Goal: Task Accomplishment & Management: Complete application form

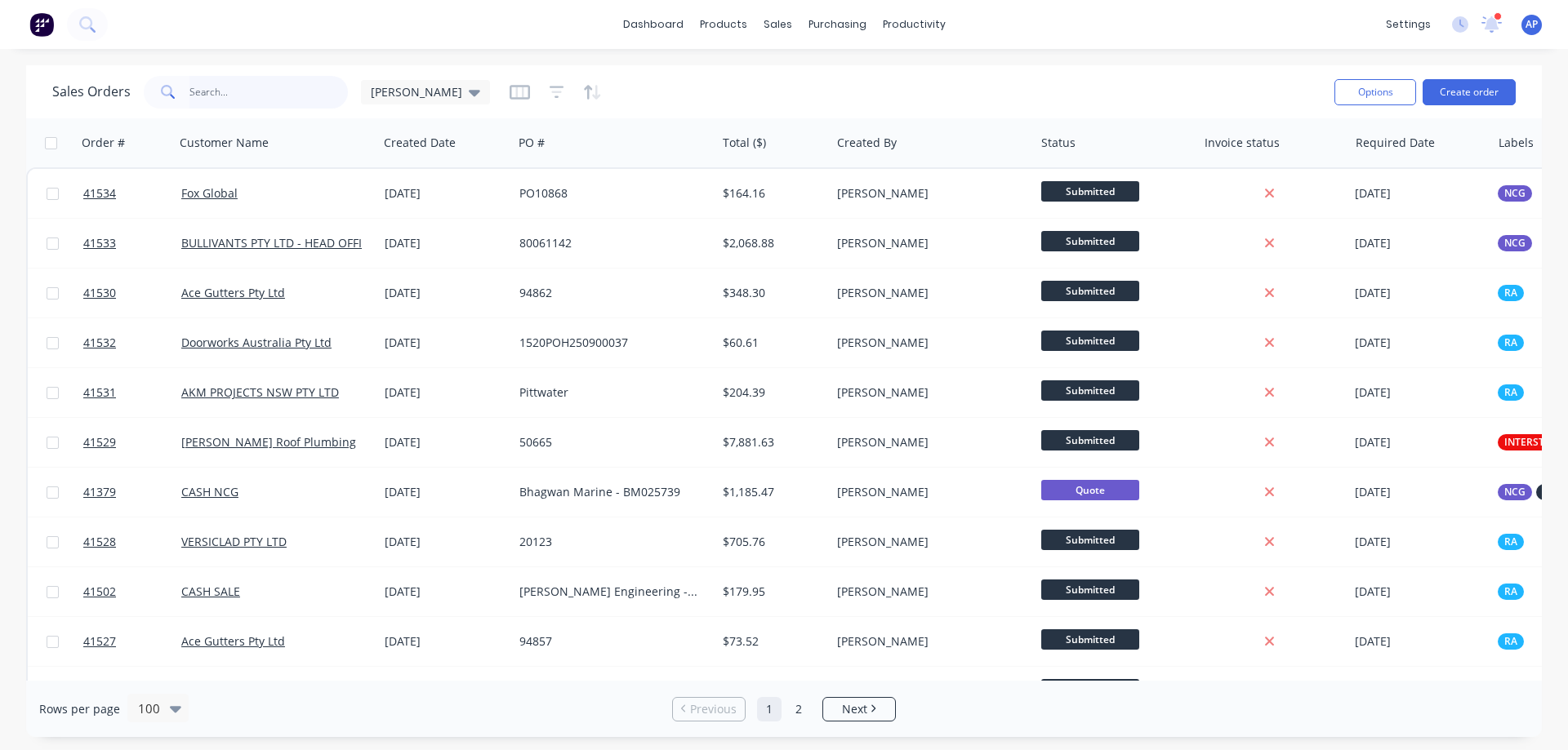
click at [266, 91] on input "text" at bounding box center [269, 92] width 159 height 33
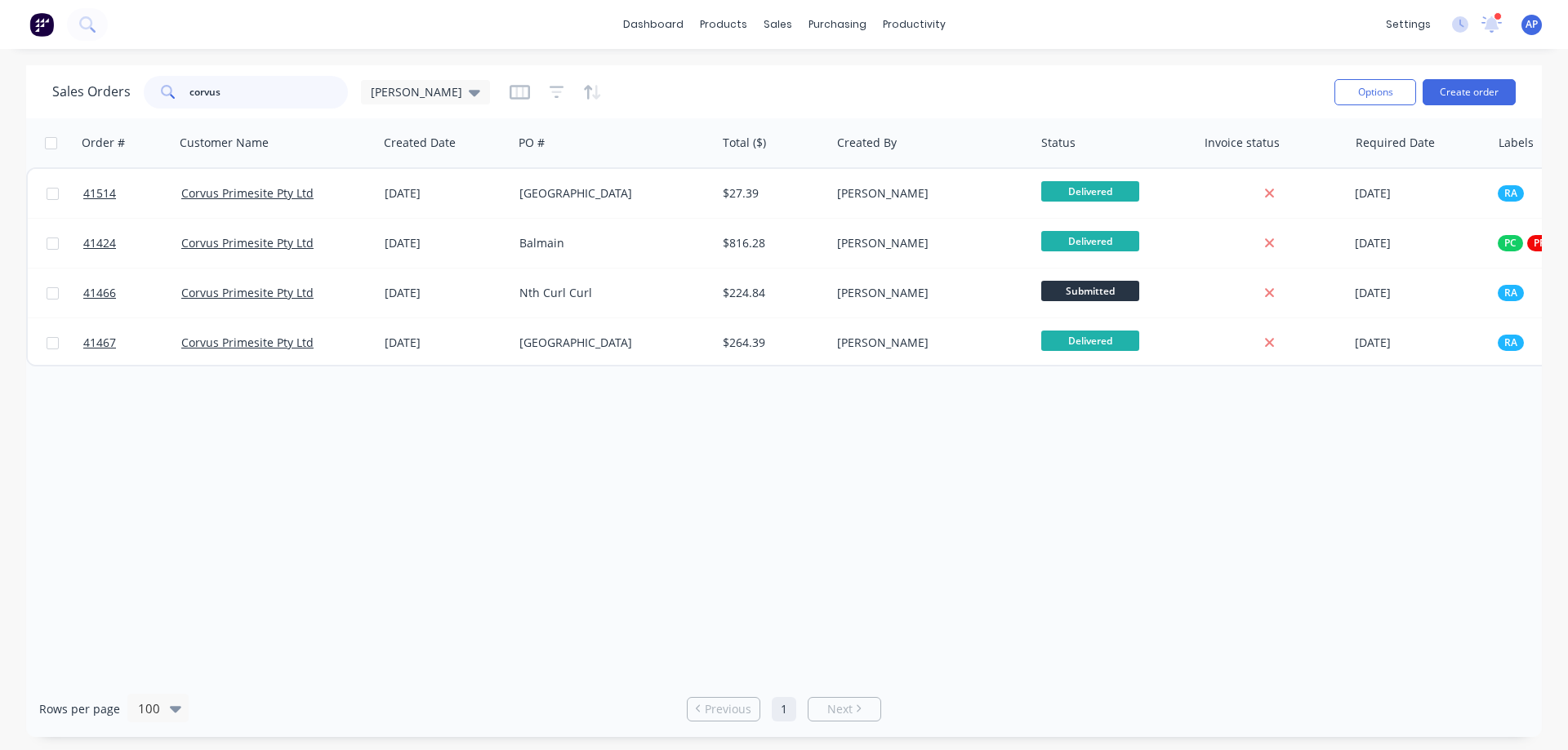
click at [284, 97] on input "corvus" at bounding box center [269, 92] width 159 height 33
drag, startPoint x: 284, startPoint y: 97, endPoint x: 193, endPoint y: 103, distance: 91.2
click at [193, 103] on input "corvus" at bounding box center [269, 92] width 159 height 33
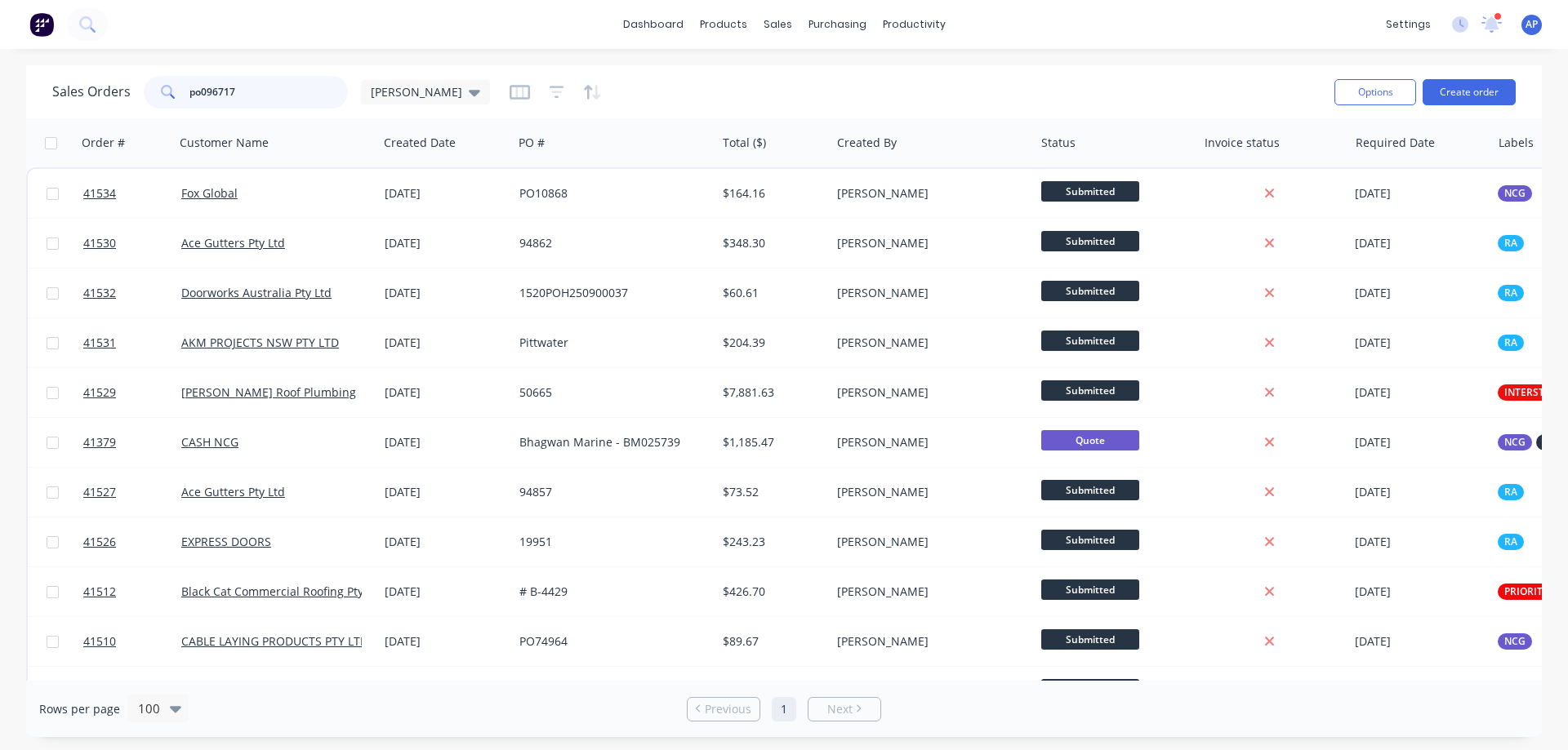
type input "po096717"
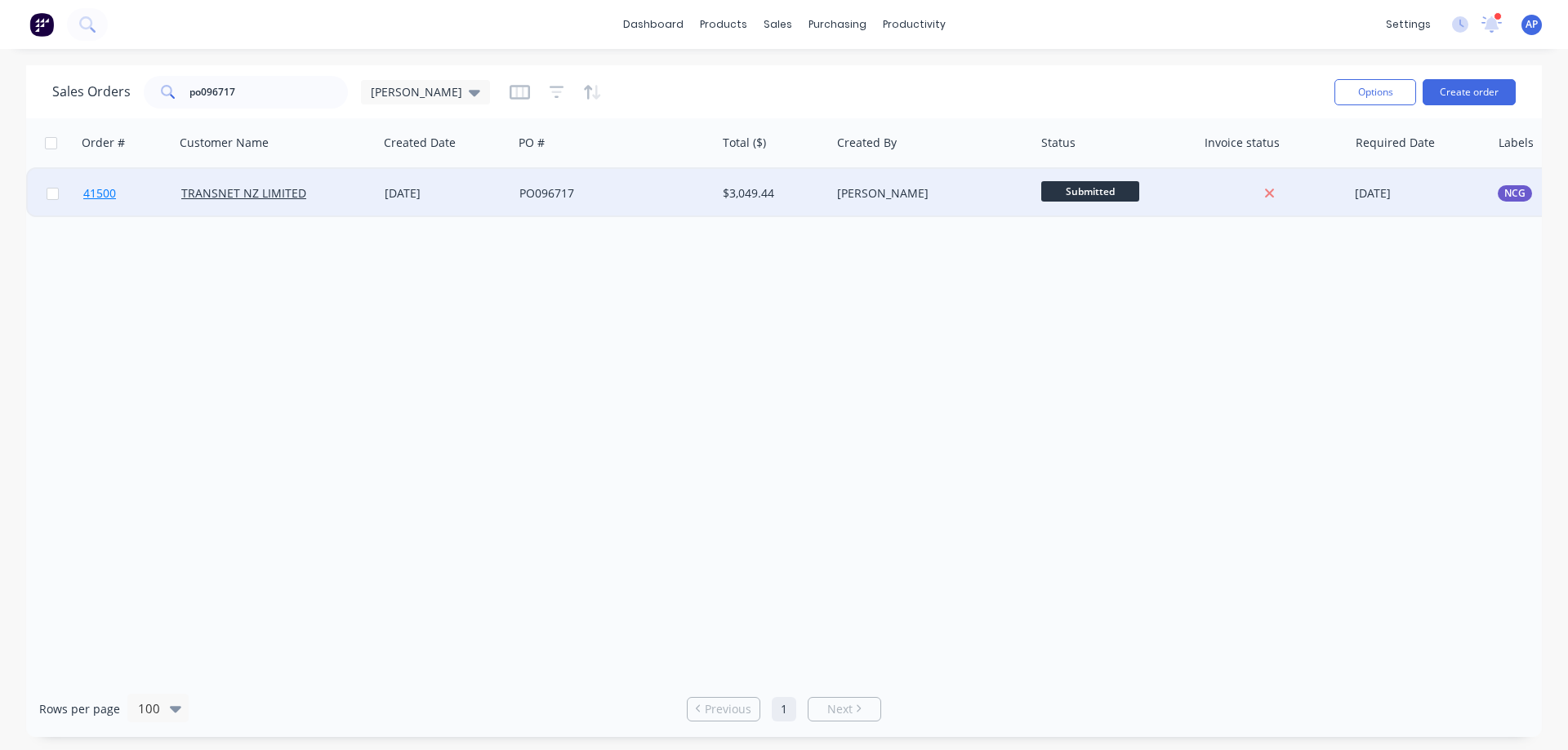
click at [97, 195] on span "41500" at bounding box center [100, 194] width 33 height 17
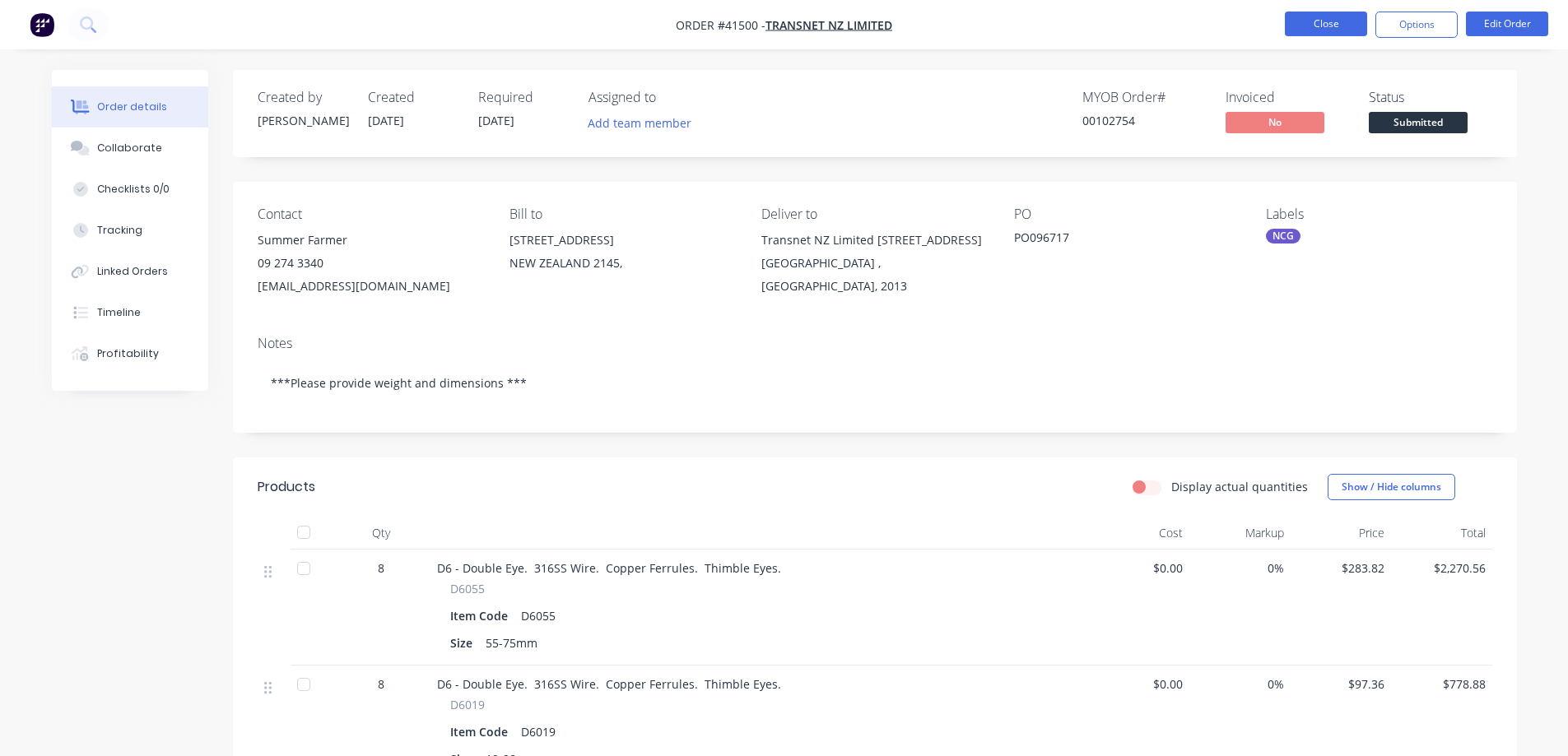
click at [1305, 24] on button "Close" at bounding box center [1326, 24] width 82 height 25
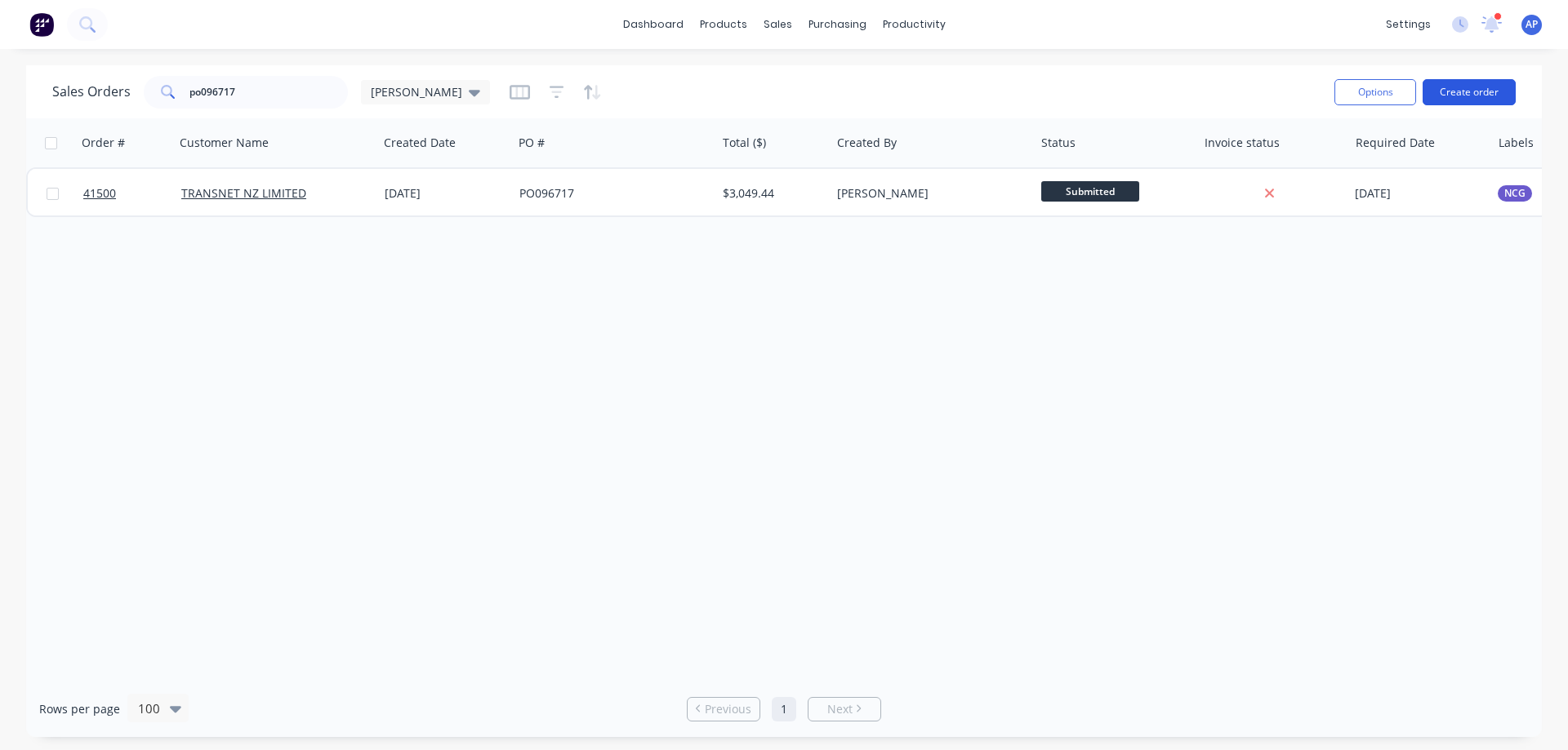
click at [1487, 95] on button "Create order" at bounding box center [1469, 92] width 93 height 26
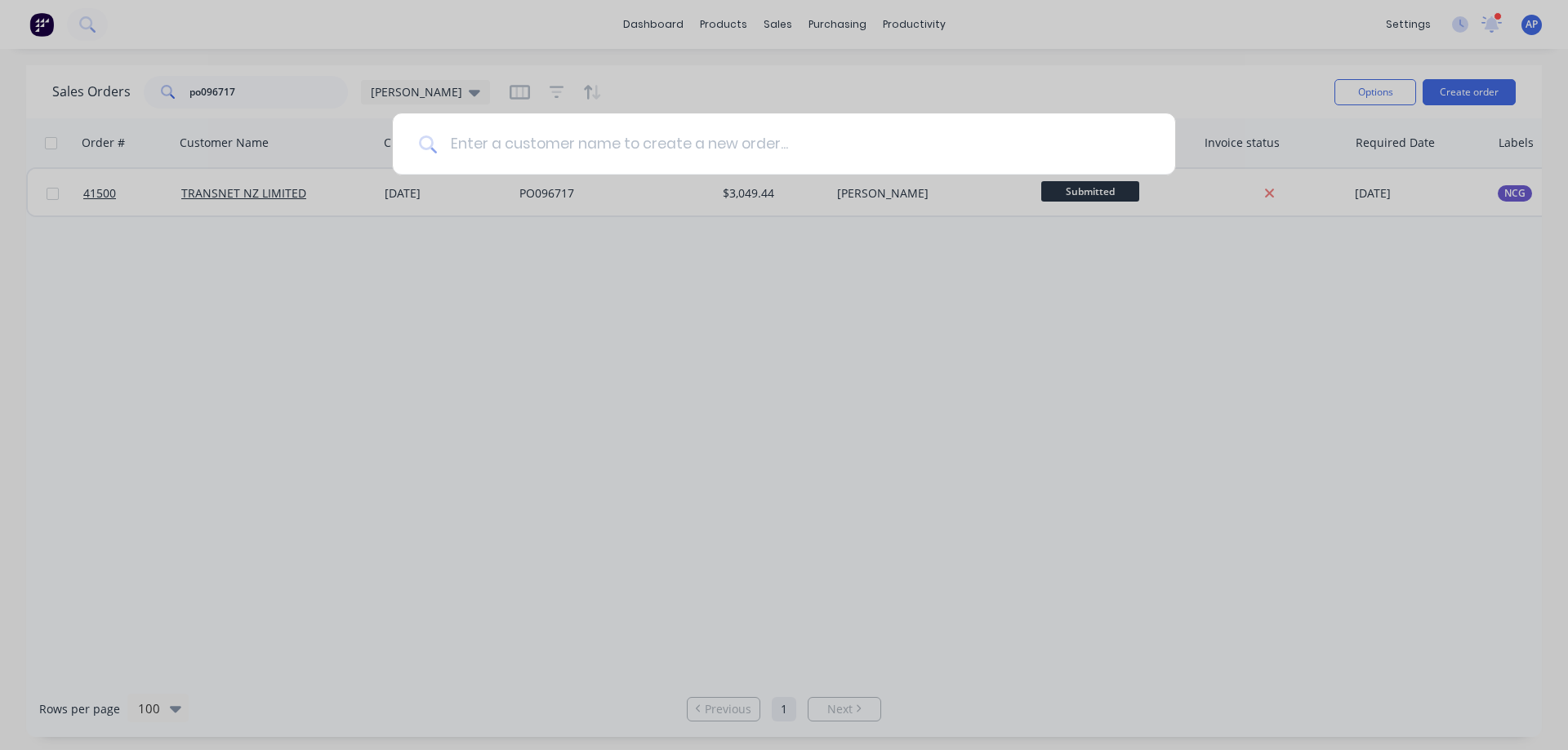
click at [609, 147] on input at bounding box center [792, 144] width 712 height 61
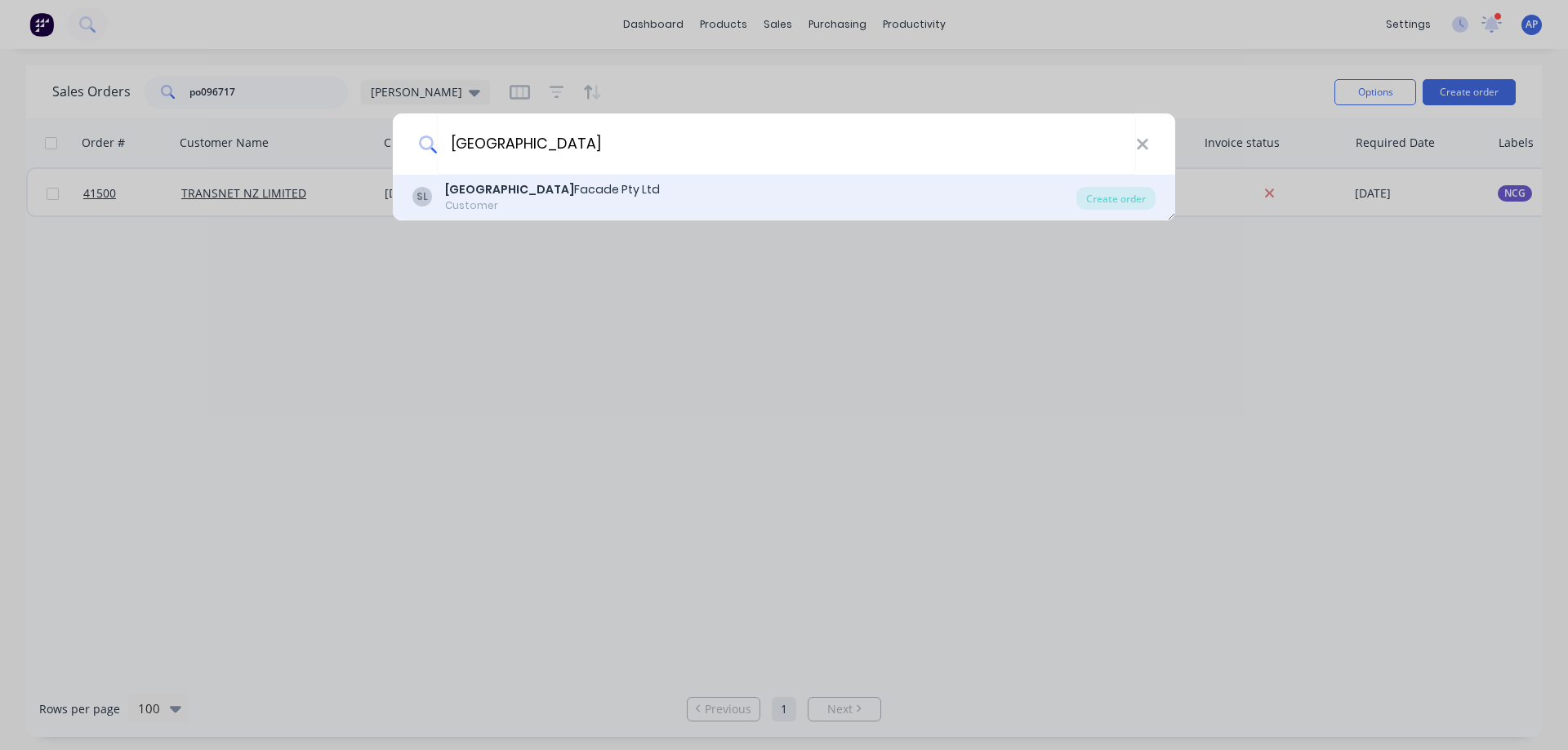
type input "[GEOGRAPHIC_DATA]"
click at [555, 191] on div "South West Facade Pty Ltd" at bounding box center [552, 190] width 215 height 17
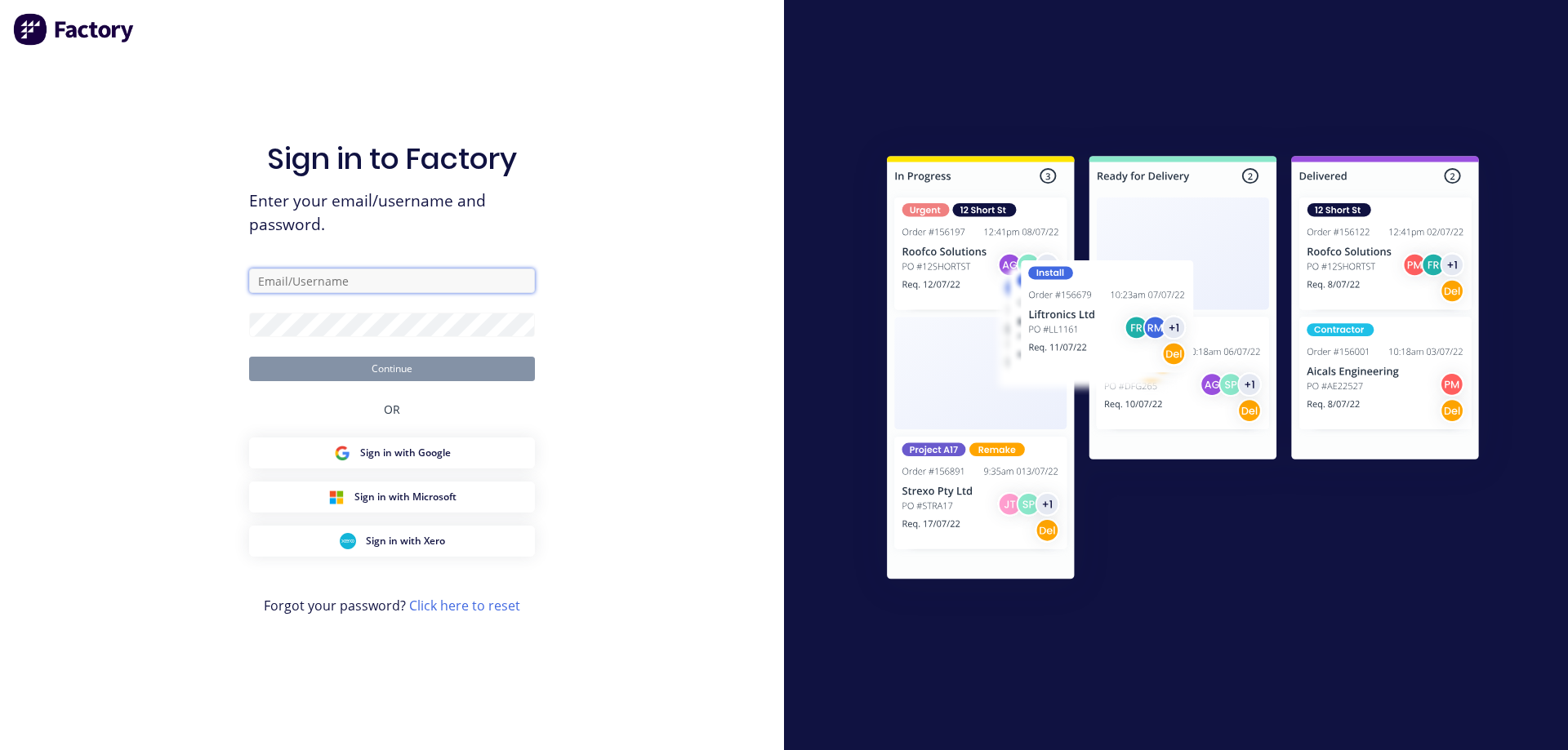
type input "[PERSON_NAME][EMAIL_ADDRESS][DOMAIN_NAME]"
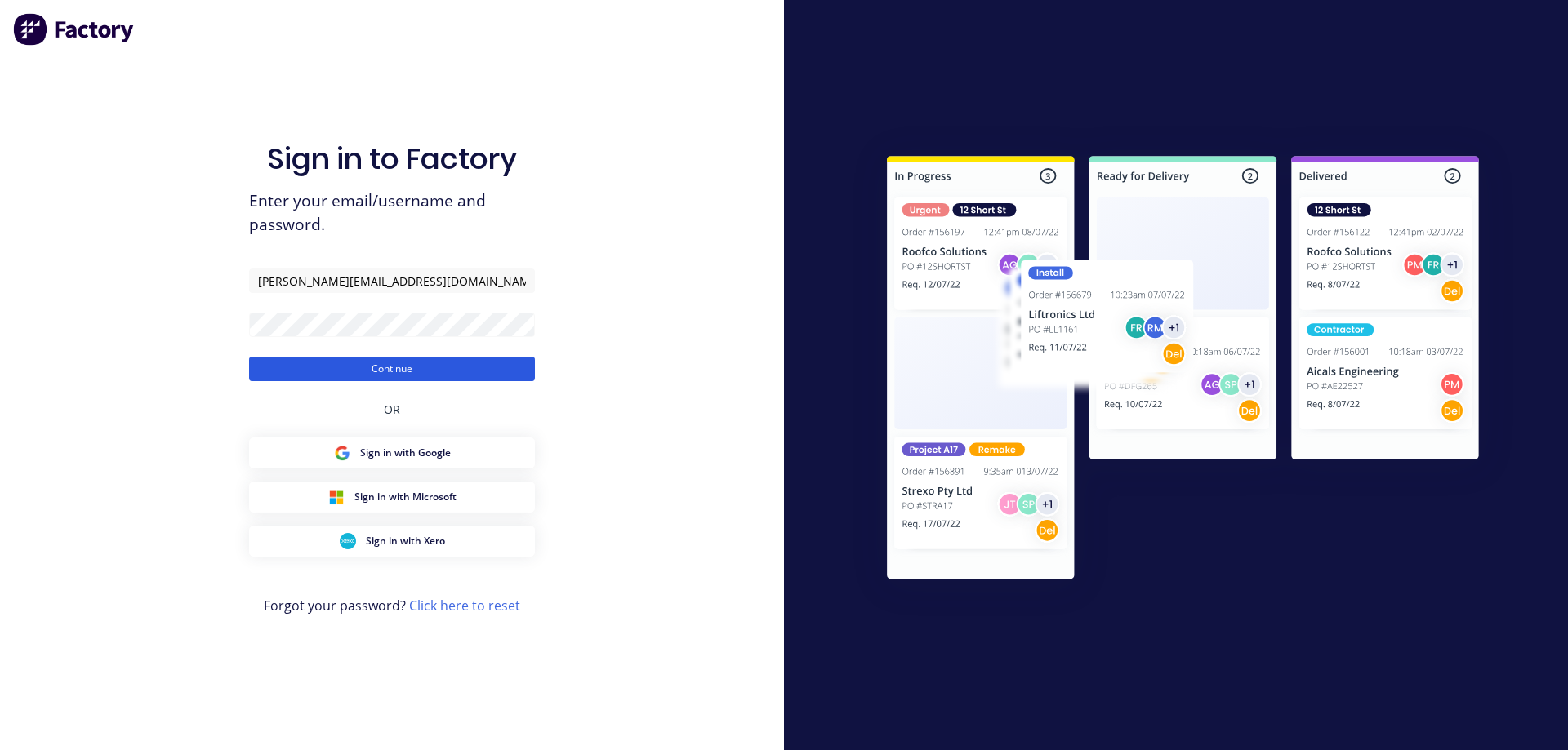
click at [461, 367] on button "Continue" at bounding box center [392, 369] width 286 height 25
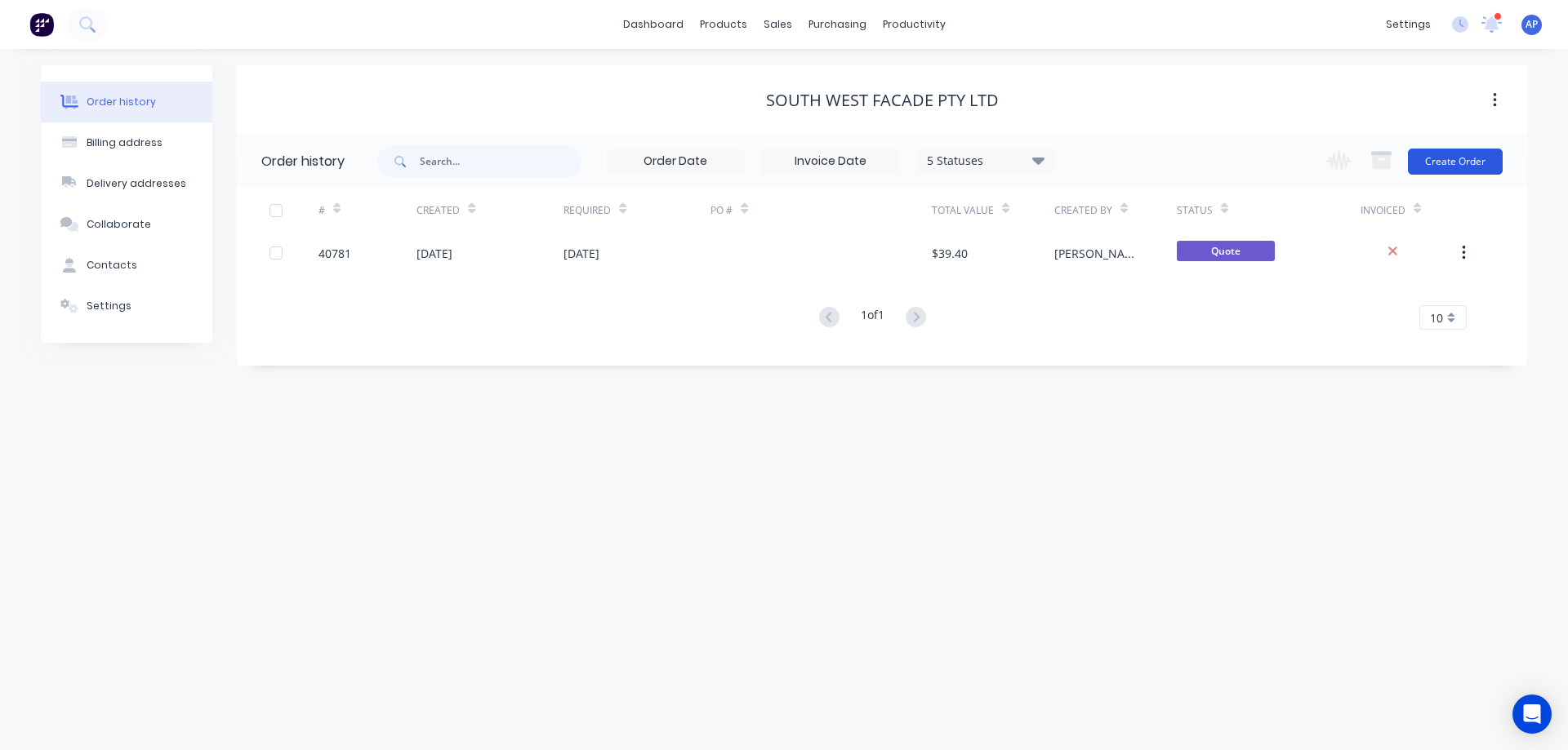
click at [1433, 163] on button "Create Order" at bounding box center [1455, 162] width 95 height 26
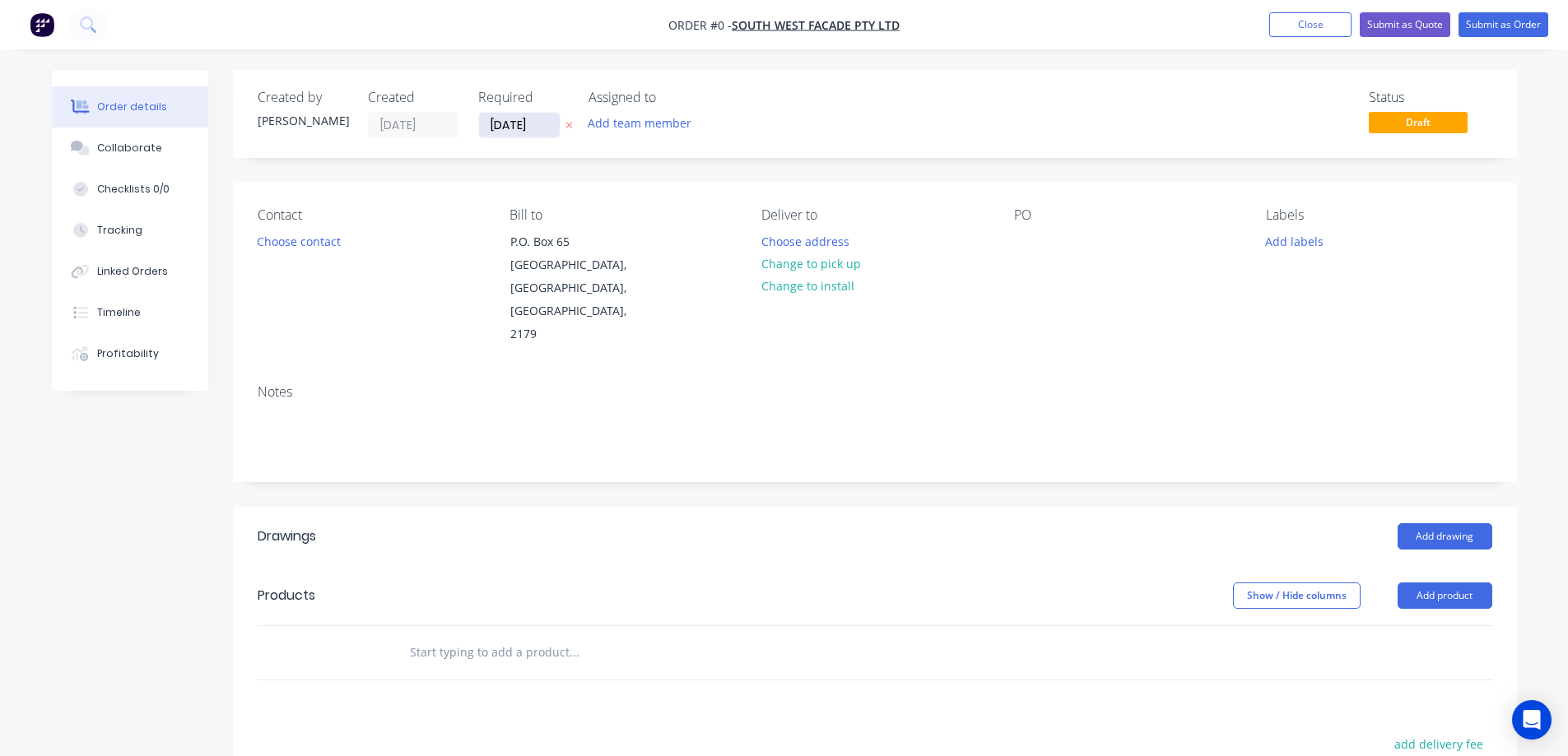
click at [515, 116] on input "[DATE]" at bounding box center [519, 126] width 81 height 25
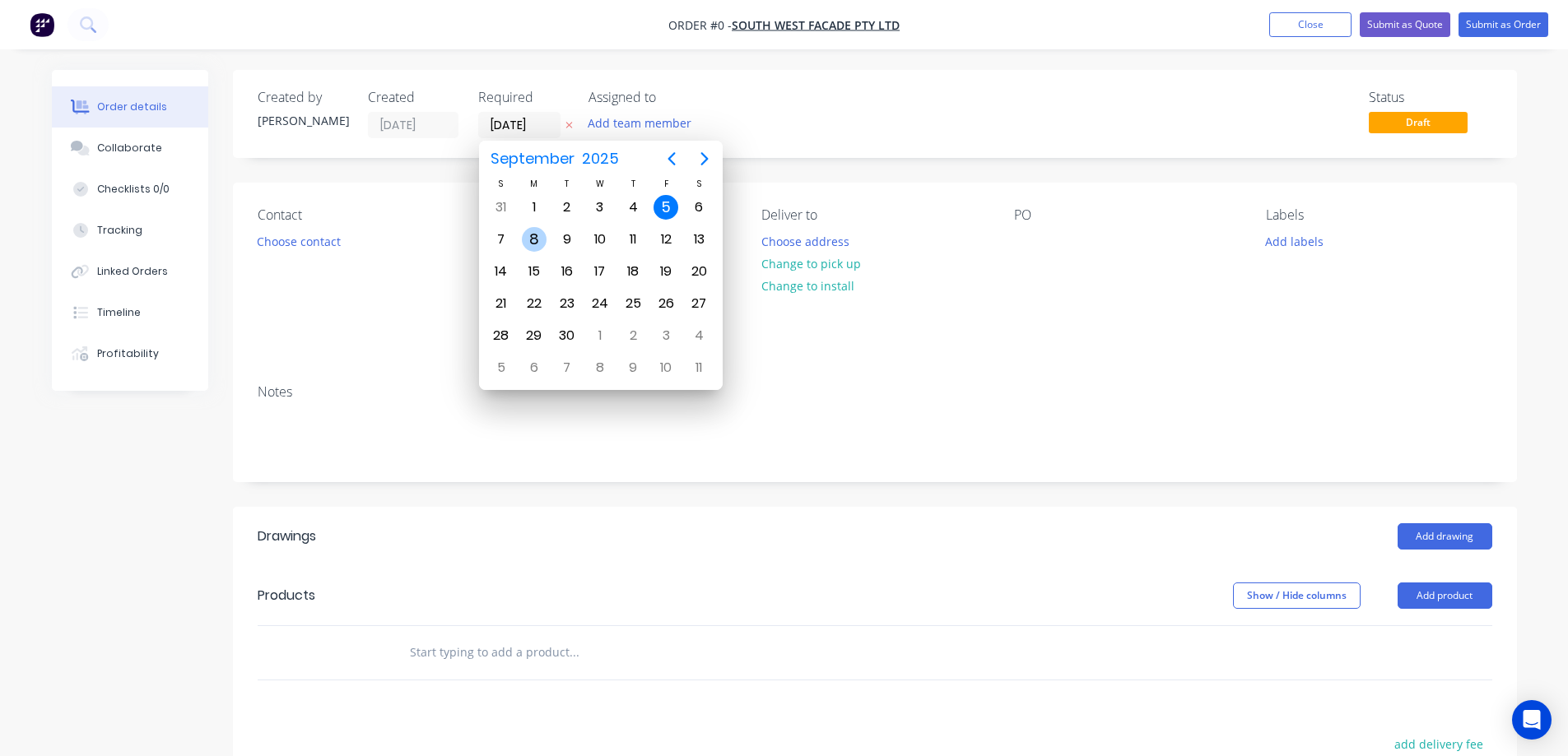
drag, startPoint x: 535, startPoint y: 235, endPoint x: 509, endPoint y: 234, distance: 26.0
click at [534, 235] on div "8" at bounding box center [534, 240] width 25 height 25
type input "[DATE]"
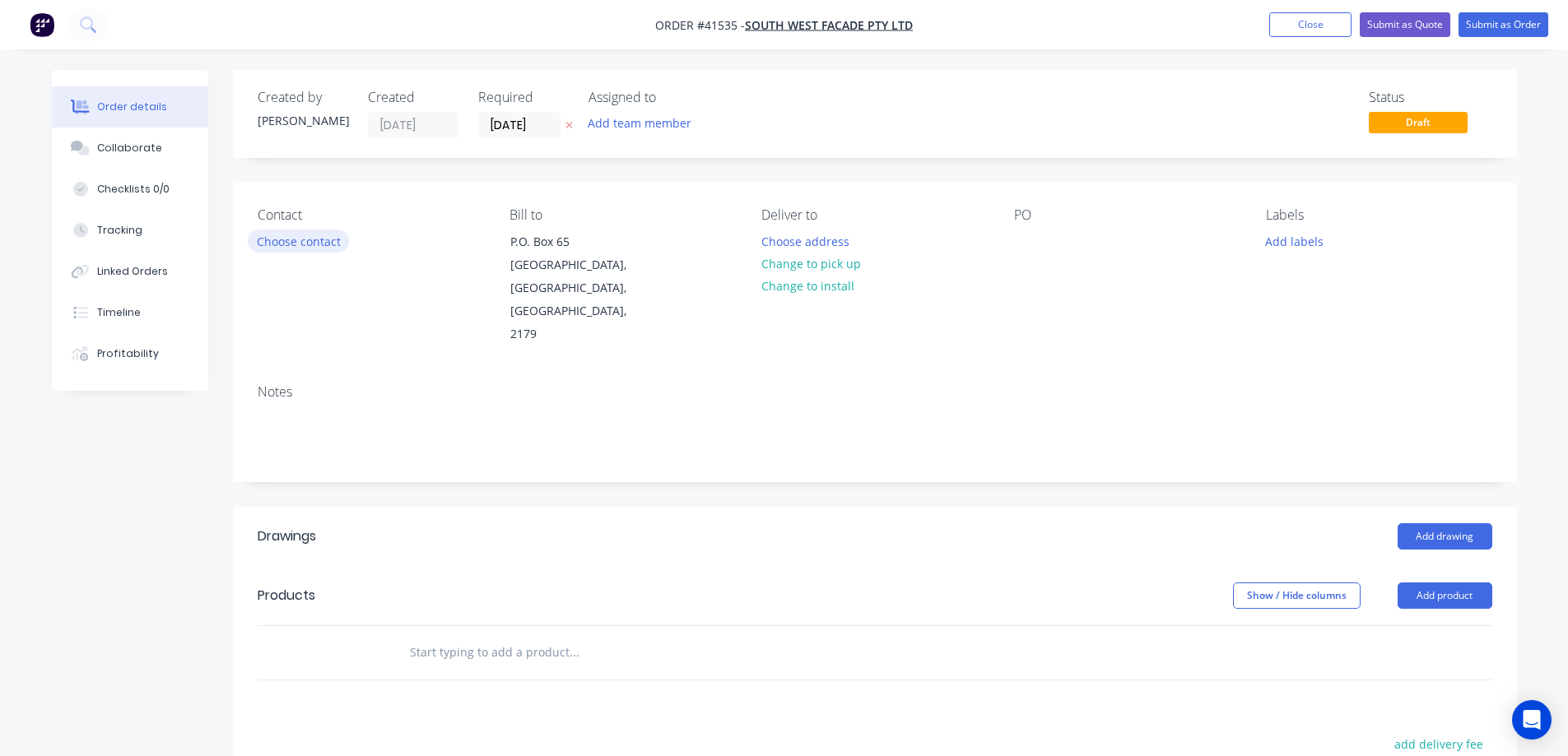
click at [325, 241] on button "Choose contact" at bounding box center [299, 240] width 101 height 22
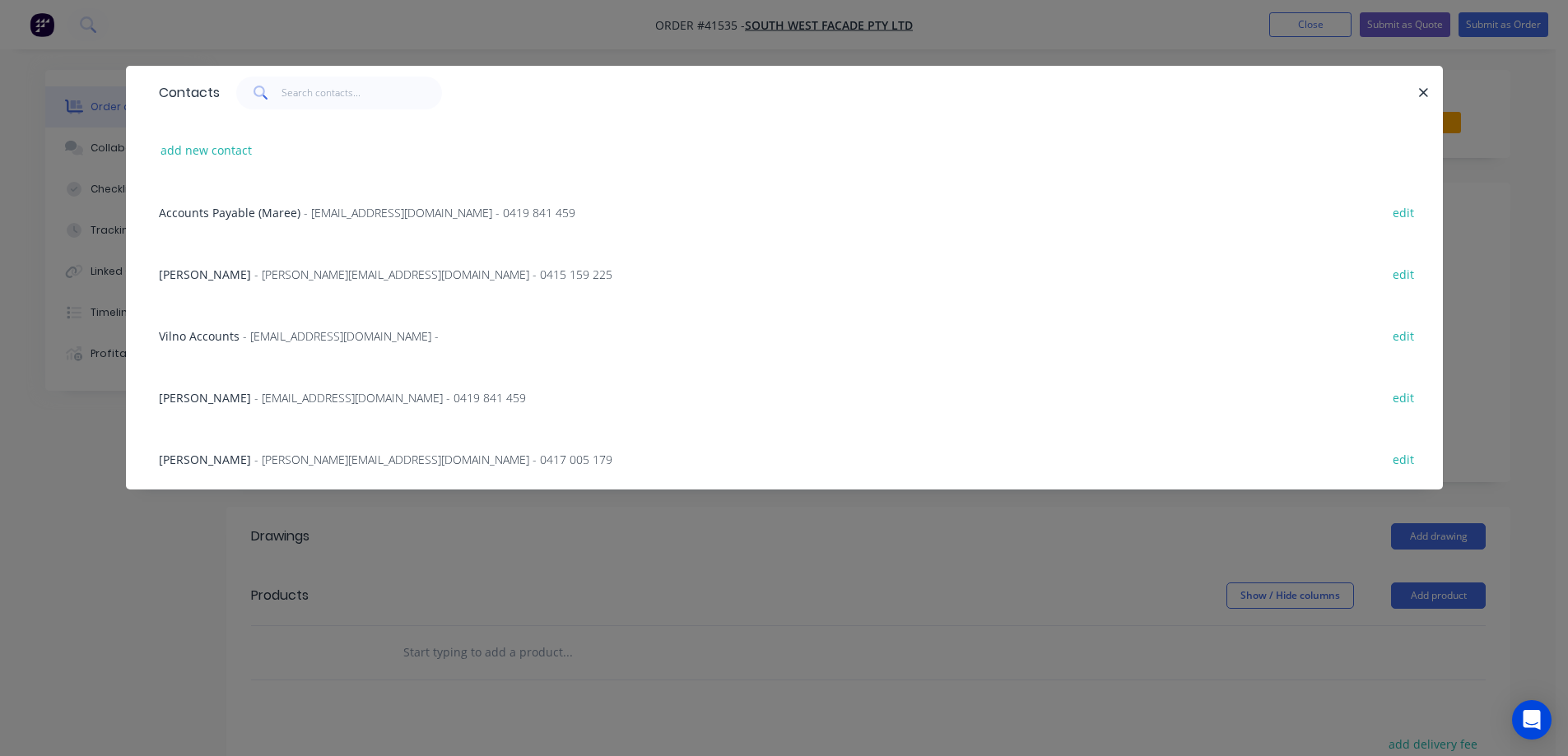
click at [300, 273] on span "- [PERSON_NAME][EMAIL_ADDRESS][DOMAIN_NAME] - 0415 159 225" at bounding box center [433, 274] width 358 height 16
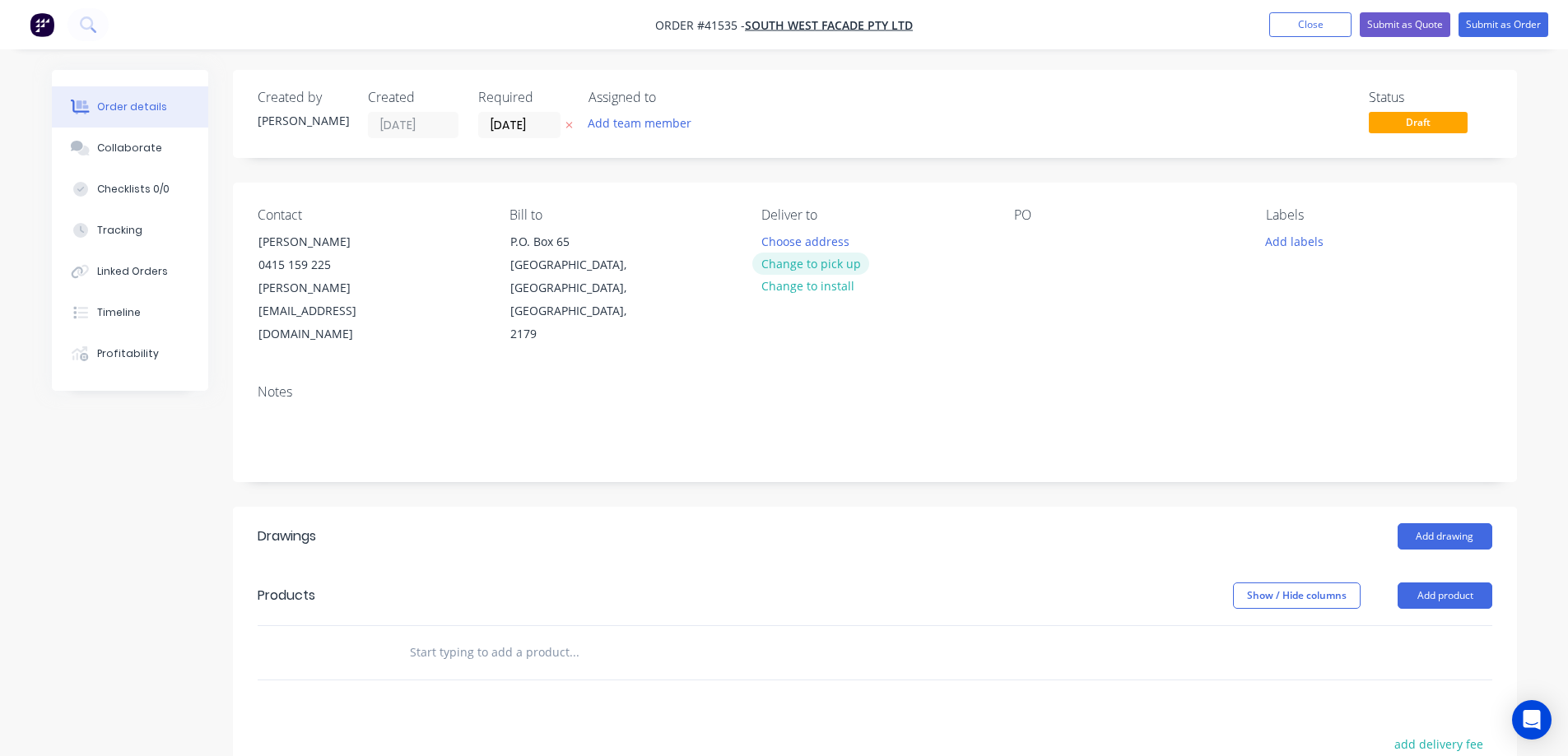
click at [808, 260] on button "Change to pick up" at bounding box center [811, 264] width 117 height 22
click at [1024, 235] on div at bounding box center [1027, 241] width 27 height 24
paste div
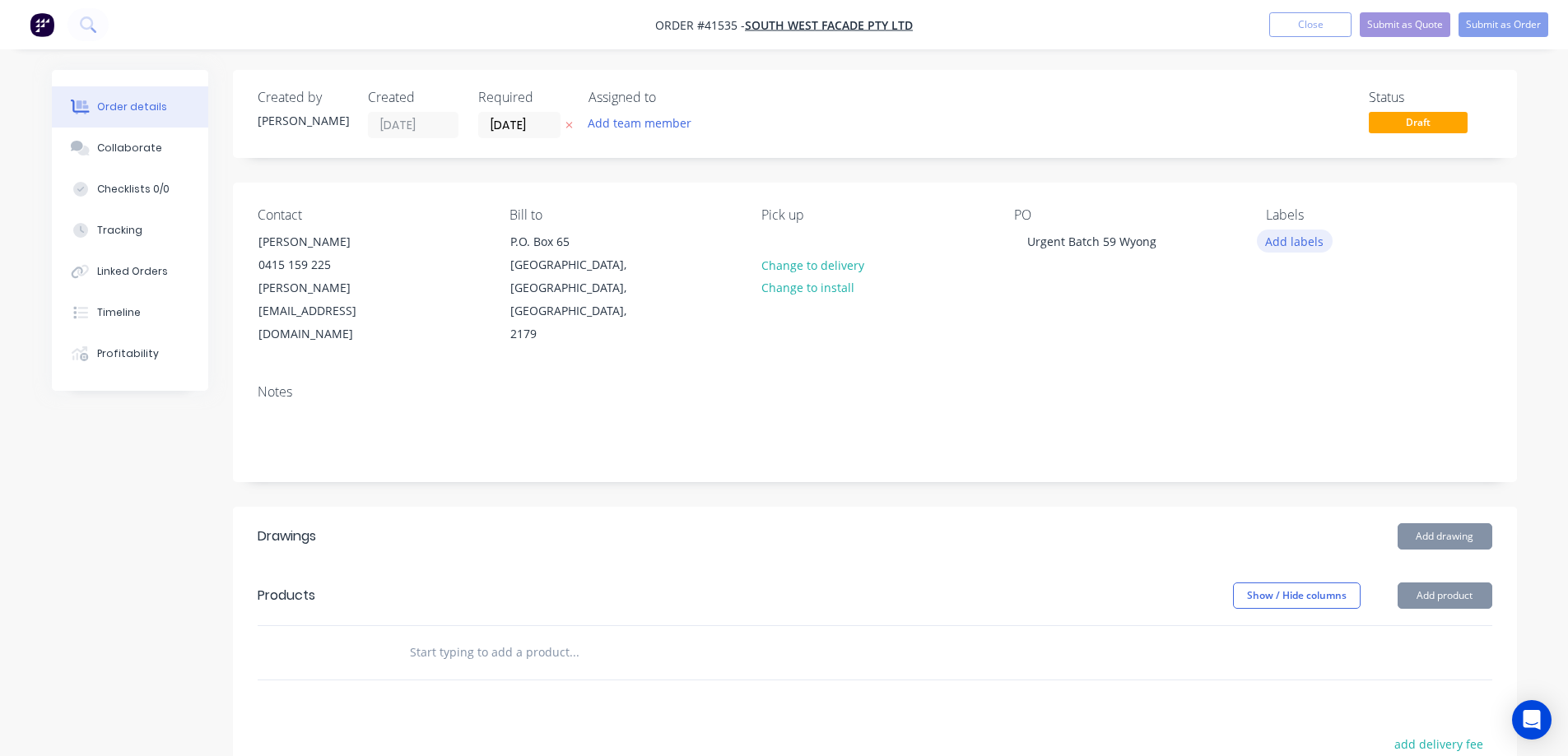
click at [1276, 244] on button "Add labels" at bounding box center [1294, 240] width 76 height 22
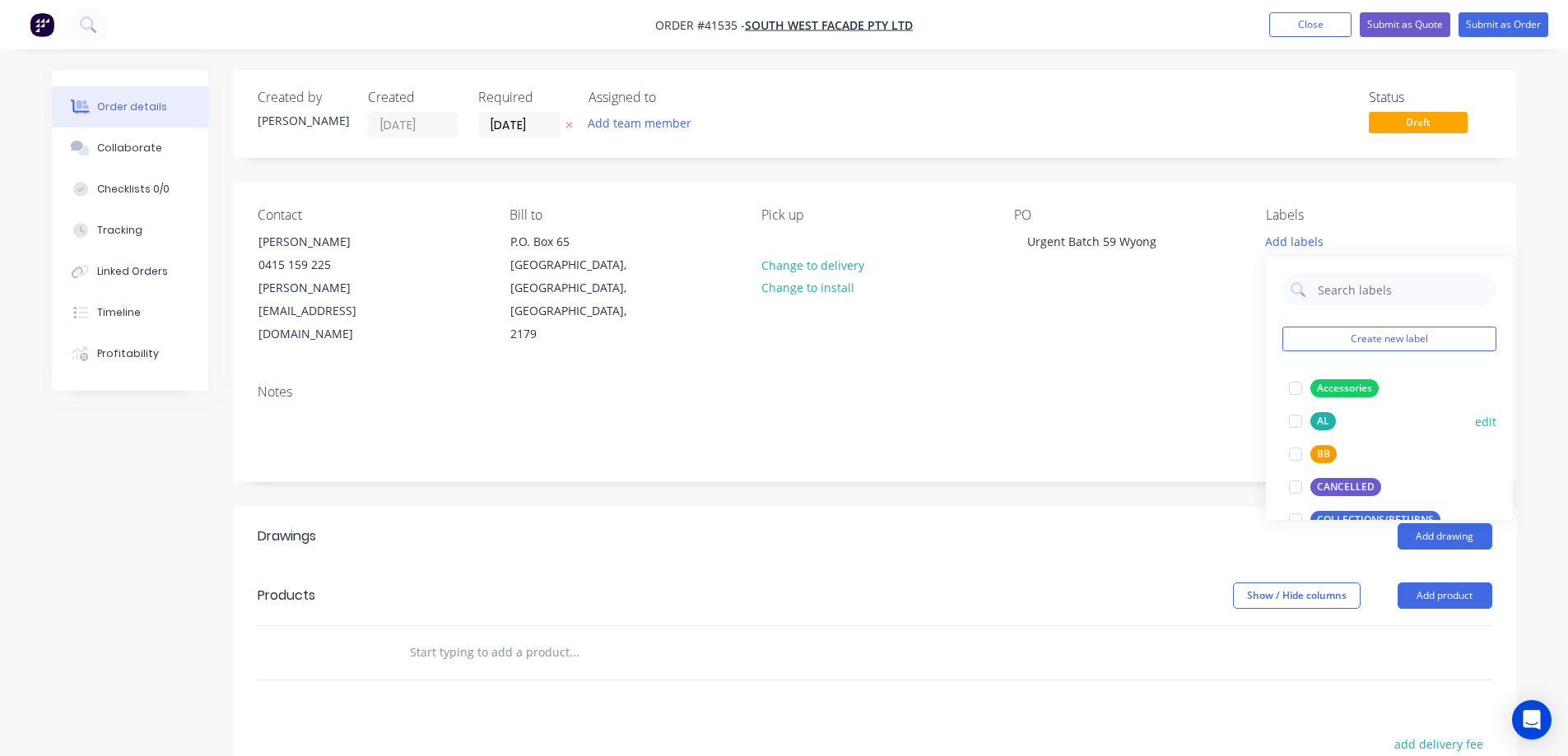
click at [1298, 420] on div at bounding box center [1296, 422] width 33 height 33
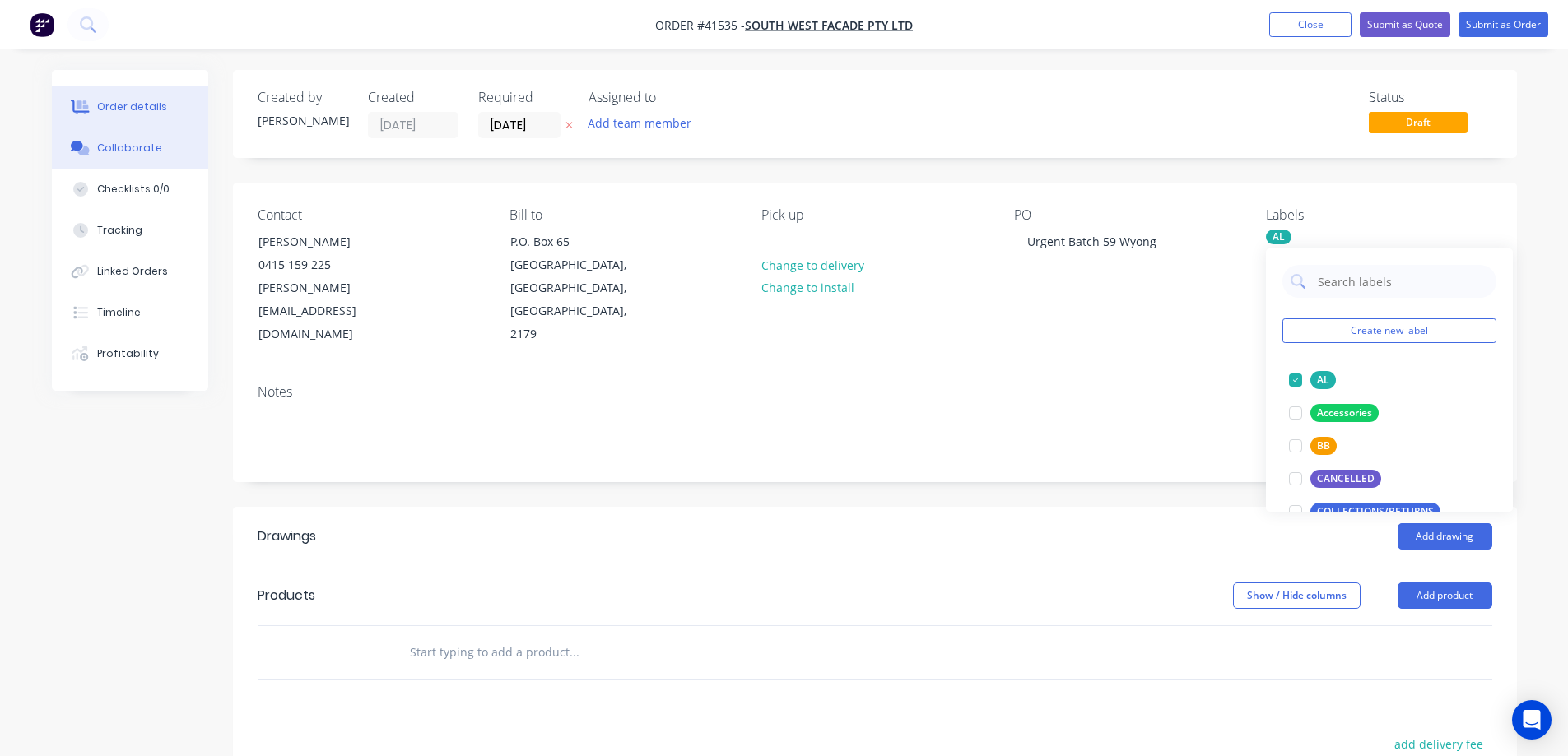
click at [143, 147] on div "Collaborate" at bounding box center [130, 148] width 65 height 15
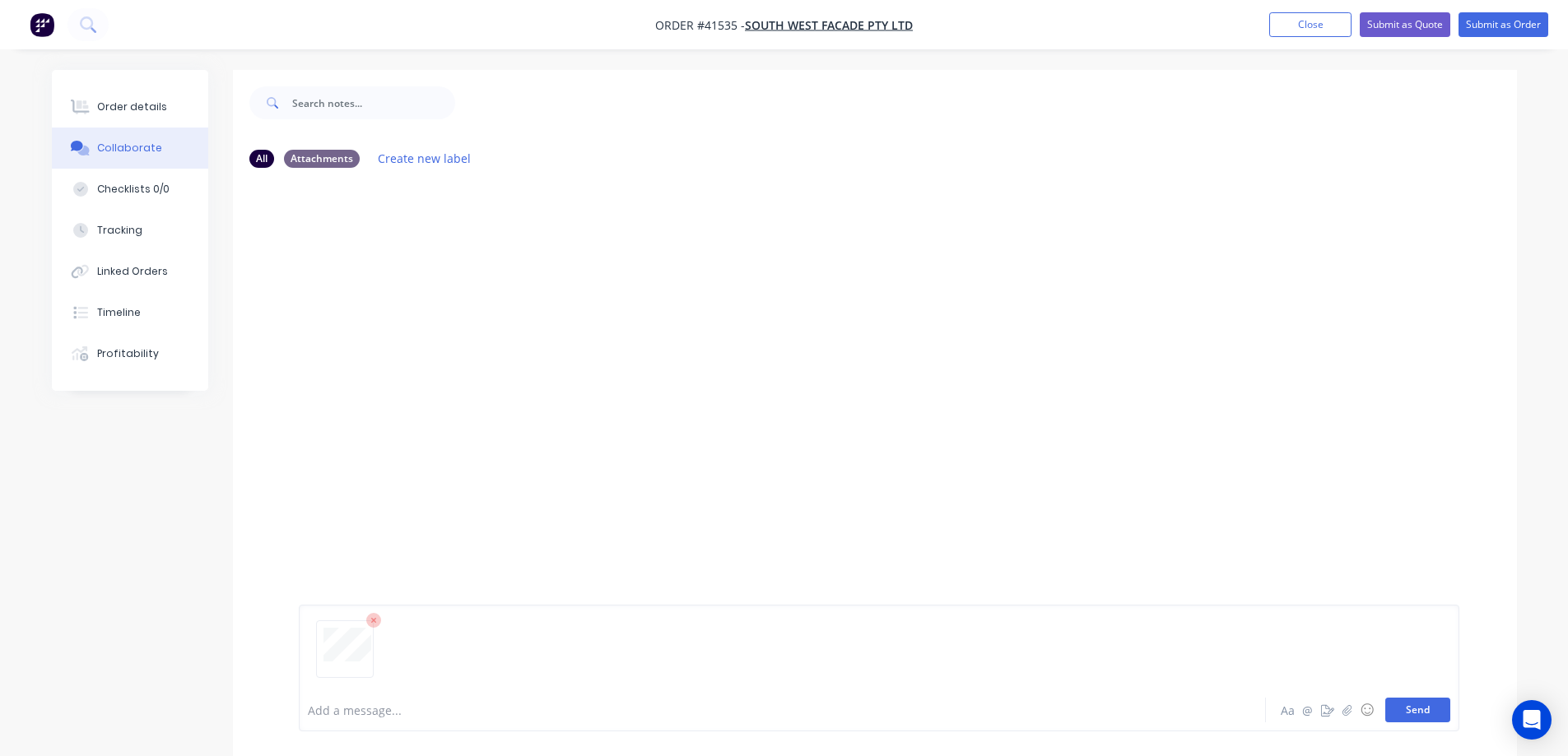
click at [1402, 713] on button "Send" at bounding box center [1418, 710] width 65 height 25
click at [159, 102] on div "Order details" at bounding box center [132, 107] width 70 height 15
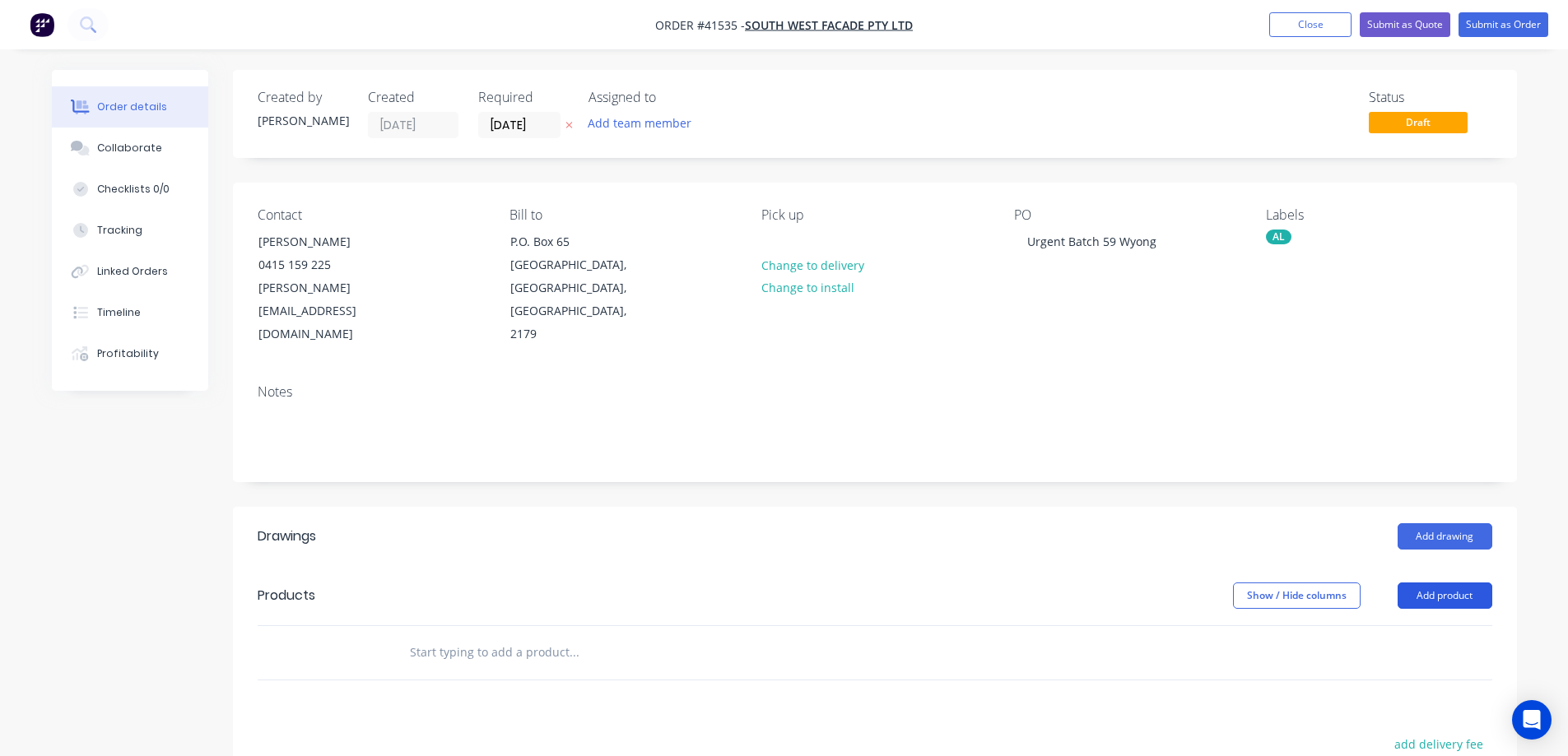
click at [1420, 583] on button "Add product" at bounding box center [1445, 596] width 95 height 27
click at [1385, 625] on div "Product catalogue" at bounding box center [1414, 637] width 126 height 24
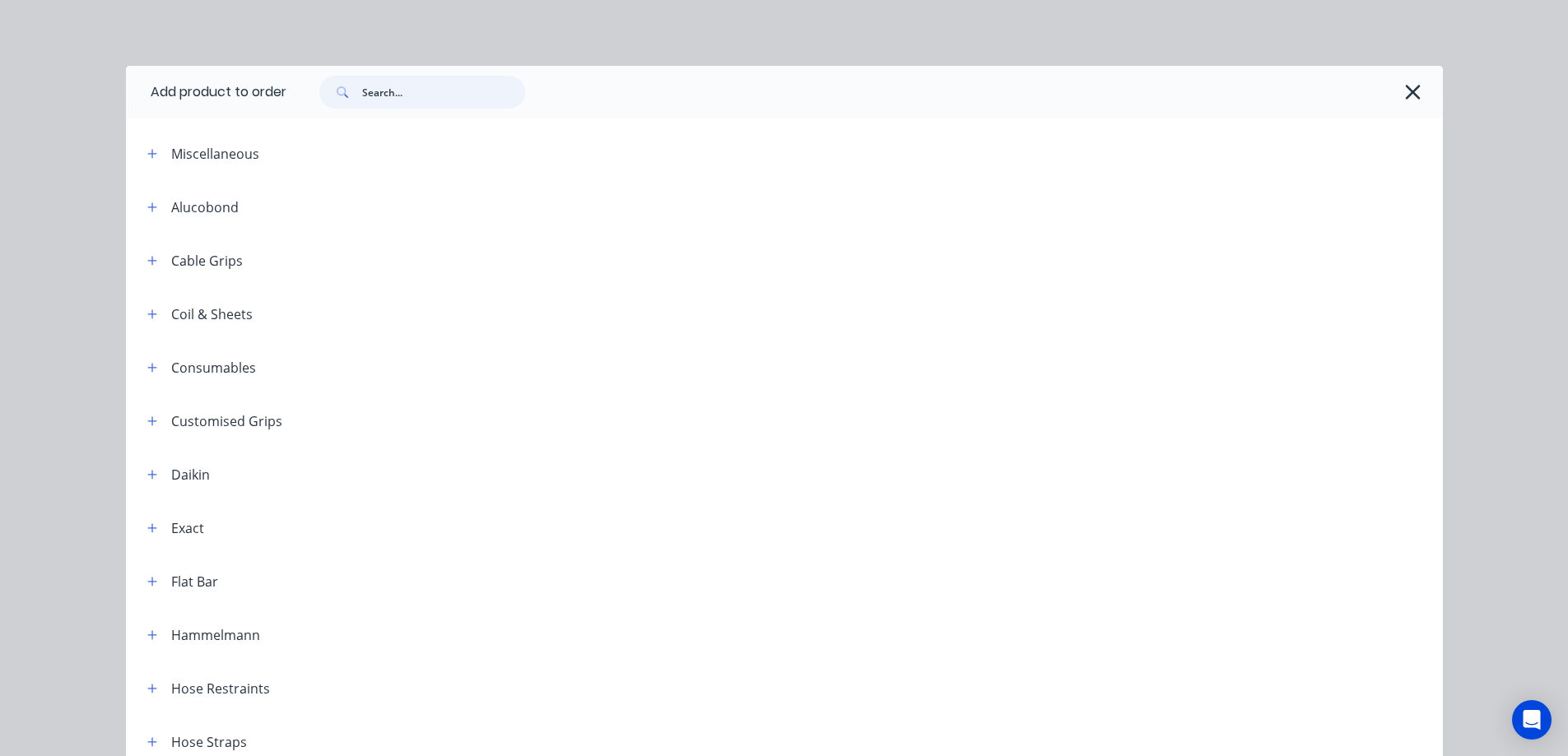
click at [387, 101] on input "text" at bounding box center [443, 92] width 163 height 33
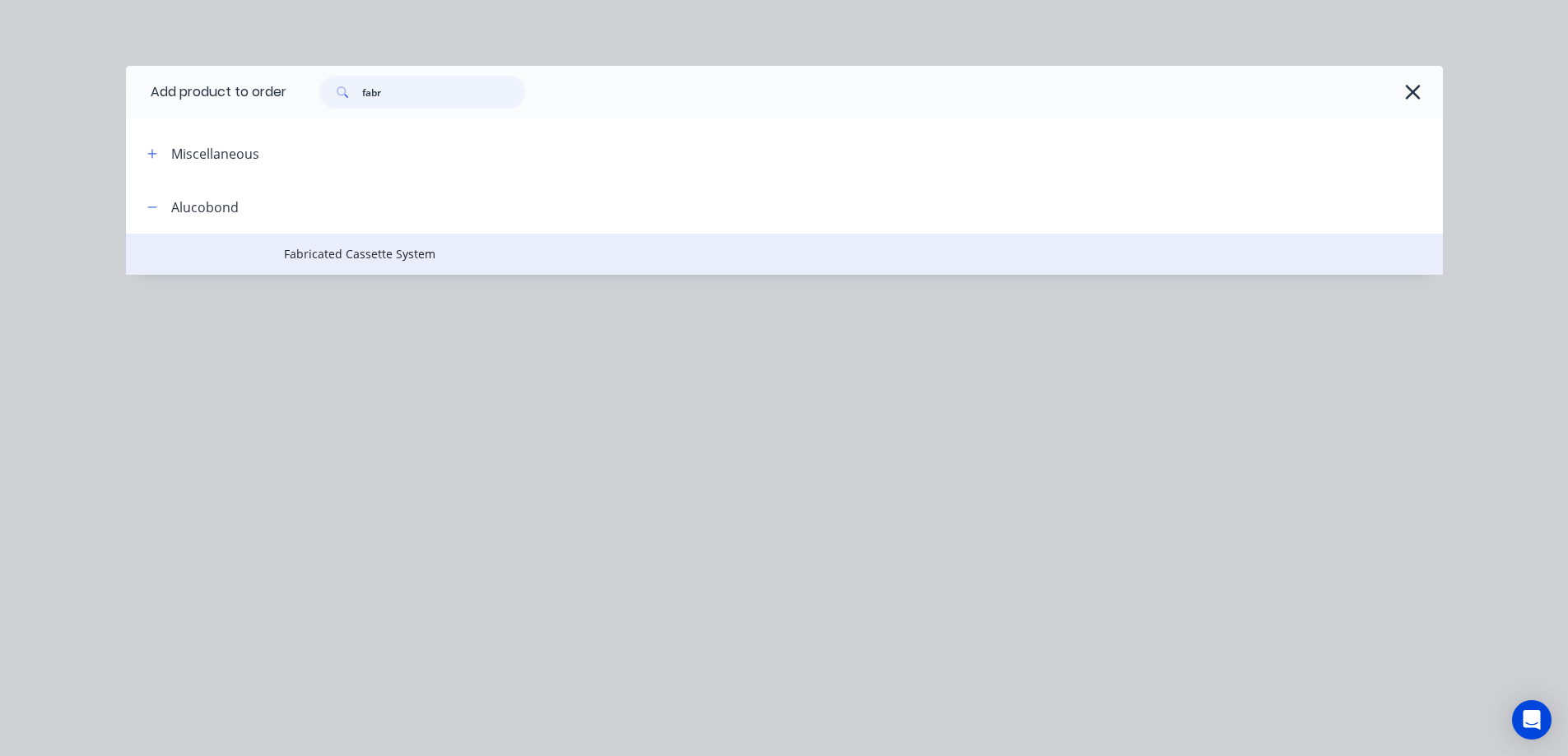
type input "fabr"
click at [394, 250] on span "Fabricated Cassette System" at bounding box center [747, 254] width 927 height 17
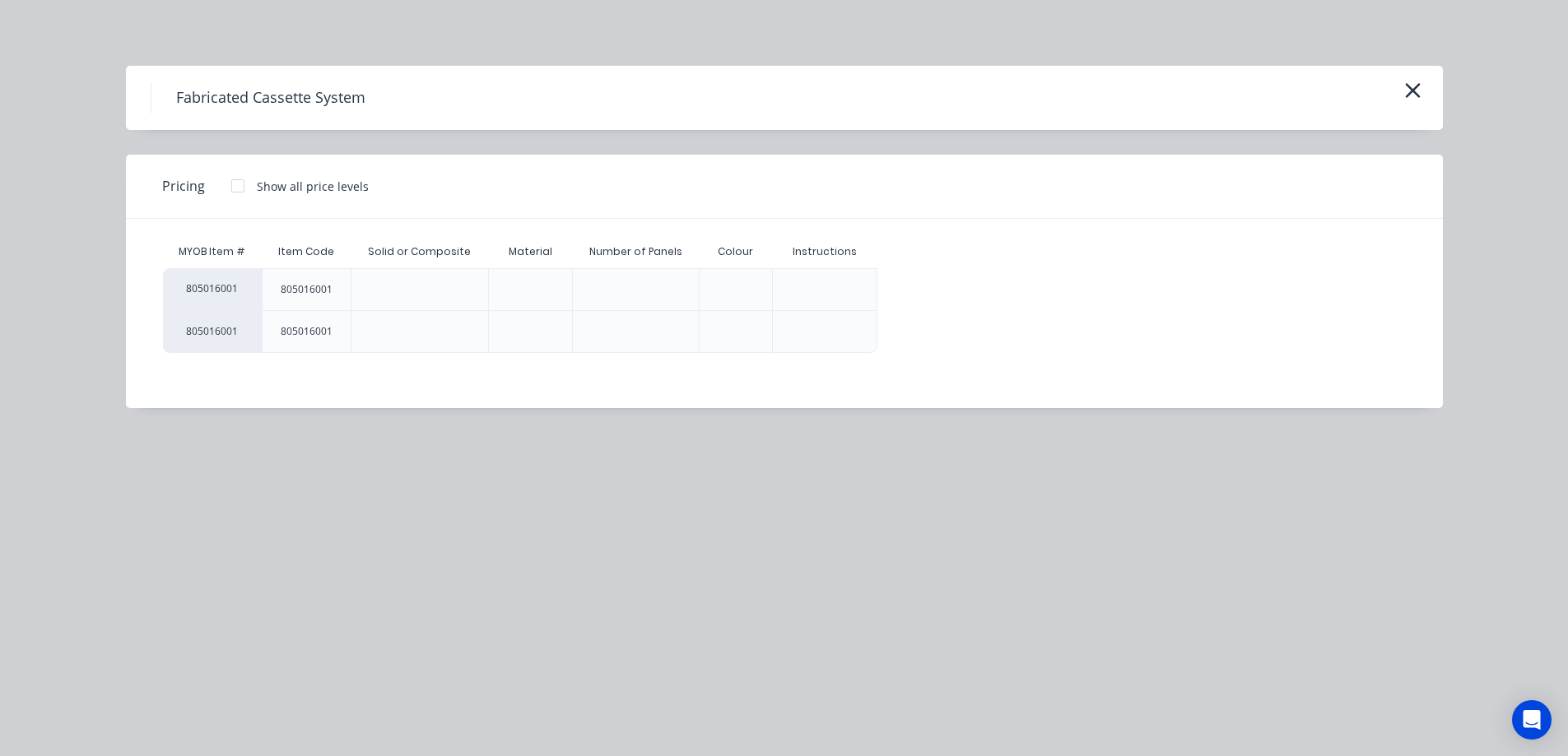
click at [238, 185] on div at bounding box center [238, 186] width 33 height 33
click at [921, 280] on div "$0.00" at bounding box center [922, 289] width 88 height 41
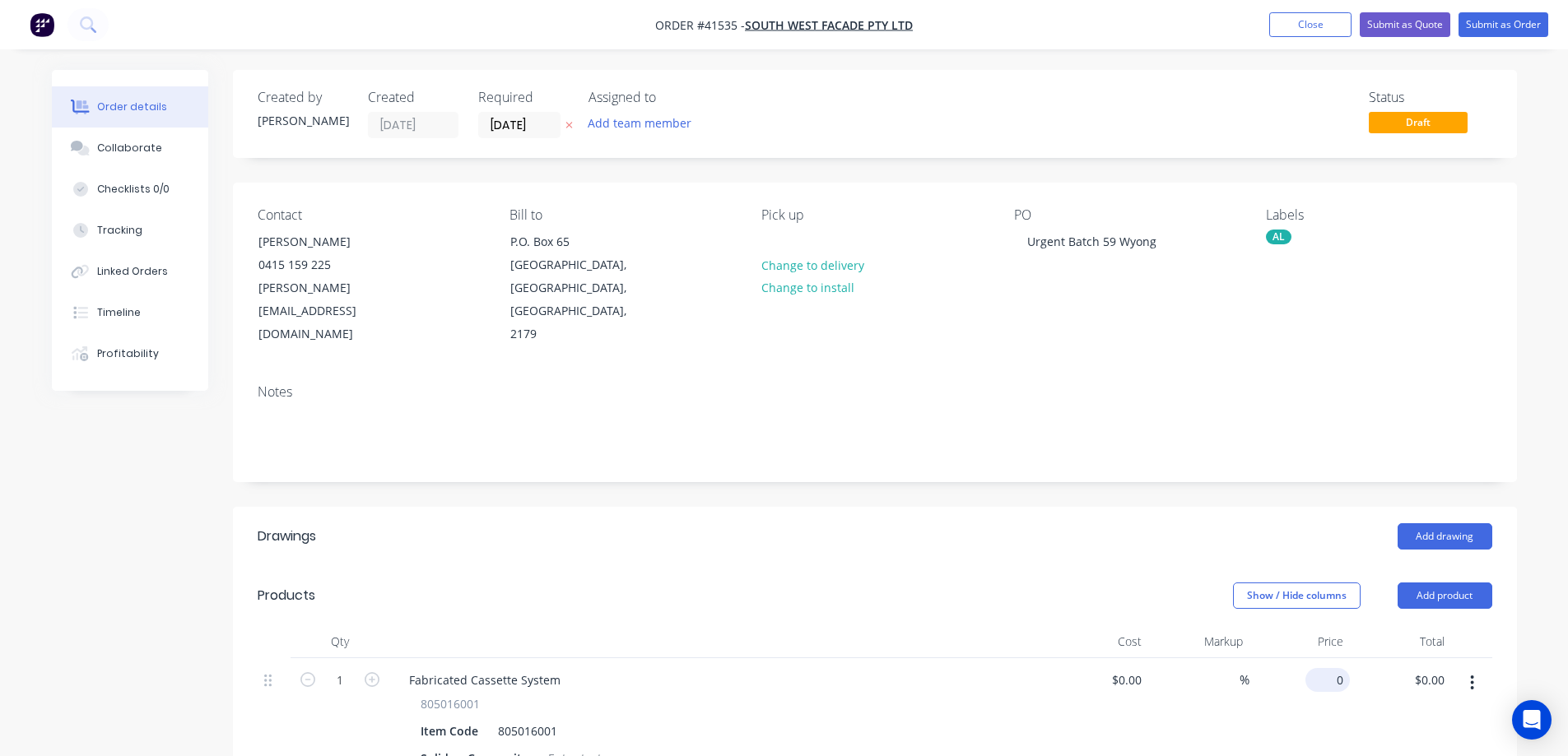
click at [1328, 669] on div "0 $0.00" at bounding box center [1328, 680] width 44 height 24
type input "$65.00"
click at [171, 161] on button "Collaborate" at bounding box center [130, 147] width 156 height 41
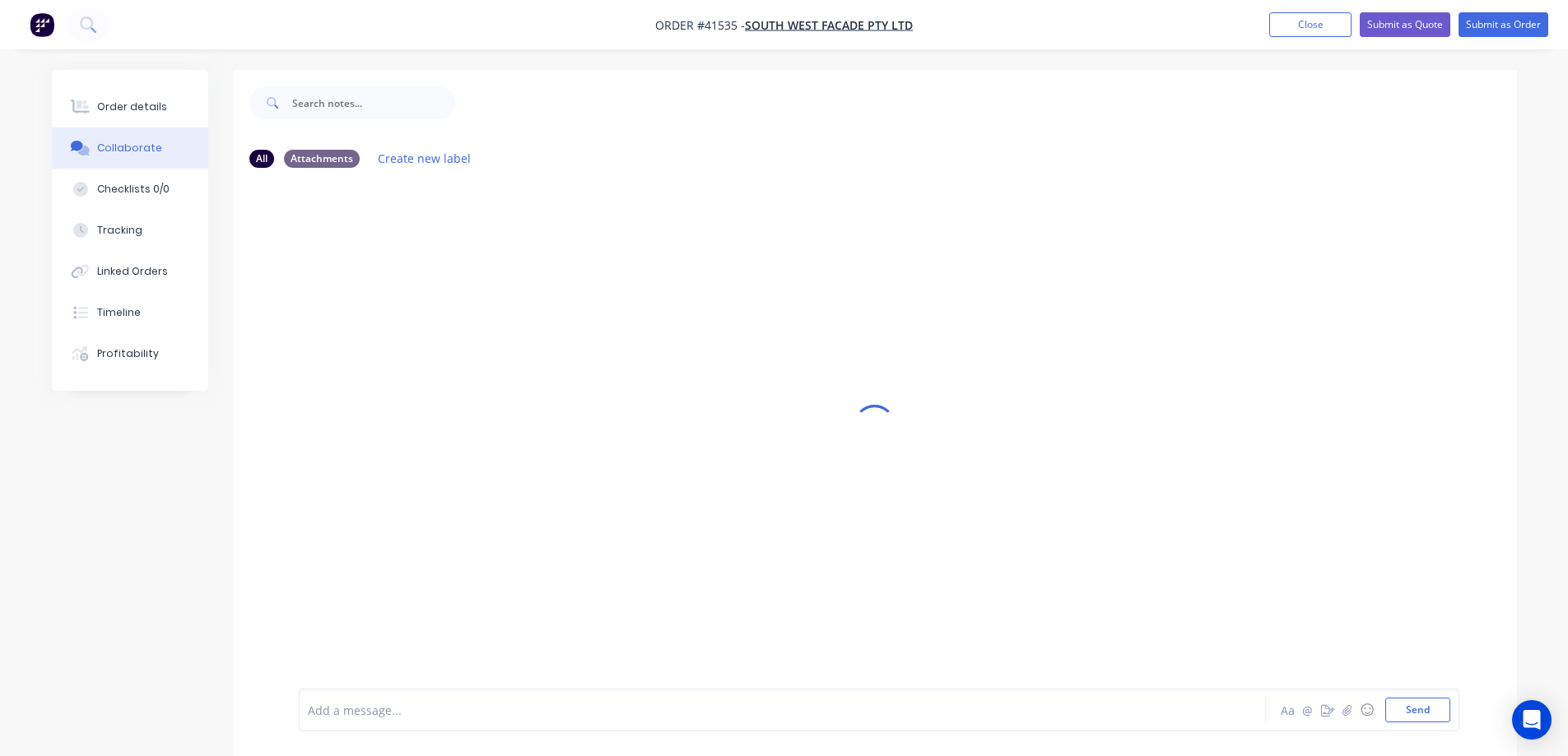
click at [438, 721] on div "Add a message..." at bounding box center [736, 710] width 857 height 25
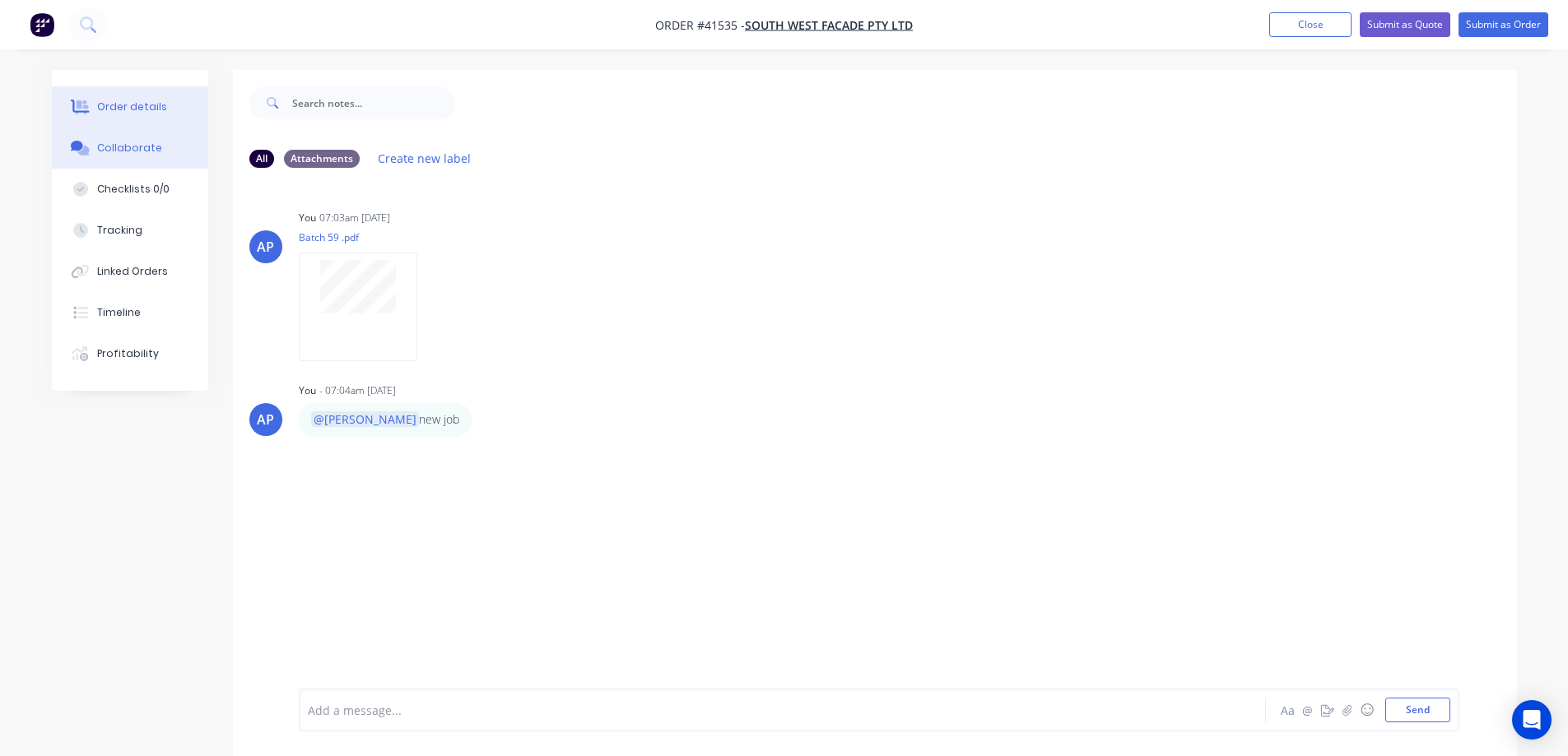
click at [171, 102] on button "Order details" at bounding box center [130, 106] width 156 height 41
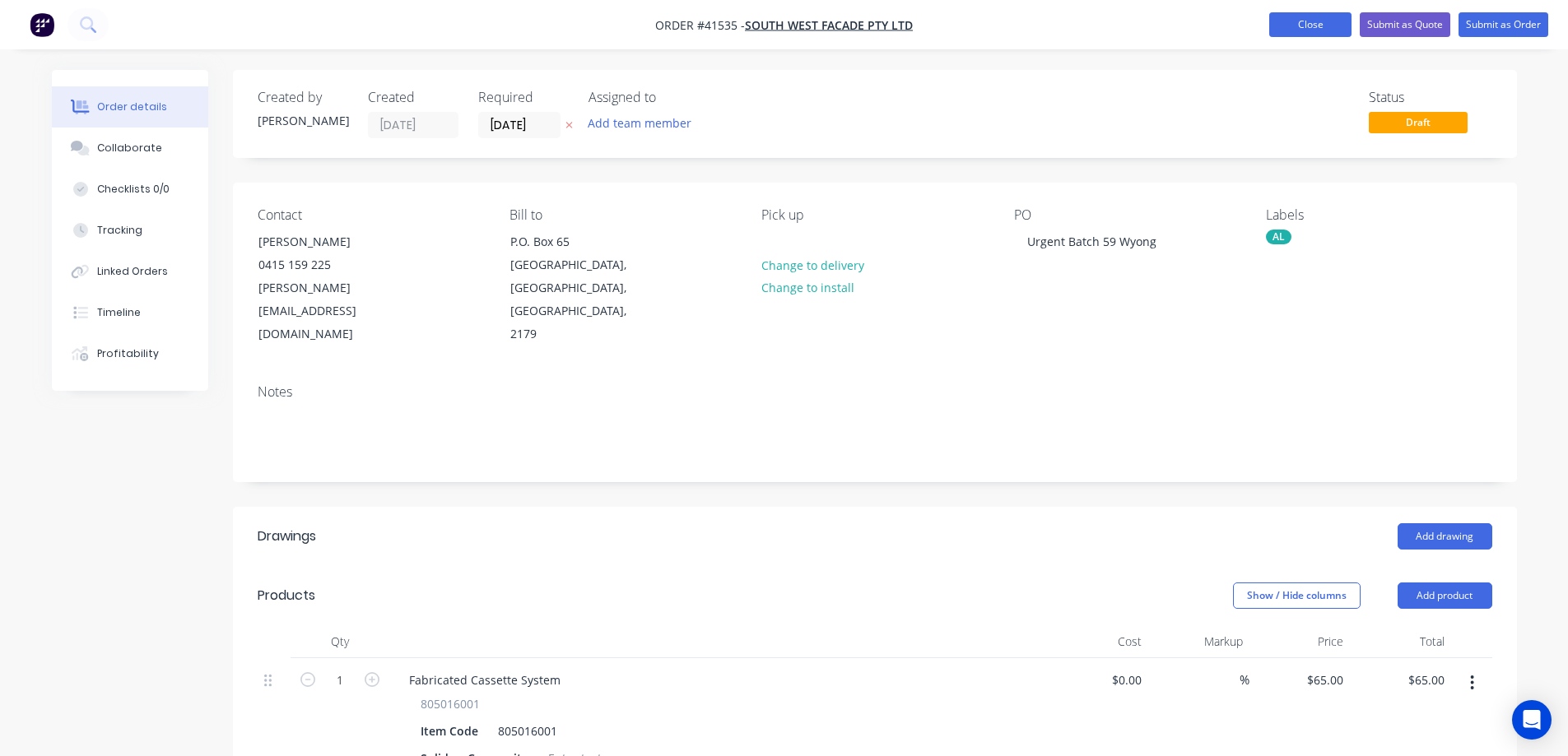
click at [1305, 17] on button "Close" at bounding box center [1310, 25] width 82 height 25
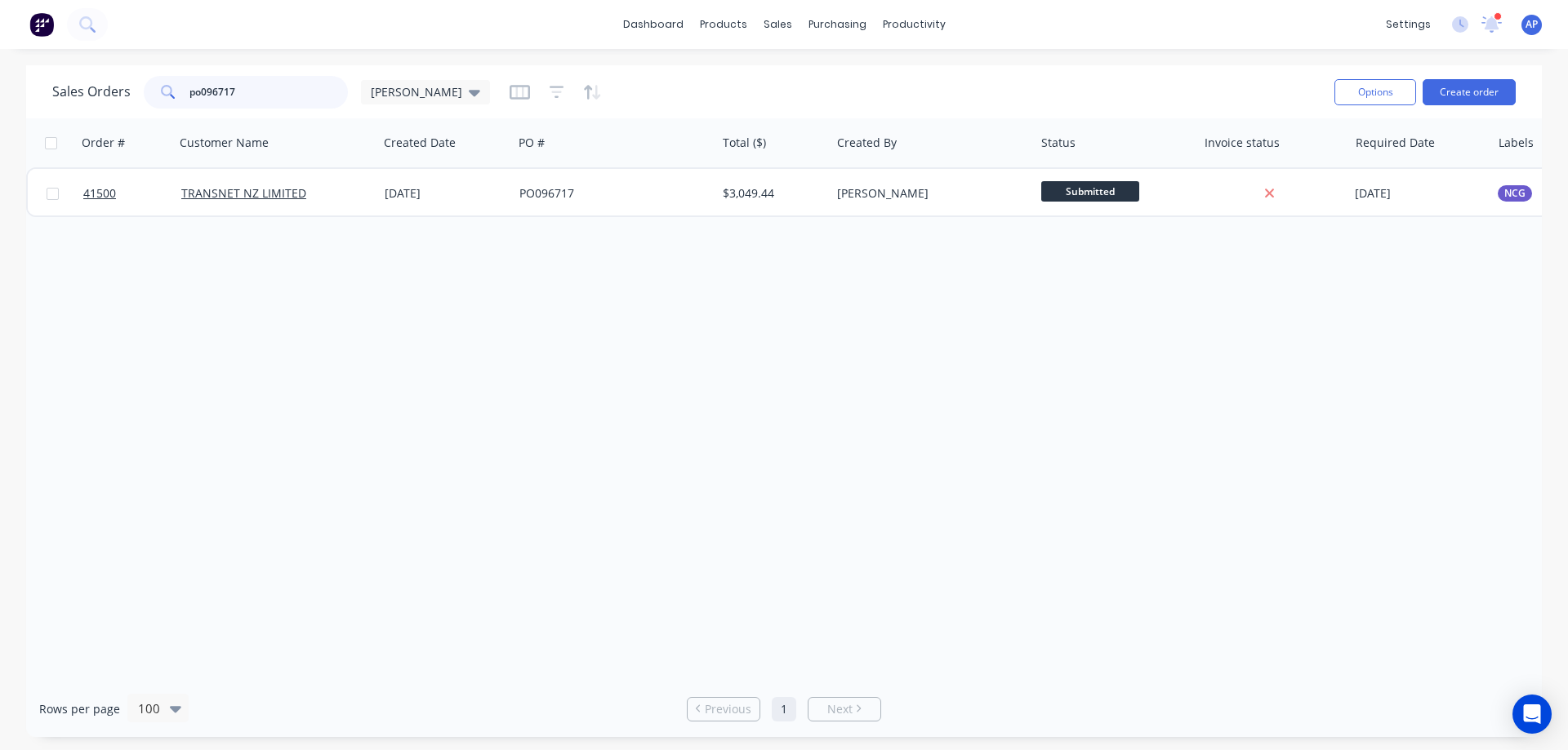
drag, startPoint x: 244, startPoint y: 89, endPoint x: 163, endPoint y: 110, distance: 83.7
click at [163, 110] on div "Sales Orders po096717 [PERSON_NAME]" at bounding box center [687, 92] width 1269 height 40
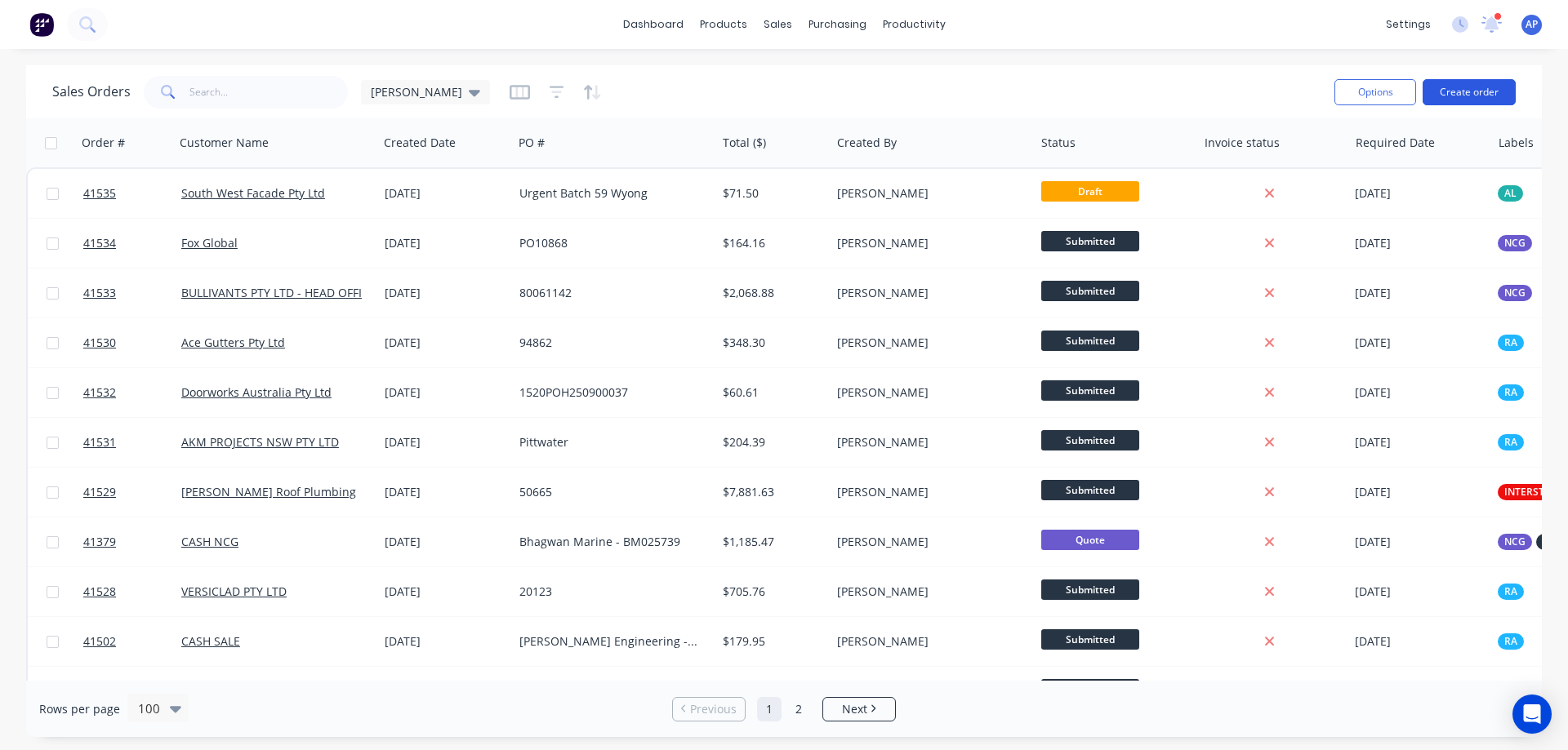
click at [1468, 88] on button "Create order" at bounding box center [1469, 92] width 93 height 26
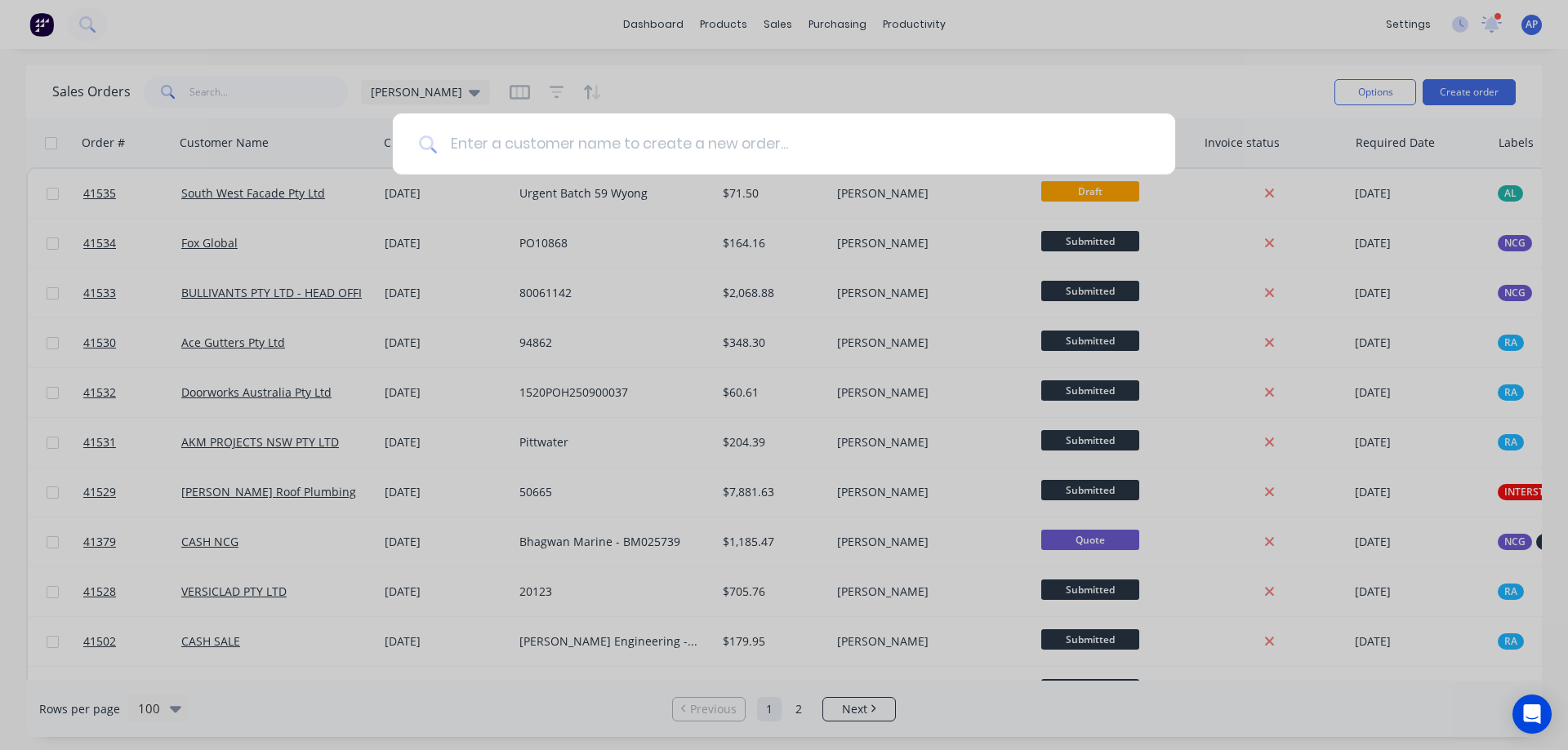
click at [590, 130] on input at bounding box center [792, 144] width 712 height 61
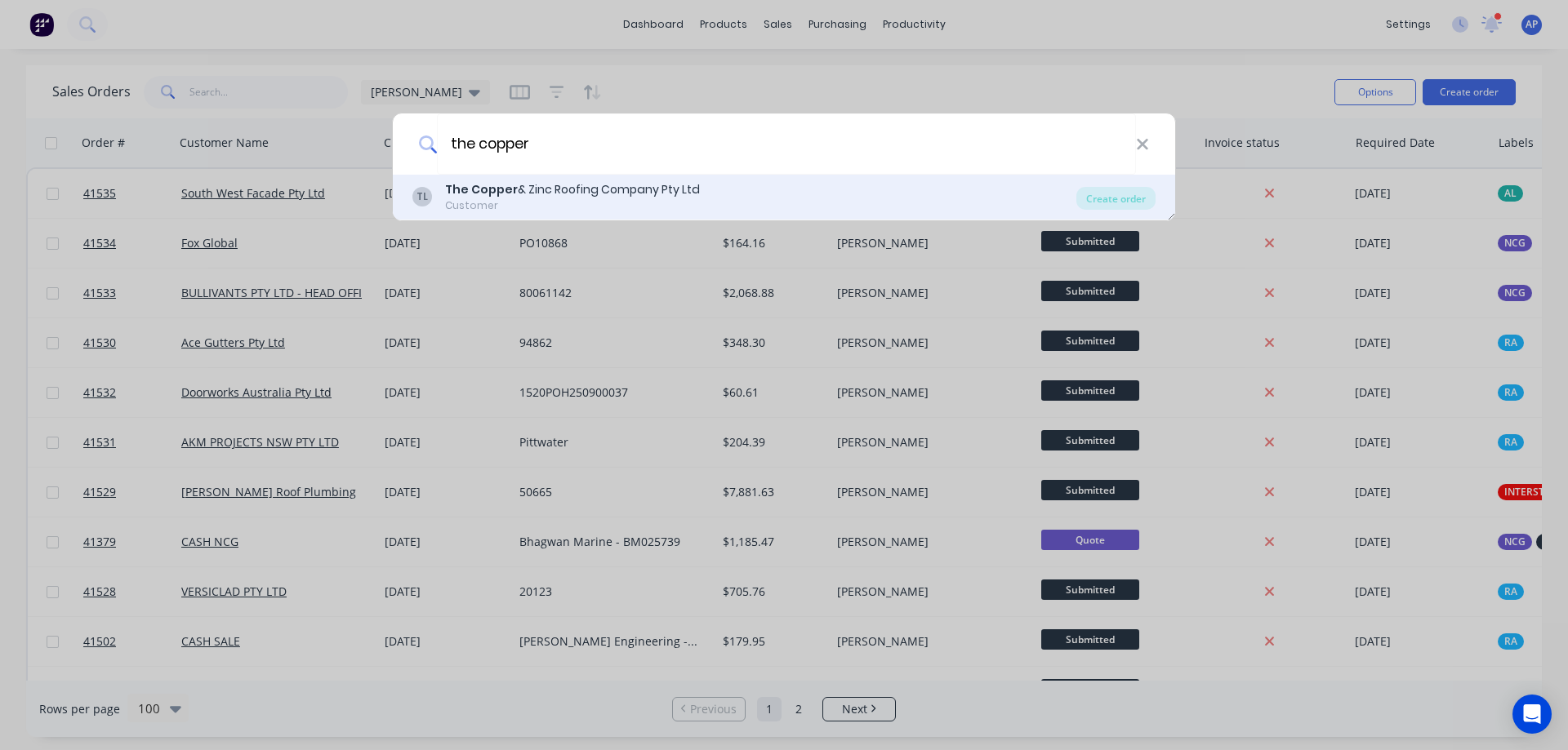
type input "the copper"
click at [608, 194] on div "The Copper & Zinc Roofing Company Pty Ltd" at bounding box center [572, 190] width 255 height 17
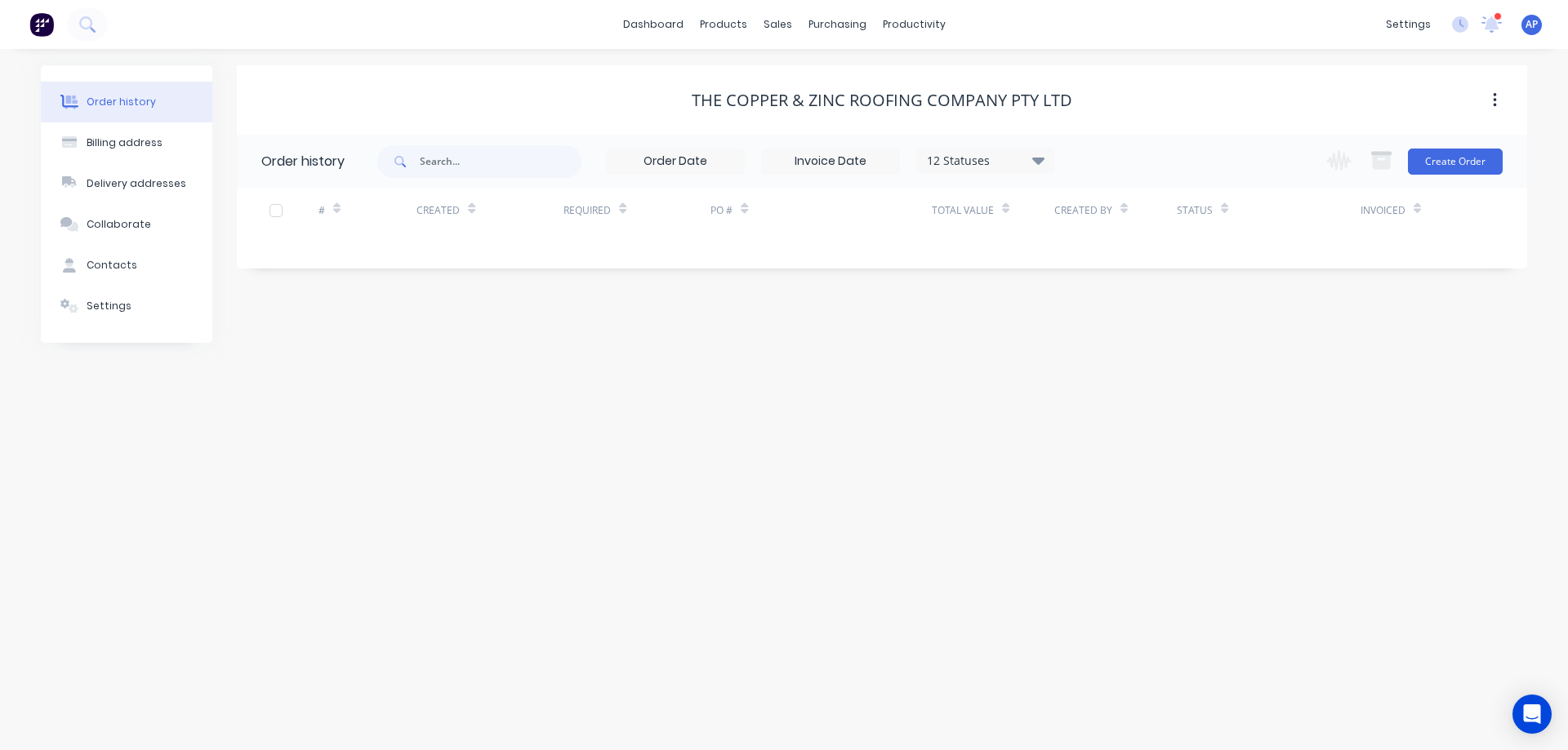
click at [1041, 160] on icon at bounding box center [1038, 160] width 12 height 7
click at [744, 397] on div "Order history Billing address Delivery addresses Collaborate Contacts Settings …" at bounding box center [784, 399] width 1568 height 701
click at [1040, 160] on icon at bounding box center [1038, 160] width 12 height 7
click at [1121, 349] on label at bounding box center [1121, 349] width 0 height 0
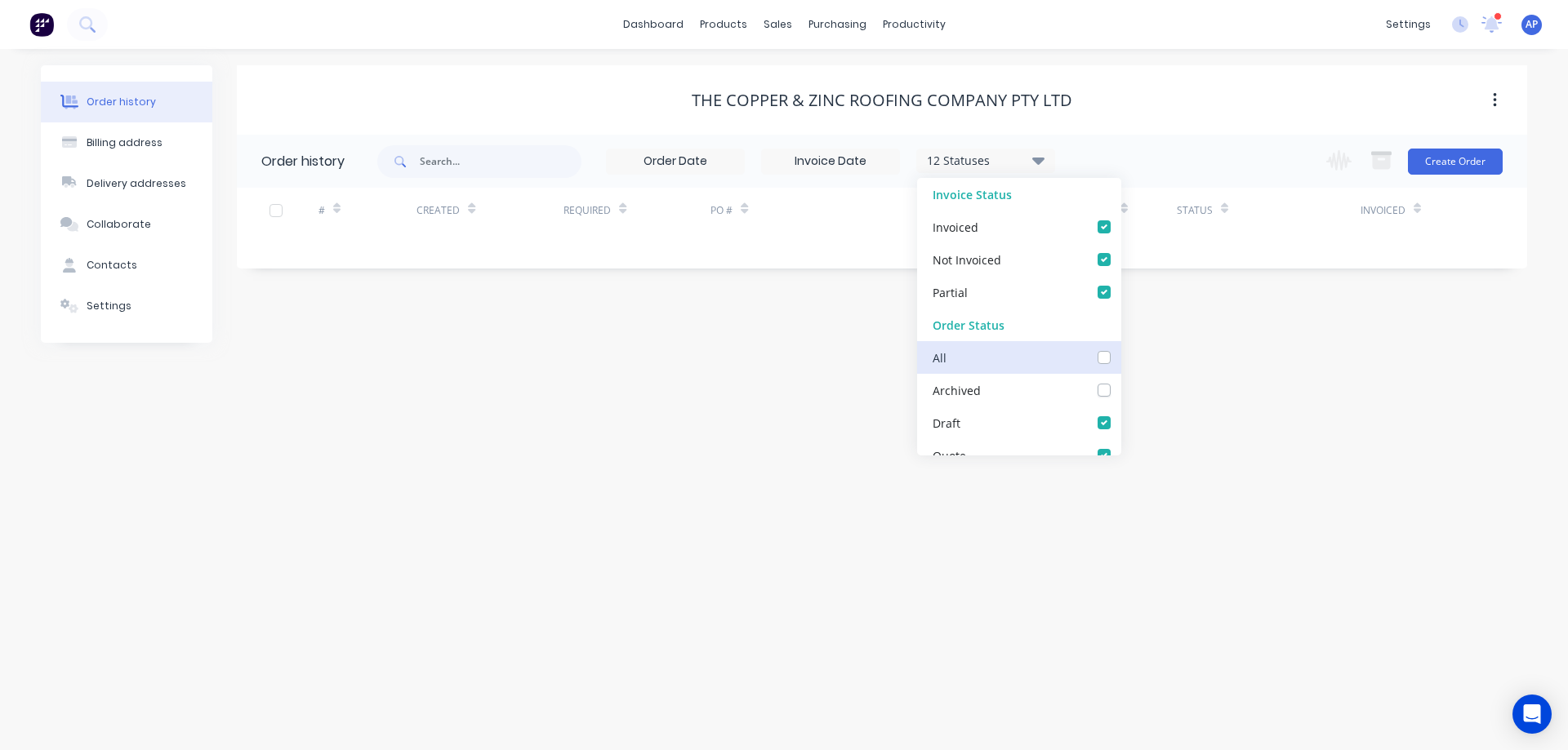
click at [1121, 356] on input "checkbox" at bounding box center [1127, 356] width 13 height 16
checkbox input "true"
click at [1199, 380] on div "Order history Billing address Delivery addresses Collaborate Contacts Settings …" at bounding box center [784, 399] width 1568 height 701
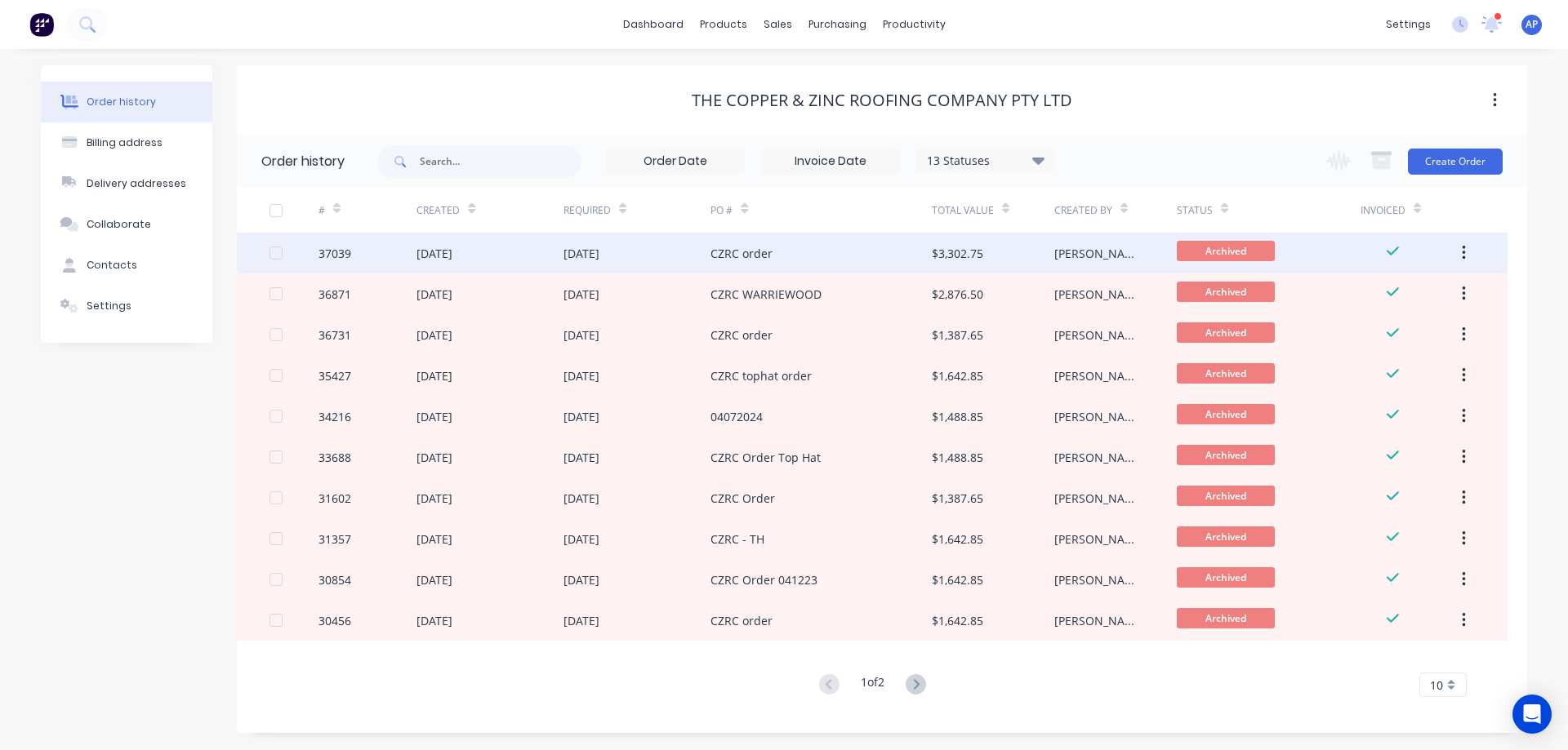
click at [806, 257] on div "CZRC order" at bounding box center [820, 252] width 220 height 40
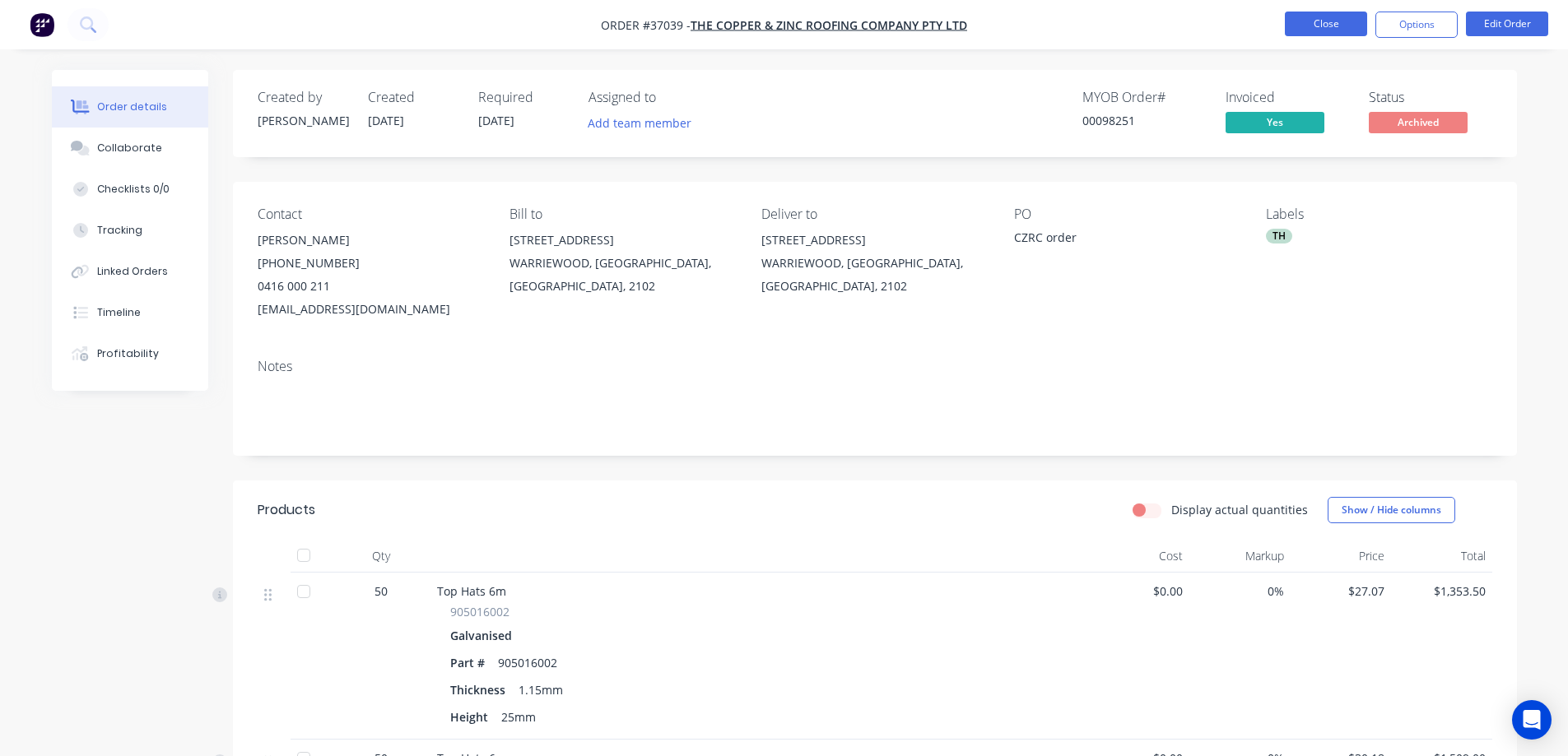
click at [1296, 17] on button "Close" at bounding box center [1326, 24] width 82 height 25
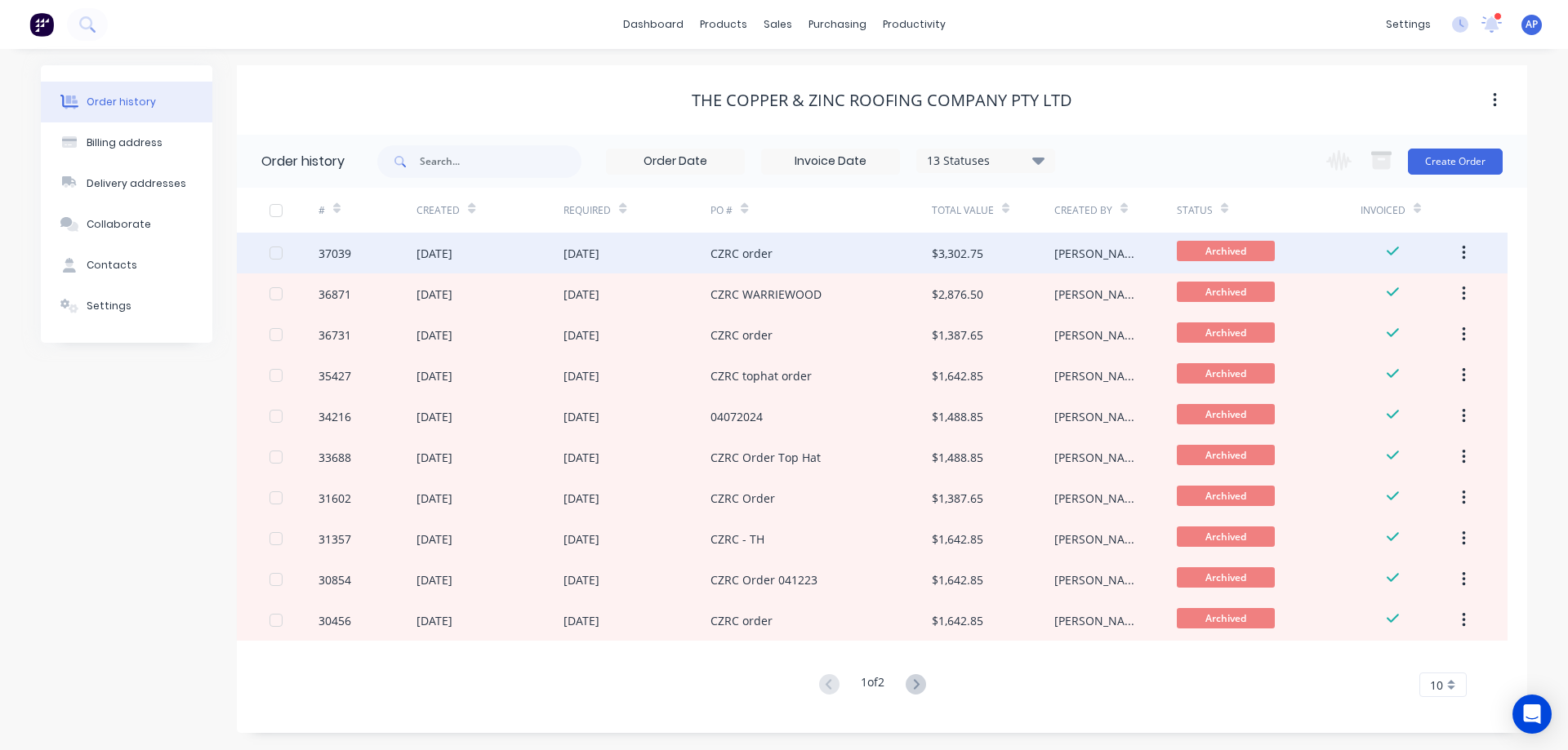
click at [801, 258] on div "CZRC order" at bounding box center [820, 252] width 220 height 40
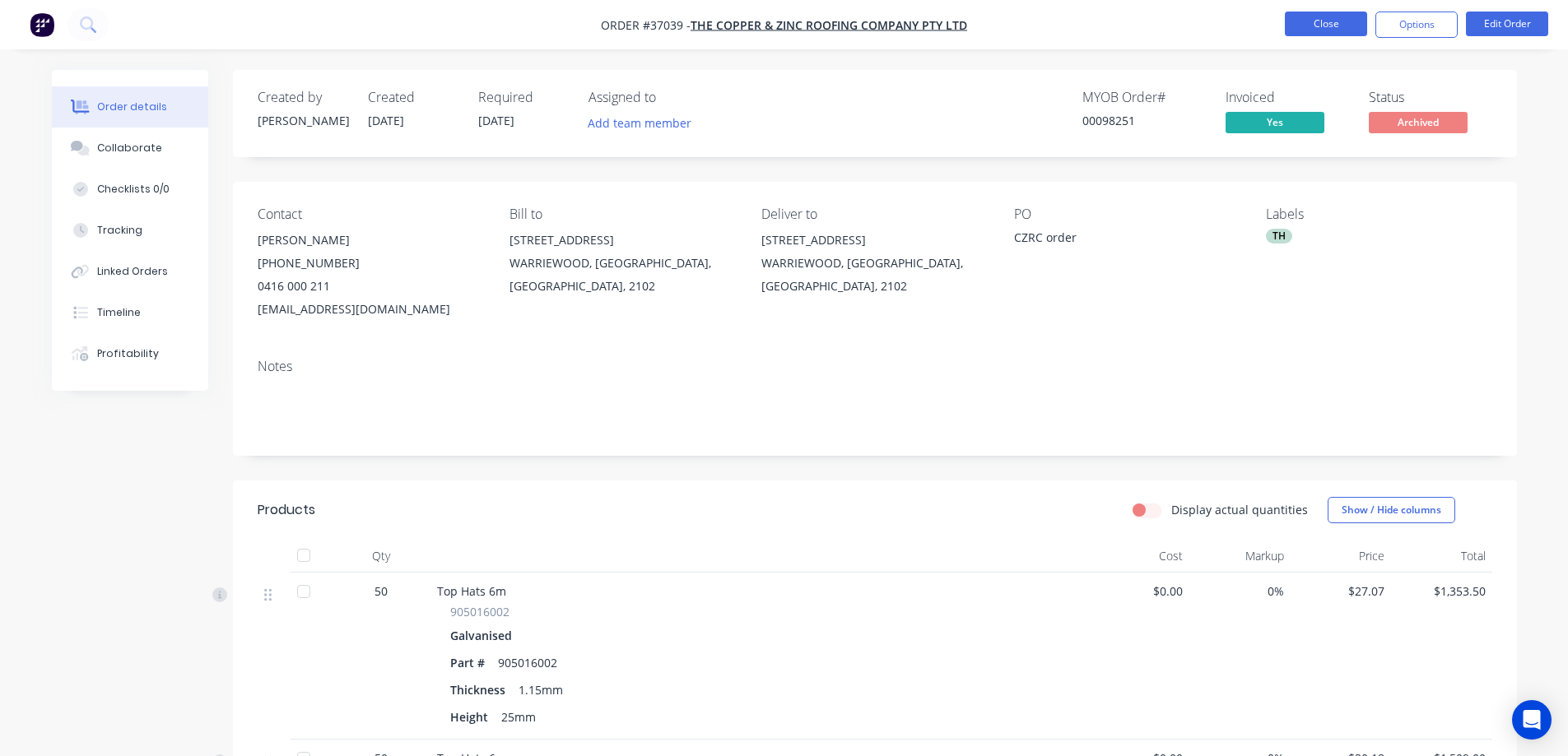
click at [1301, 28] on button "Close" at bounding box center [1326, 24] width 82 height 25
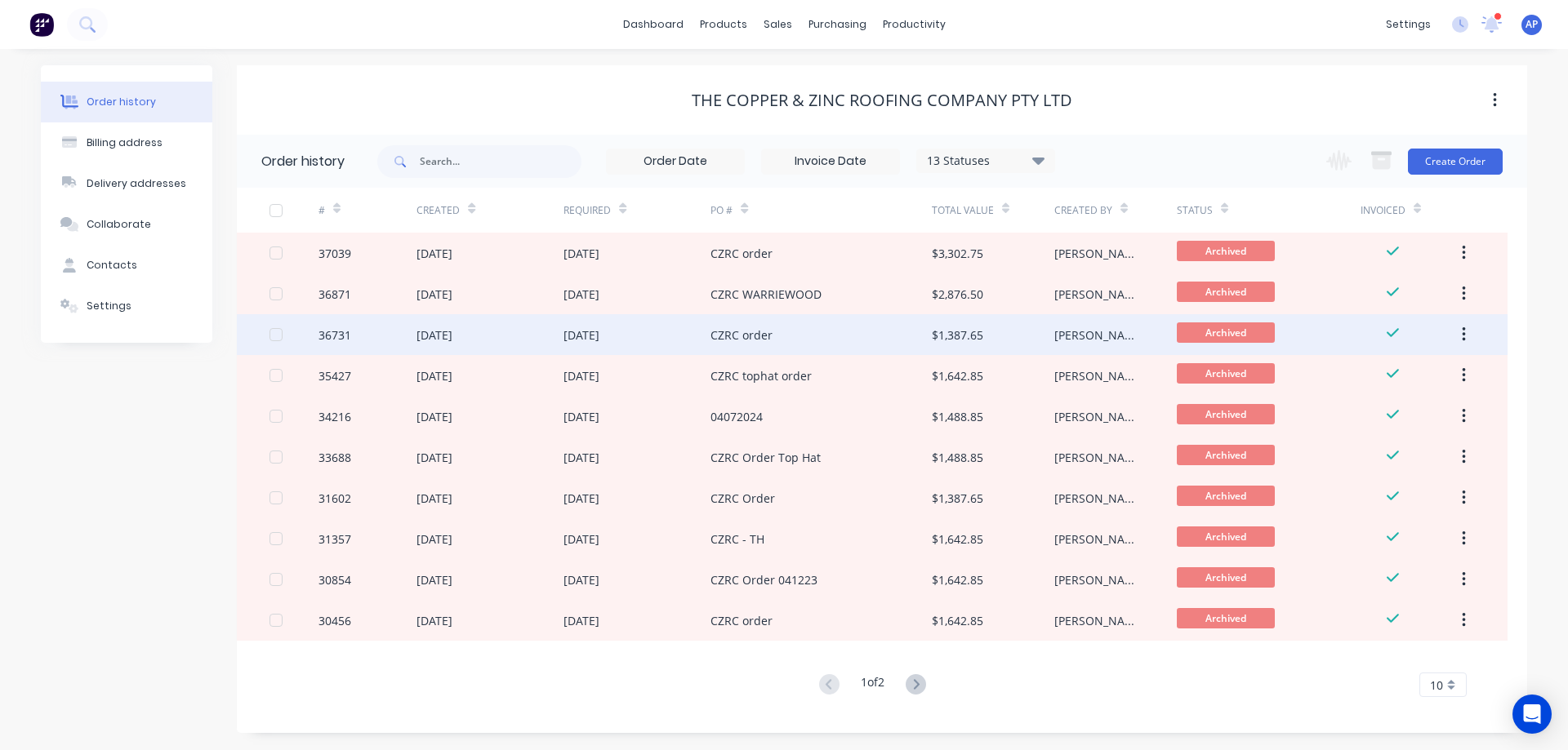
click at [797, 336] on div "CZRC order" at bounding box center [820, 334] width 220 height 40
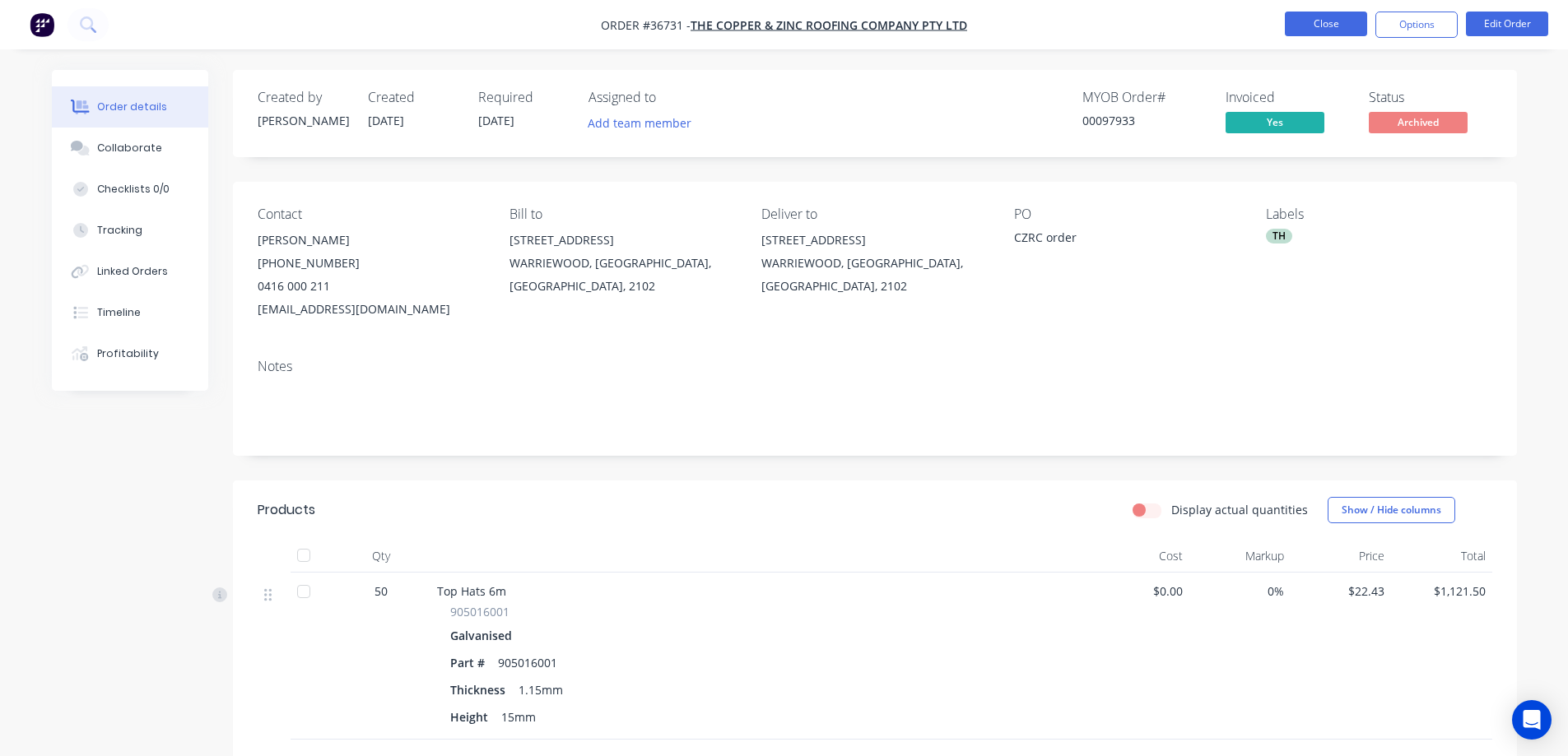
click at [1299, 22] on button "Close" at bounding box center [1326, 24] width 82 height 25
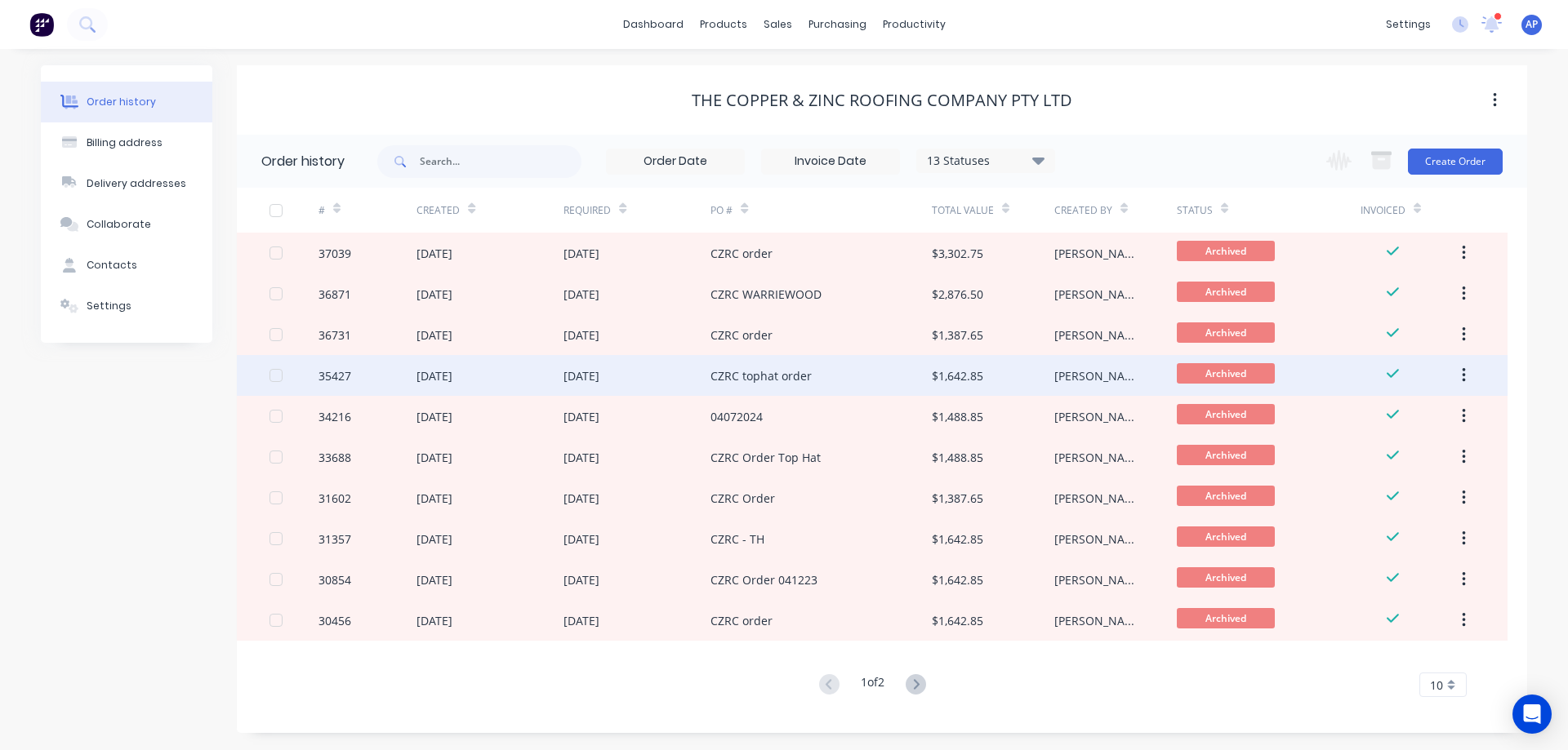
click at [777, 374] on div "CZRC tophat order" at bounding box center [761, 375] width 102 height 17
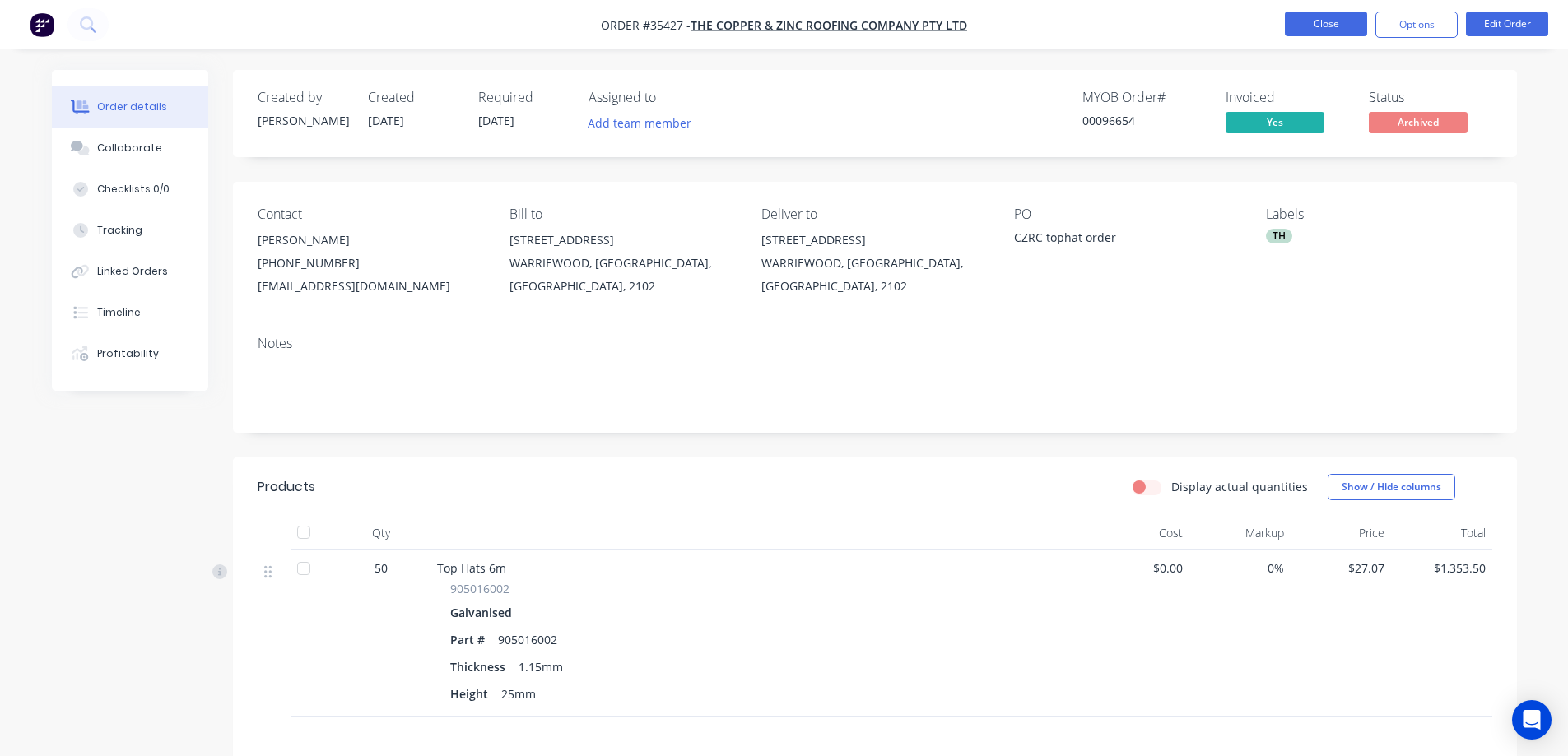
click at [1324, 27] on button "Close" at bounding box center [1326, 24] width 82 height 25
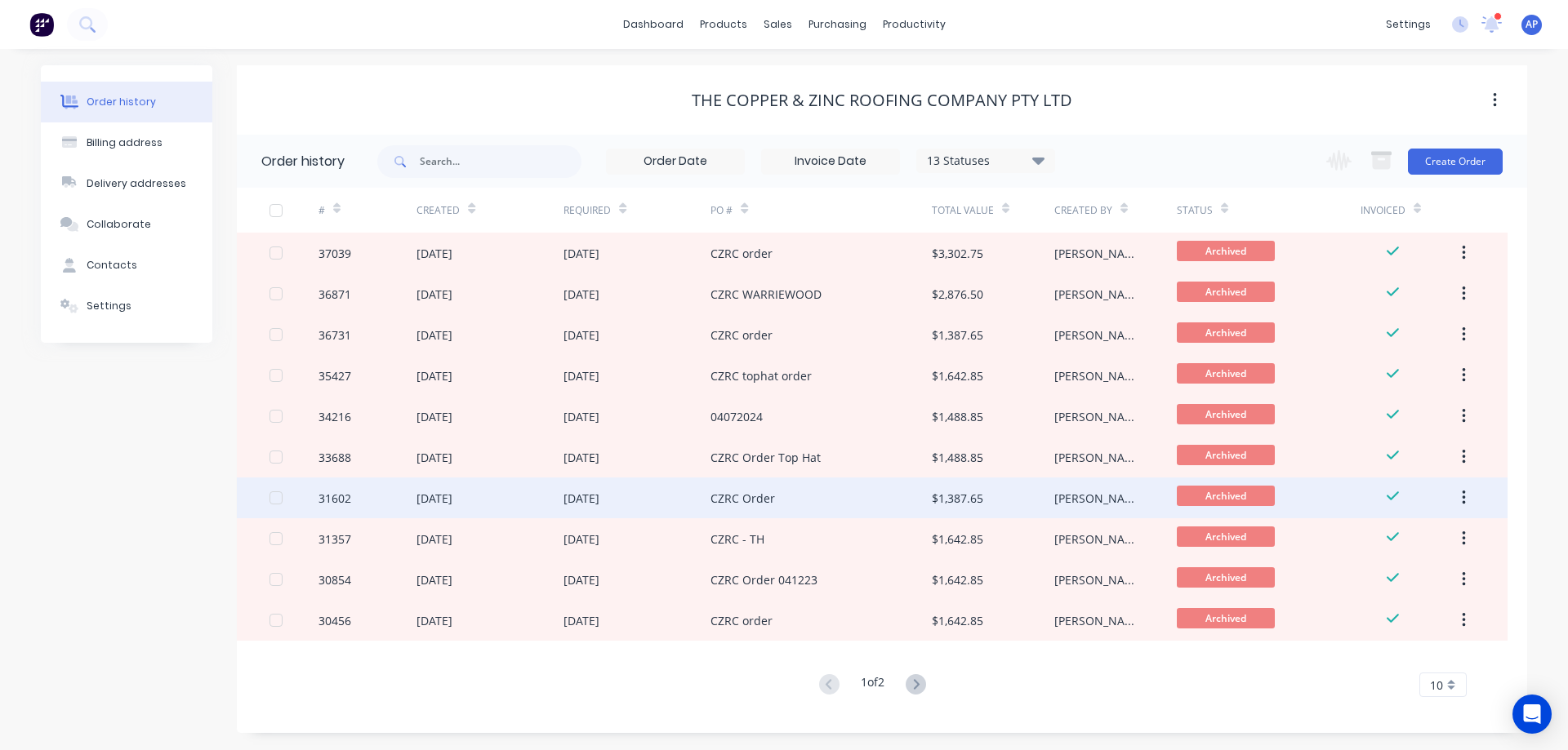
click at [804, 502] on div "CZRC Order" at bounding box center [820, 498] width 220 height 40
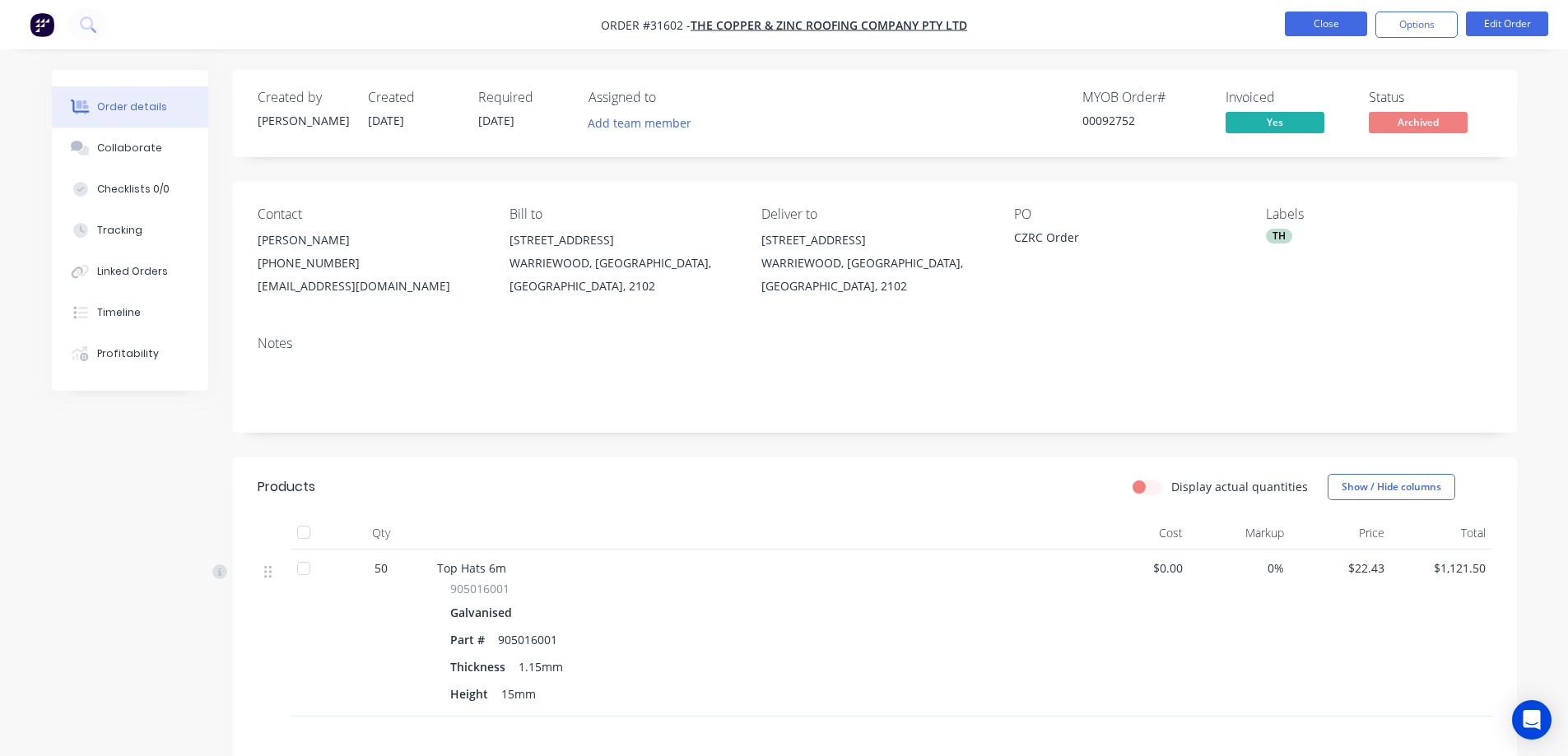
click at [1293, 17] on button "Close" at bounding box center [1326, 24] width 82 height 25
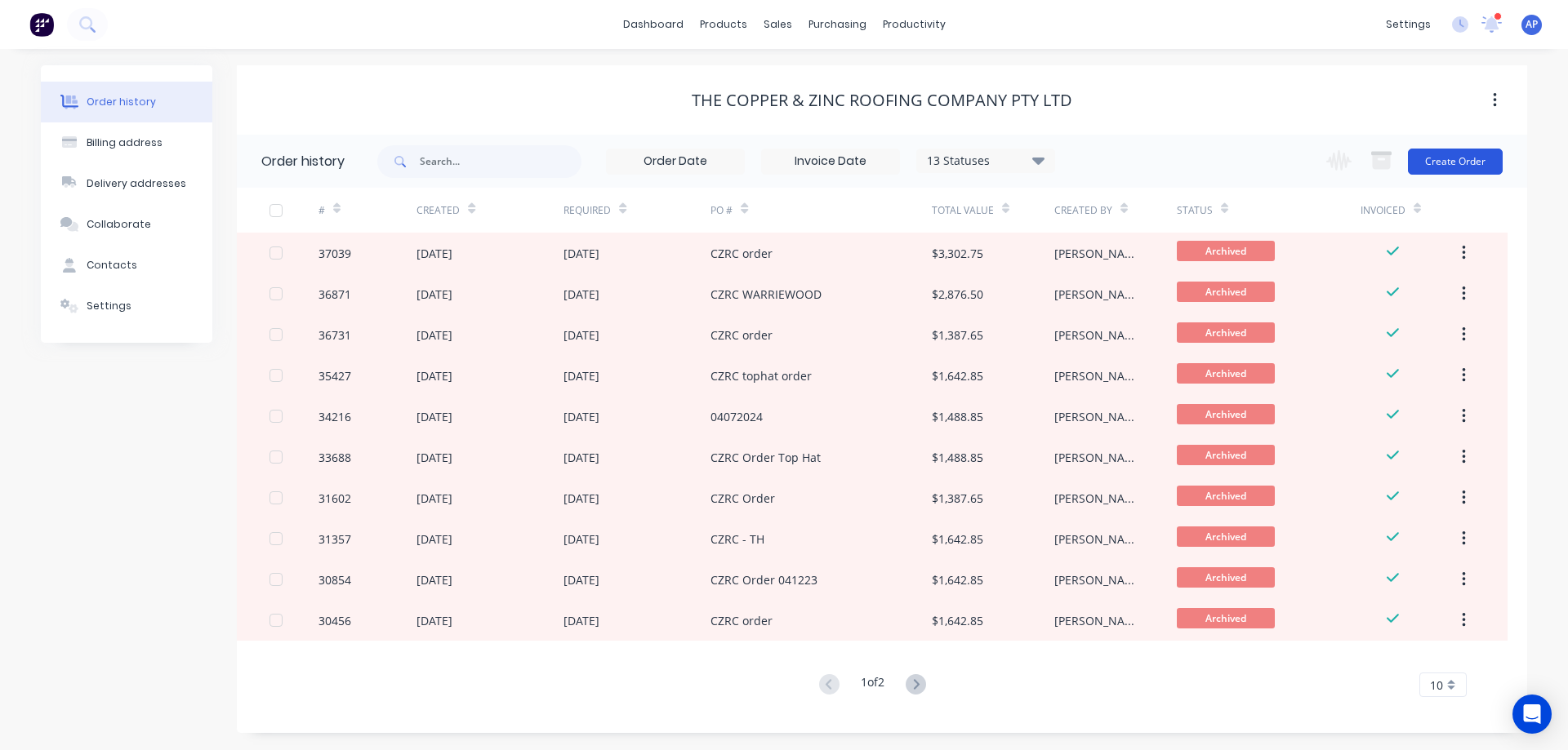
click at [1436, 162] on button "Create Order" at bounding box center [1455, 162] width 95 height 26
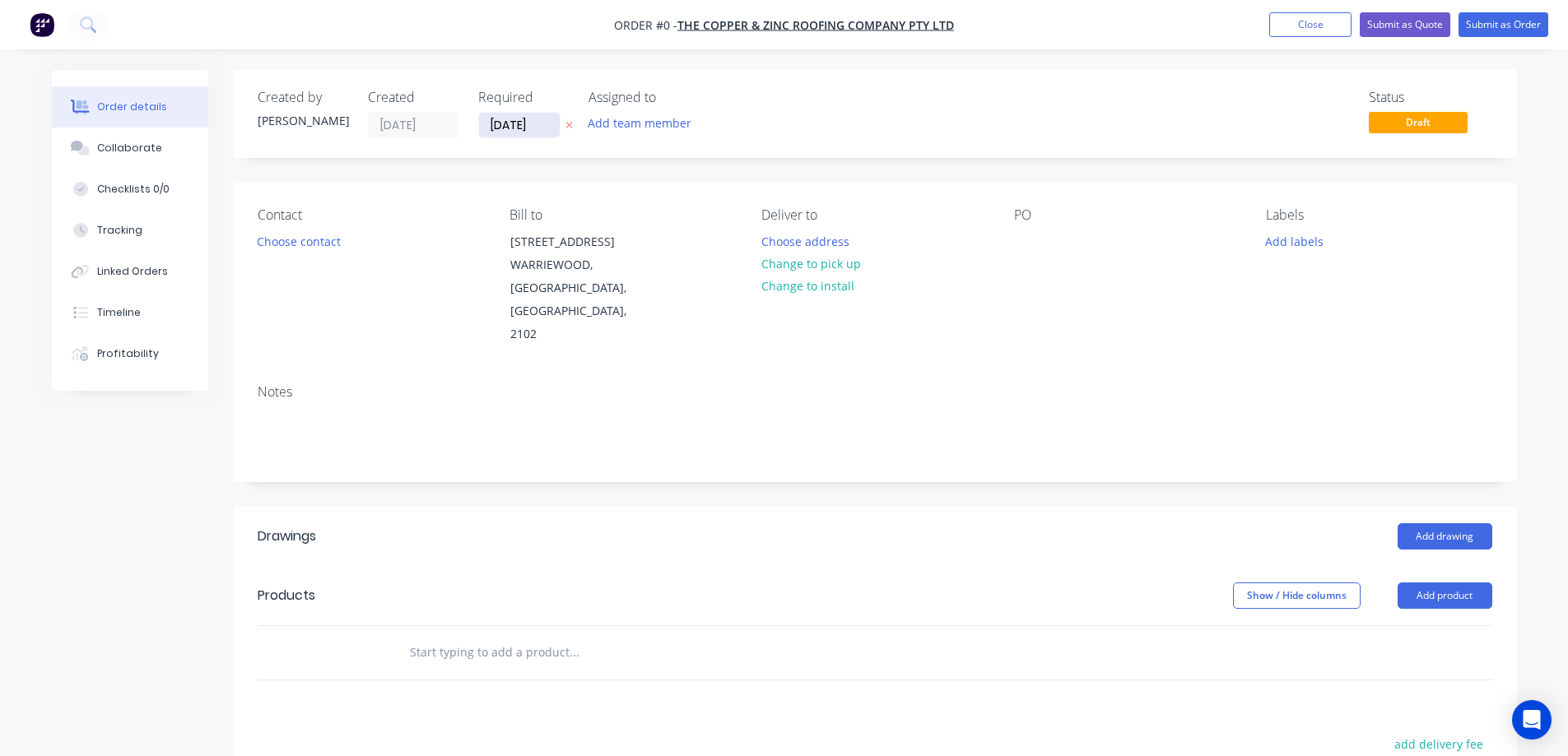
click at [515, 124] on input "[DATE]" at bounding box center [519, 126] width 81 height 25
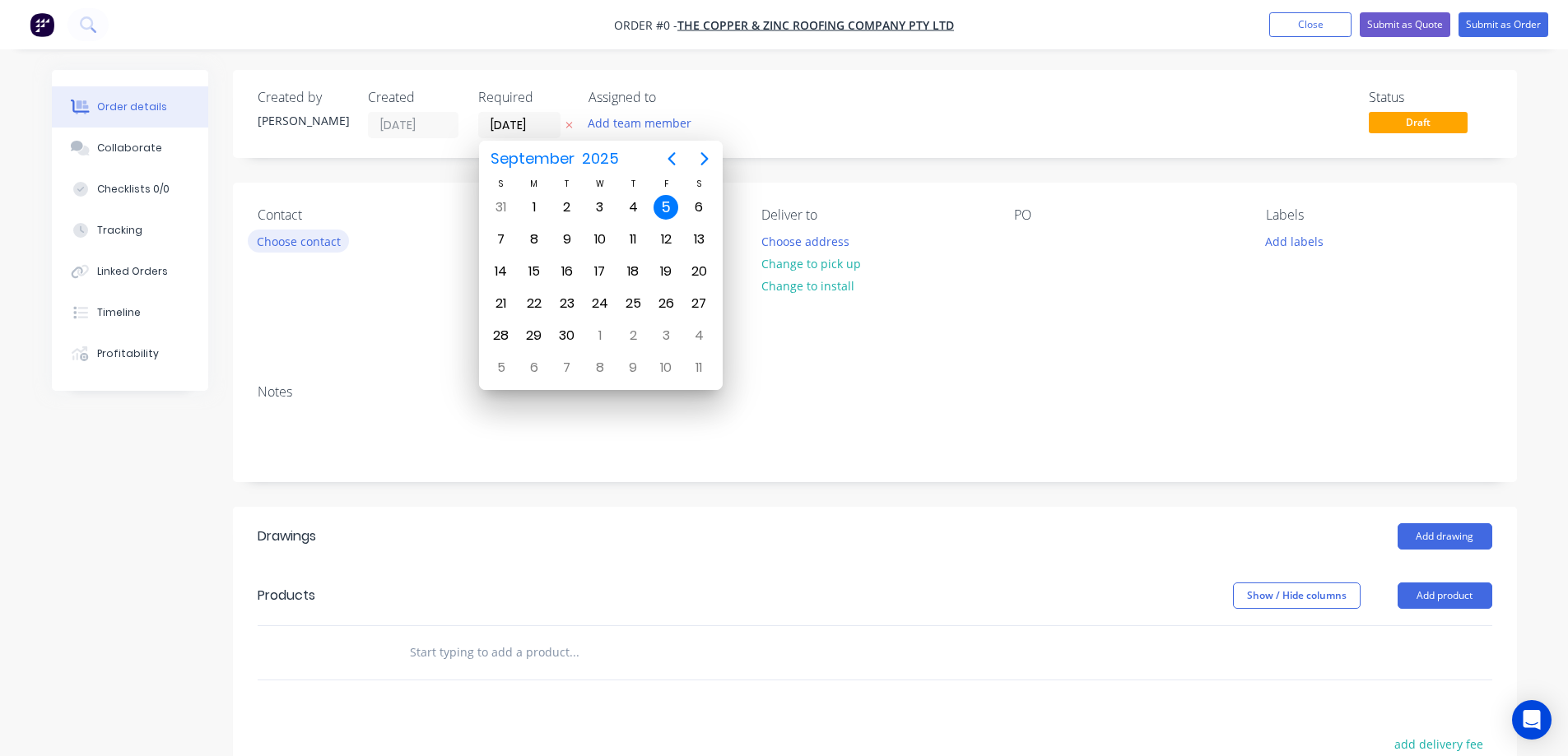
click at [306, 240] on button "Choose contact" at bounding box center [299, 240] width 101 height 22
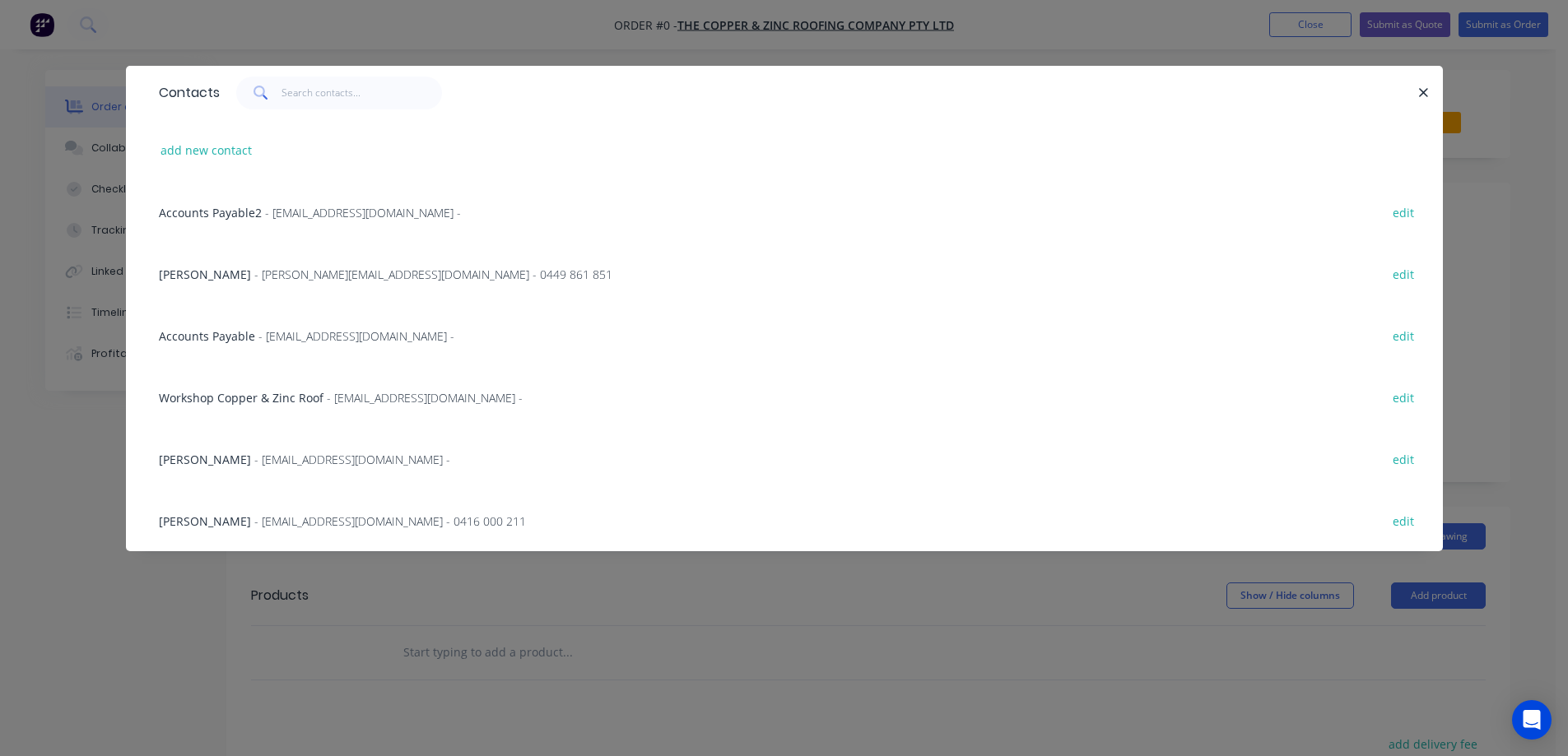
click at [353, 518] on span "- [EMAIL_ADDRESS][DOMAIN_NAME] - 0416 000 211" at bounding box center [390, 521] width 272 height 16
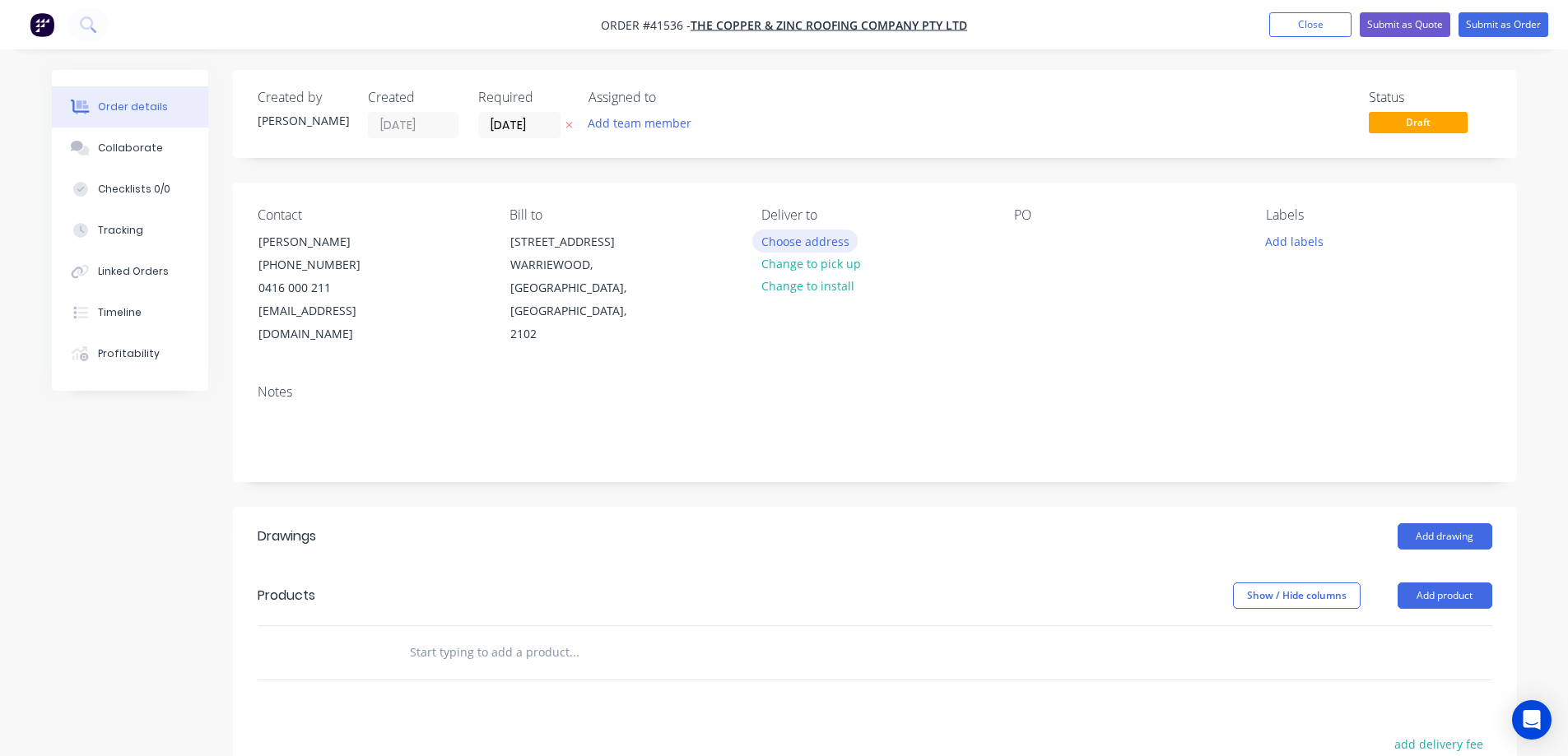
click at [801, 242] on button "Choose address" at bounding box center [805, 240] width 106 height 22
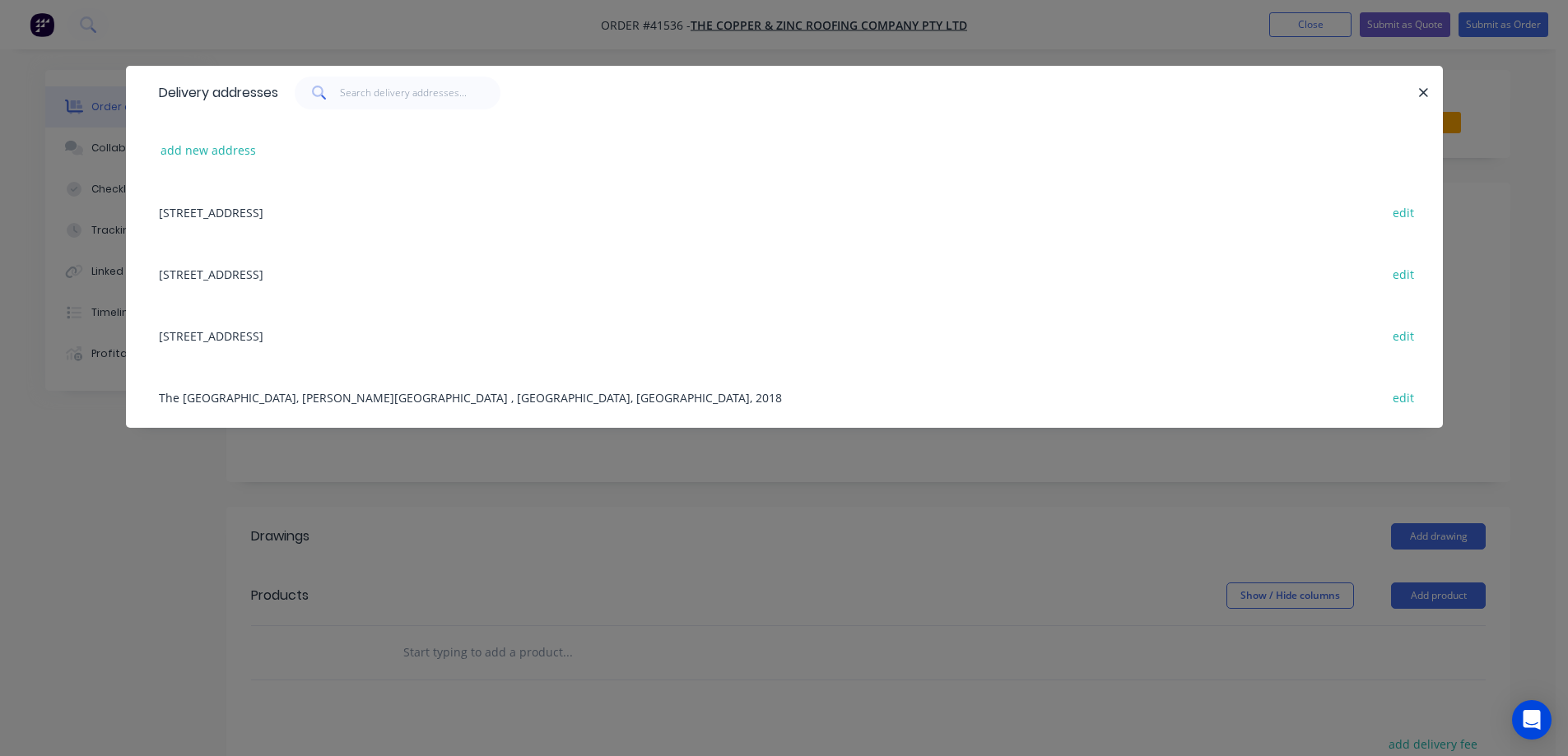
click at [415, 212] on div "[STREET_ADDRESS] edit" at bounding box center [784, 212] width 1268 height 62
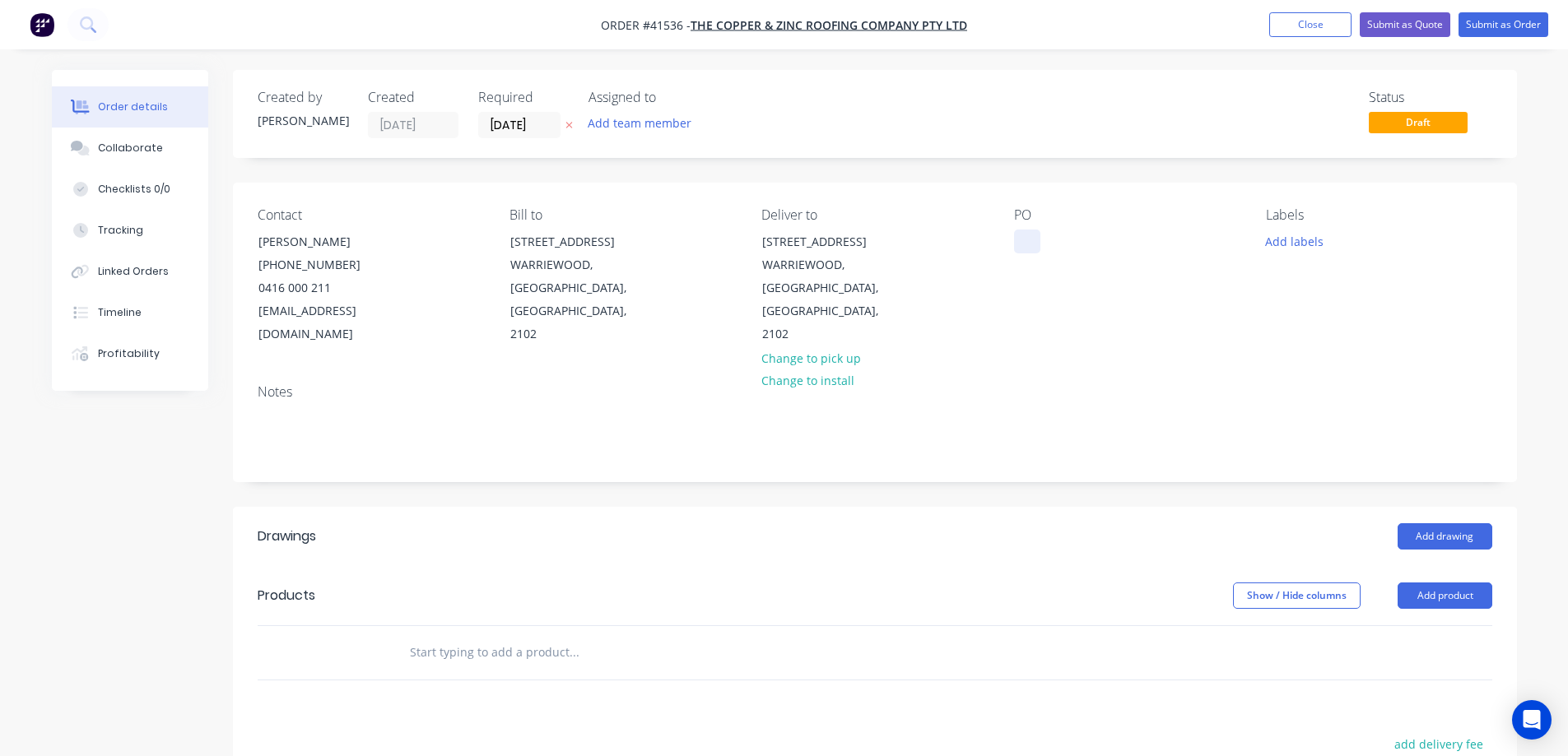
click at [1026, 250] on div at bounding box center [1027, 241] width 27 height 24
click at [1031, 237] on div at bounding box center [1027, 241] width 27 height 24
paste div
click at [1297, 240] on button "Add labels" at bounding box center [1294, 240] width 76 height 22
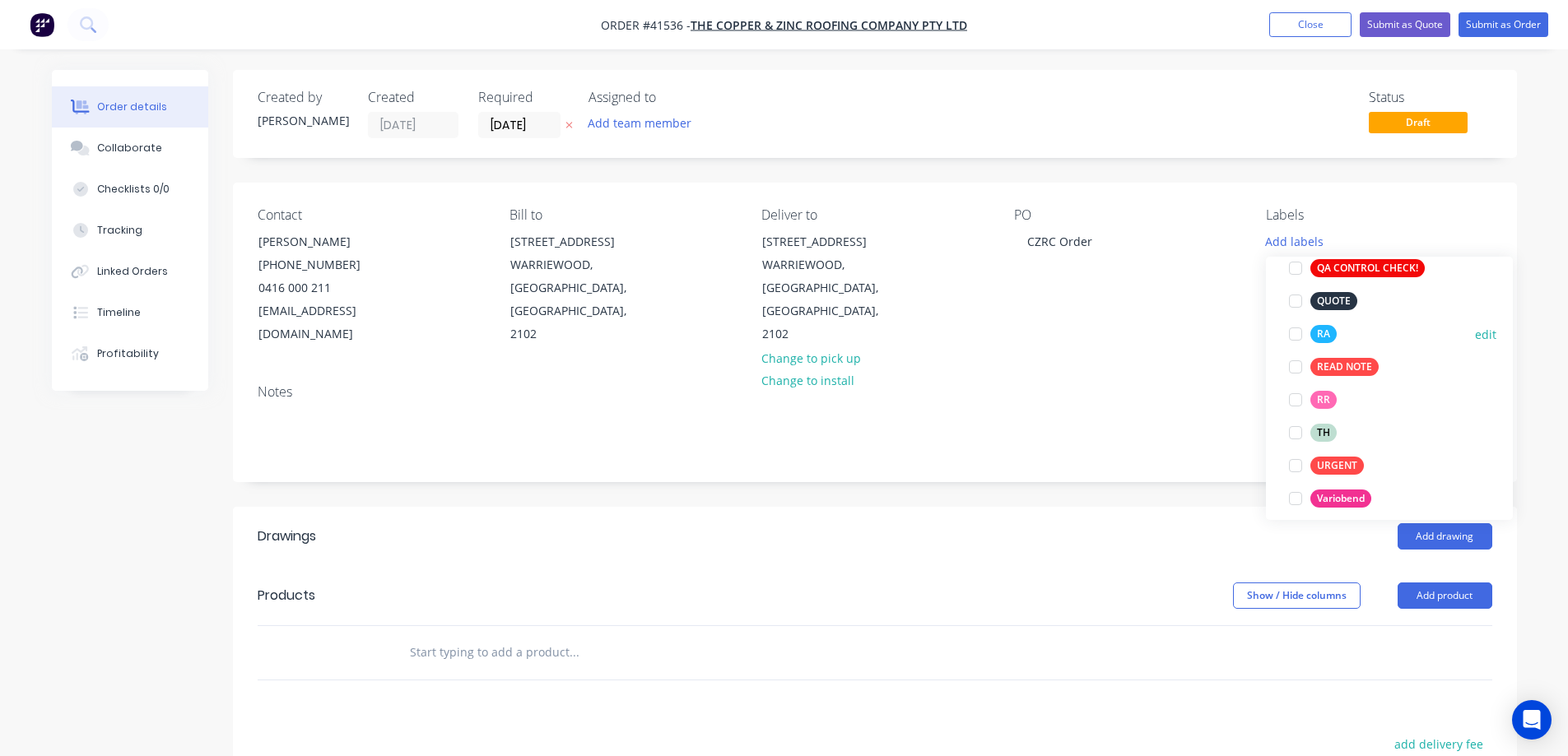
scroll to position [526, 0]
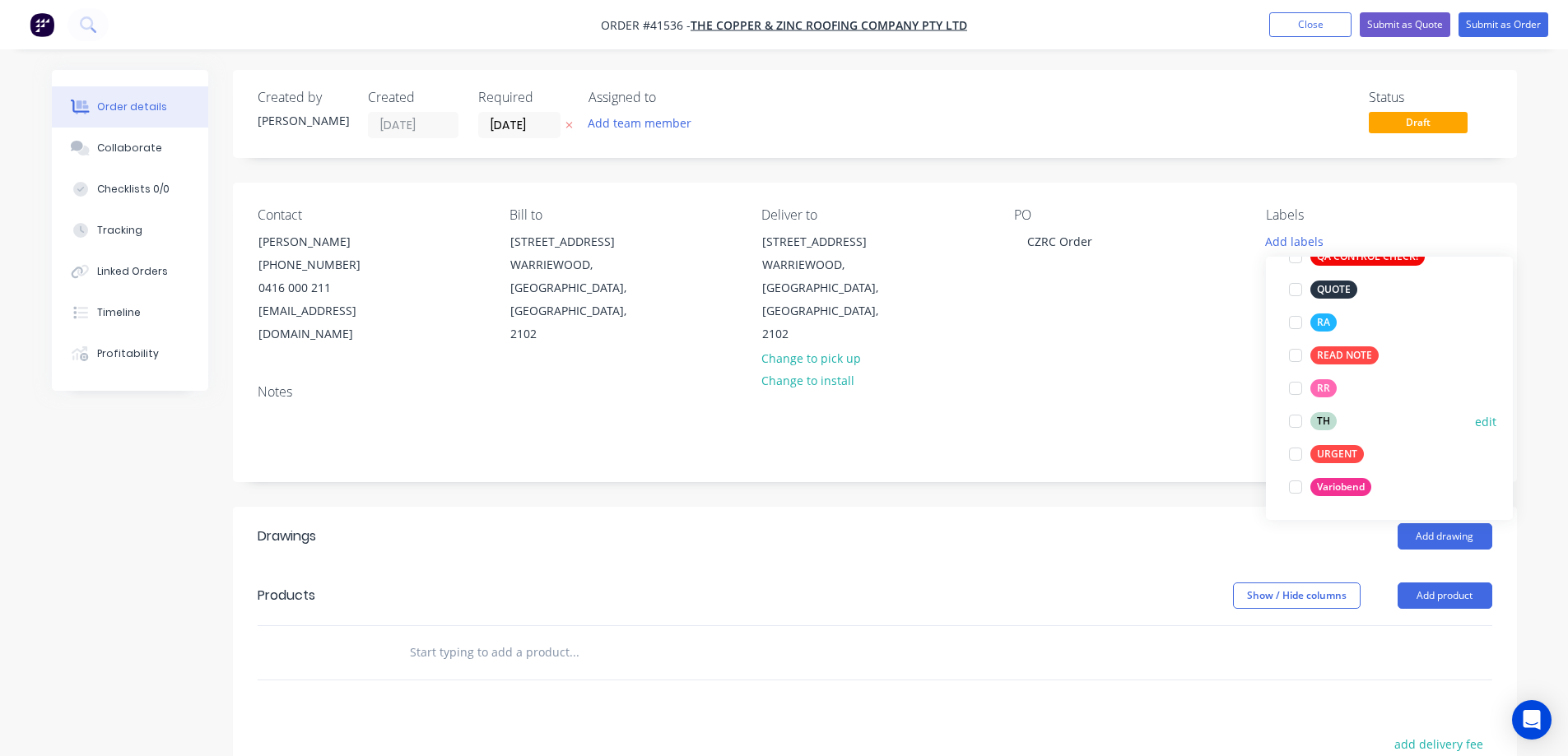
click at [1298, 419] on div at bounding box center [1296, 422] width 33 height 33
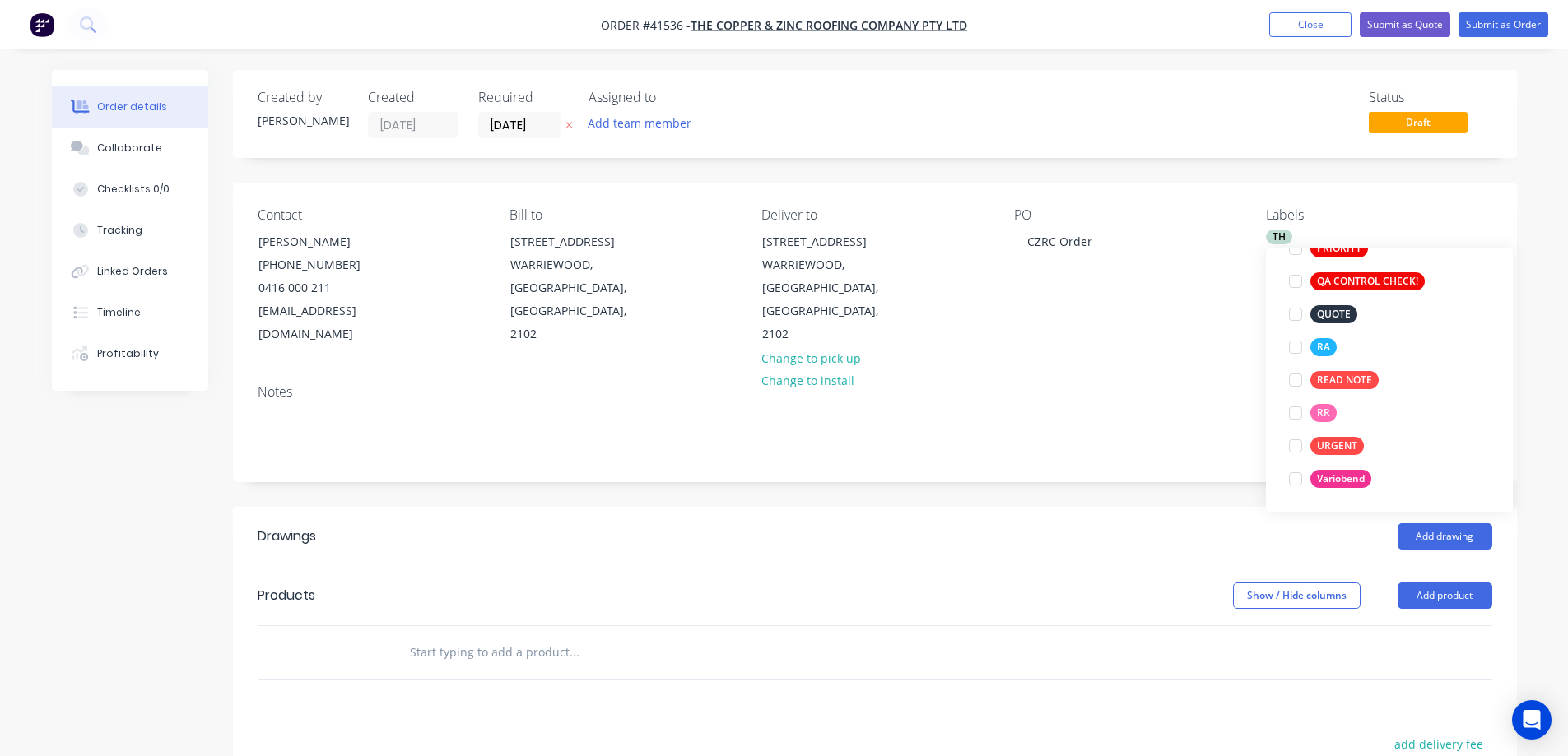
scroll to position [0, 0]
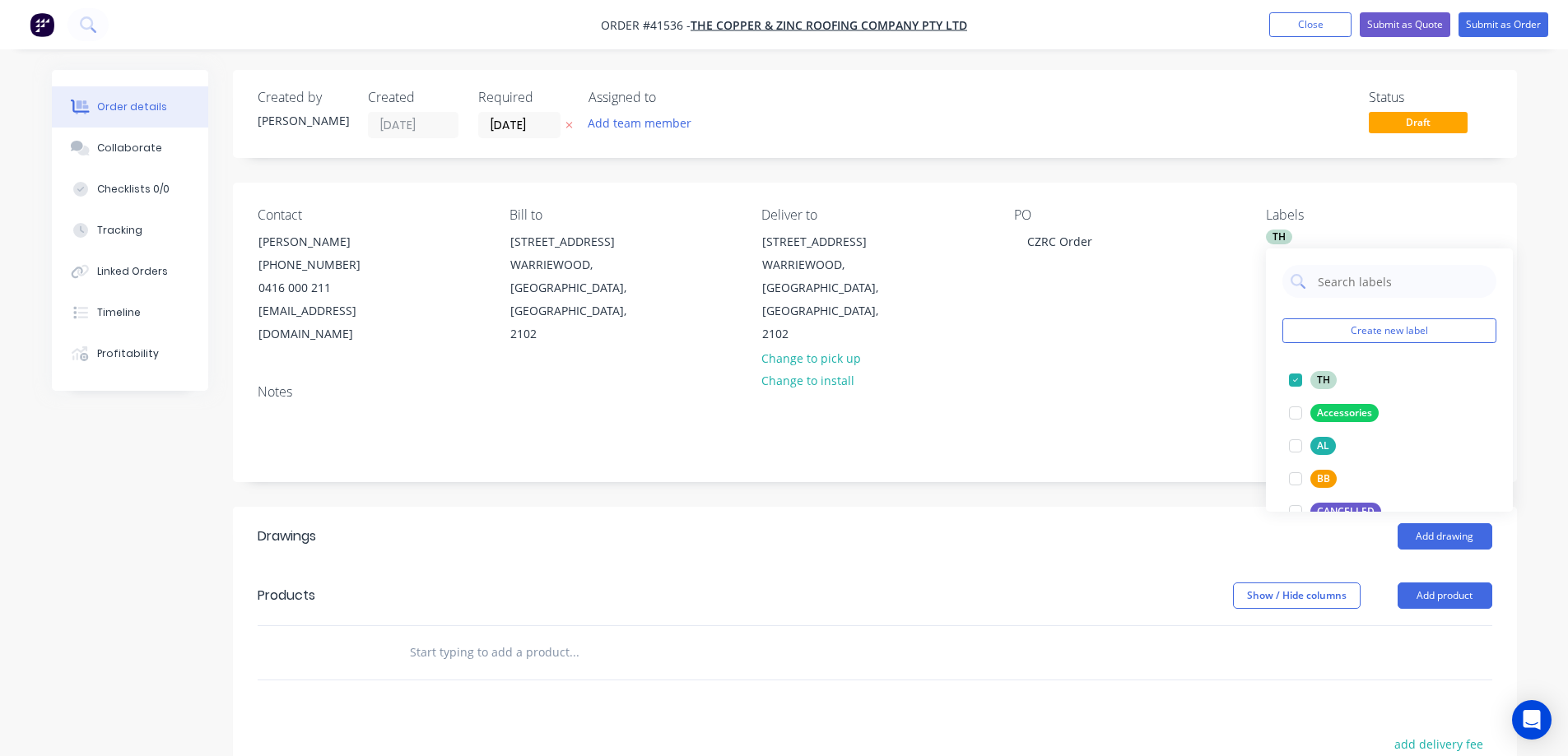
click at [1149, 384] on div "Notes" at bounding box center [875, 392] width 1234 height 16
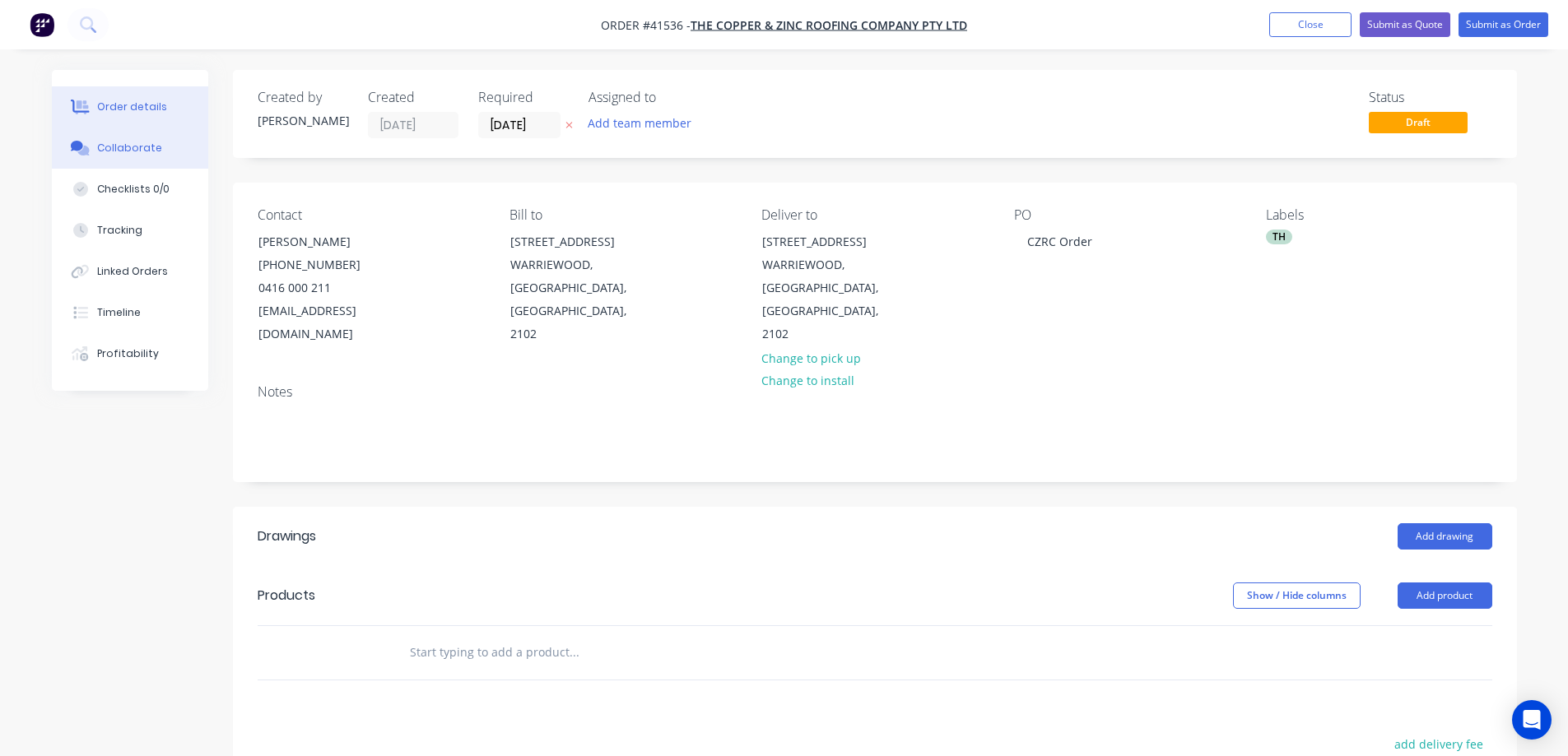
click at [144, 146] on div "Collaborate" at bounding box center [130, 148] width 65 height 15
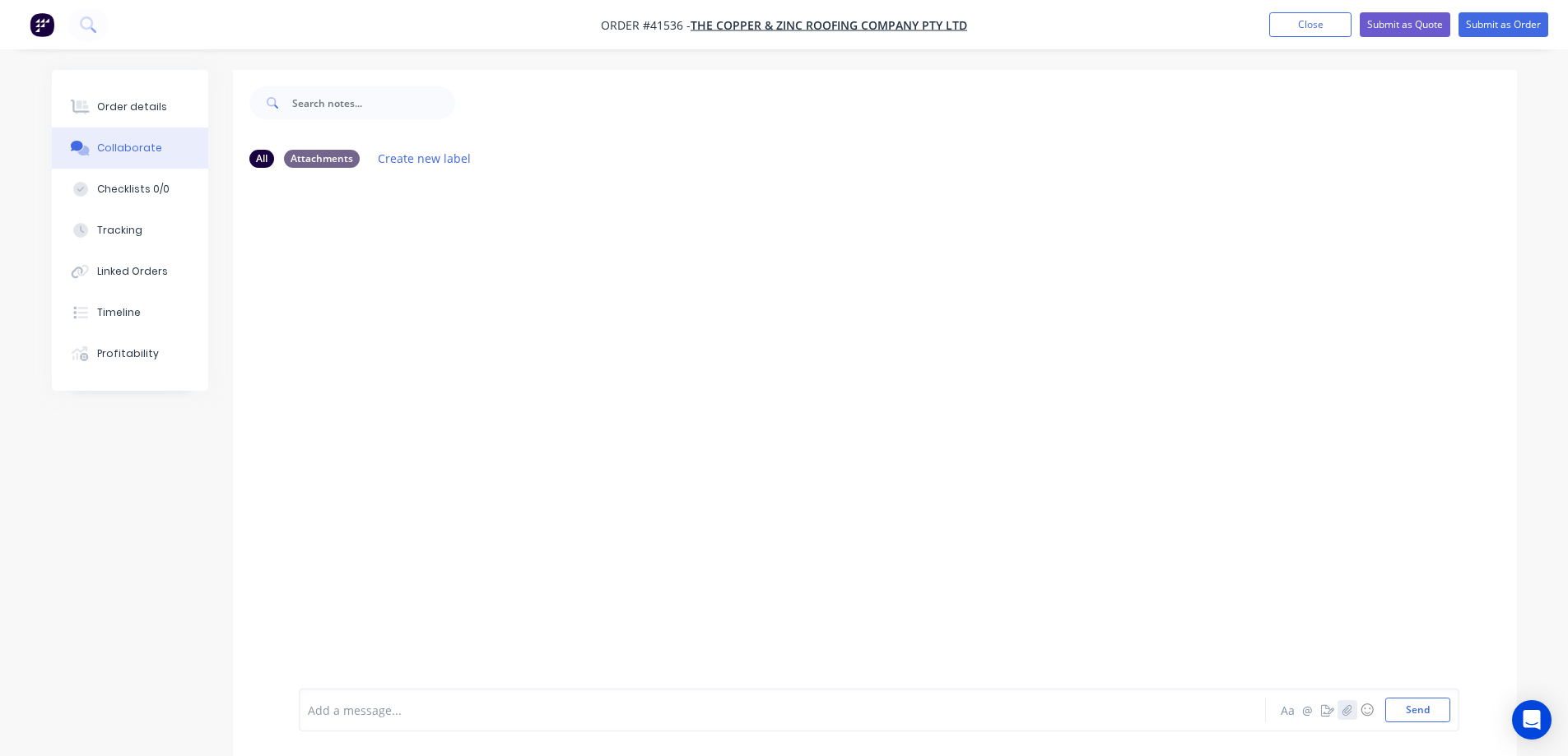
click at [1343, 710] on icon "button" at bounding box center [1347, 710] width 10 height 12
click at [1398, 708] on button "Send" at bounding box center [1418, 710] width 65 height 25
click at [148, 107] on div "Order details" at bounding box center [132, 107] width 70 height 15
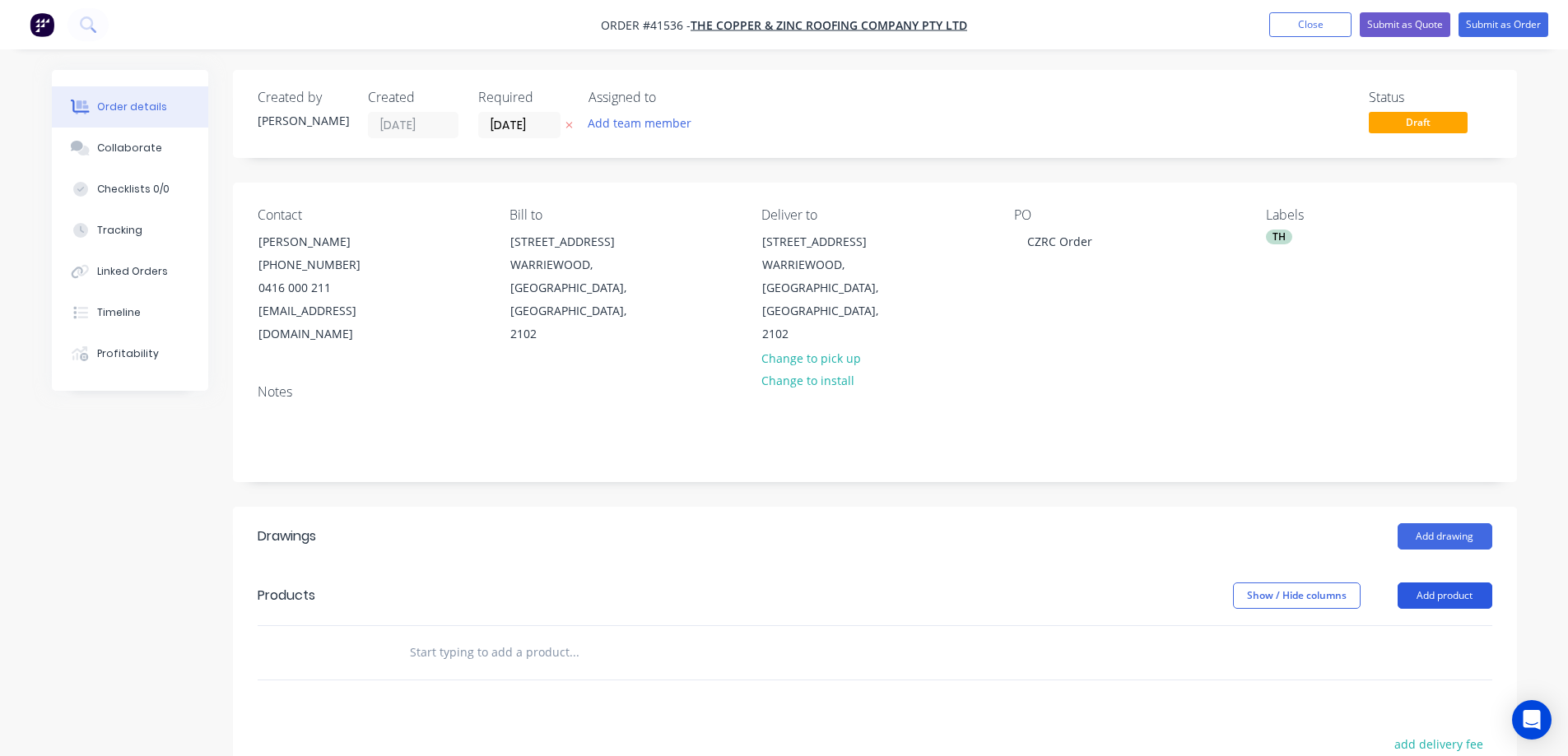
click at [1422, 583] on button "Add product" at bounding box center [1445, 596] width 95 height 27
click at [1435, 625] on div "Product catalogue" at bounding box center [1414, 637] width 126 height 24
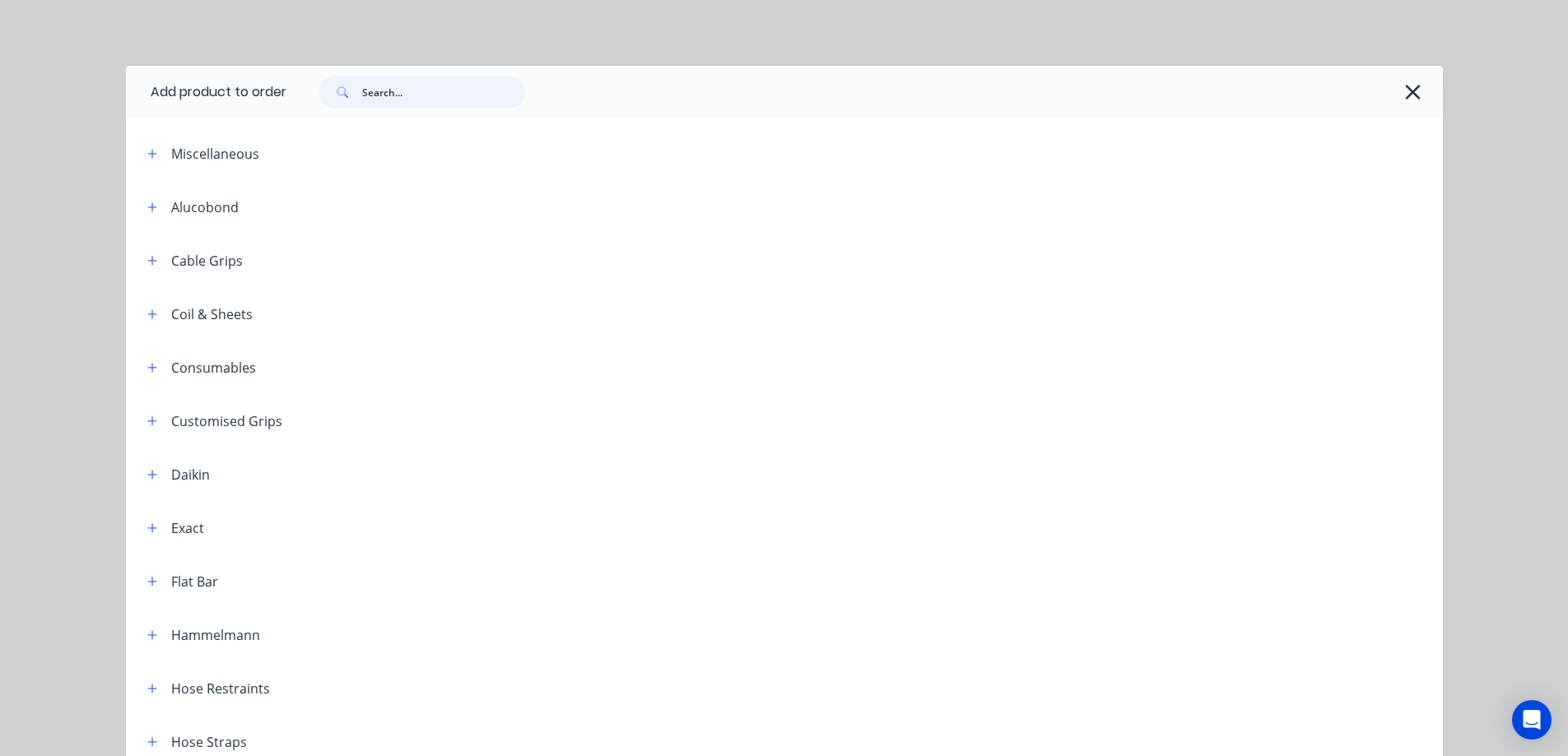
click at [436, 97] on input "text" at bounding box center [443, 92] width 163 height 33
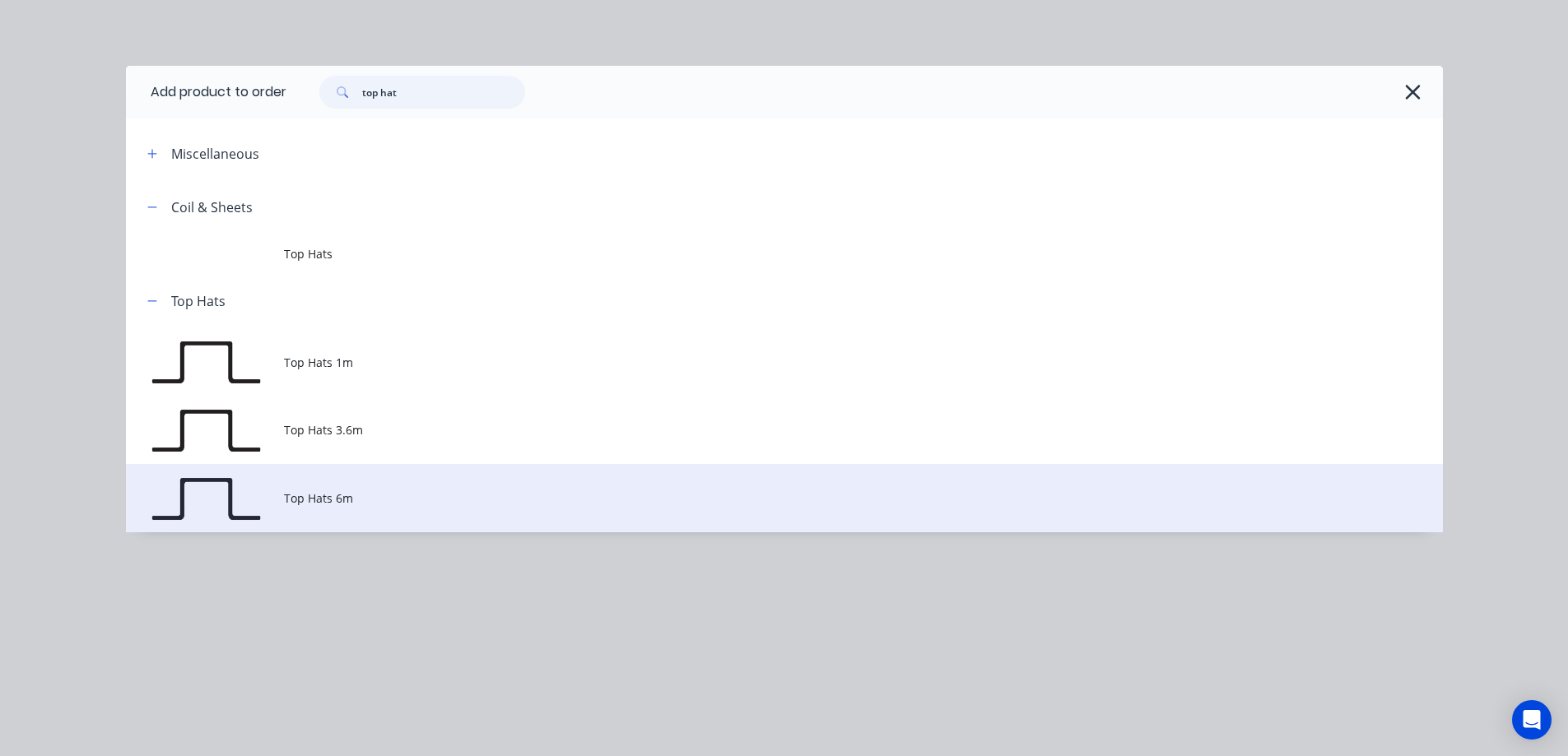
type input "top hat"
click at [383, 501] on span "Top Hats 6m" at bounding box center [747, 498] width 927 height 17
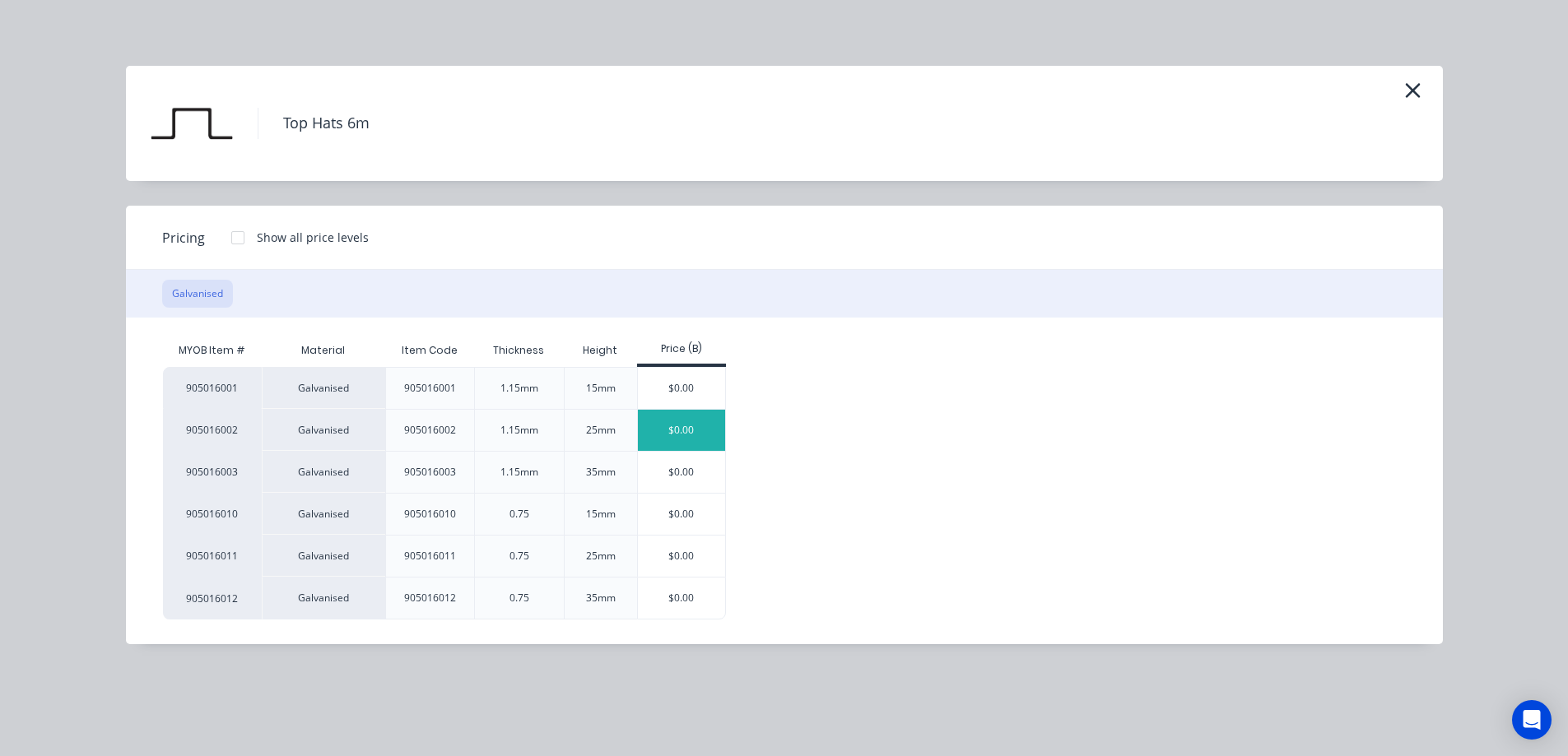
click at [668, 427] on div "$0.00" at bounding box center [682, 430] width 88 height 41
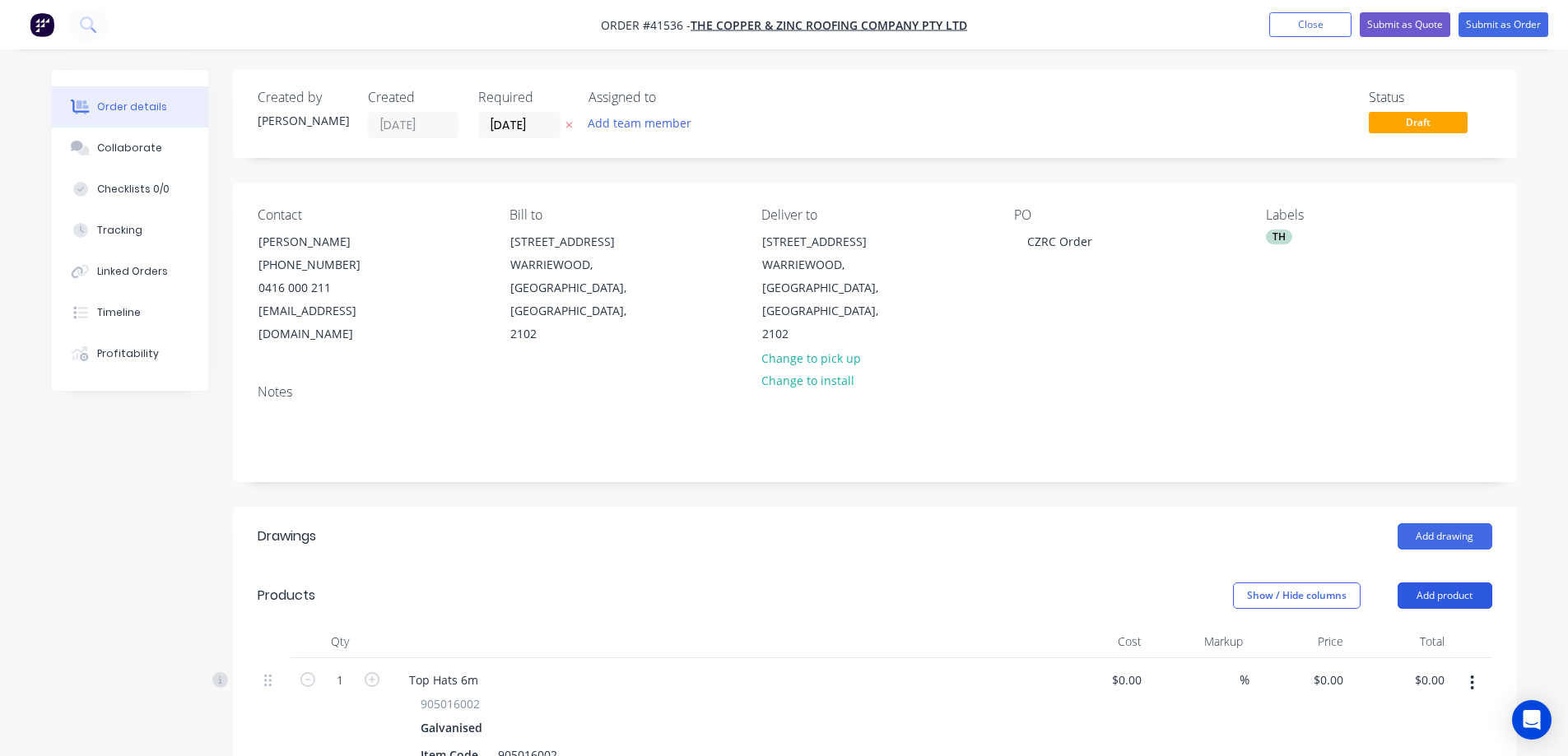
click at [1440, 583] on button "Add product" at bounding box center [1445, 596] width 95 height 27
click at [1430, 625] on div "Product catalogue" at bounding box center [1414, 637] width 126 height 24
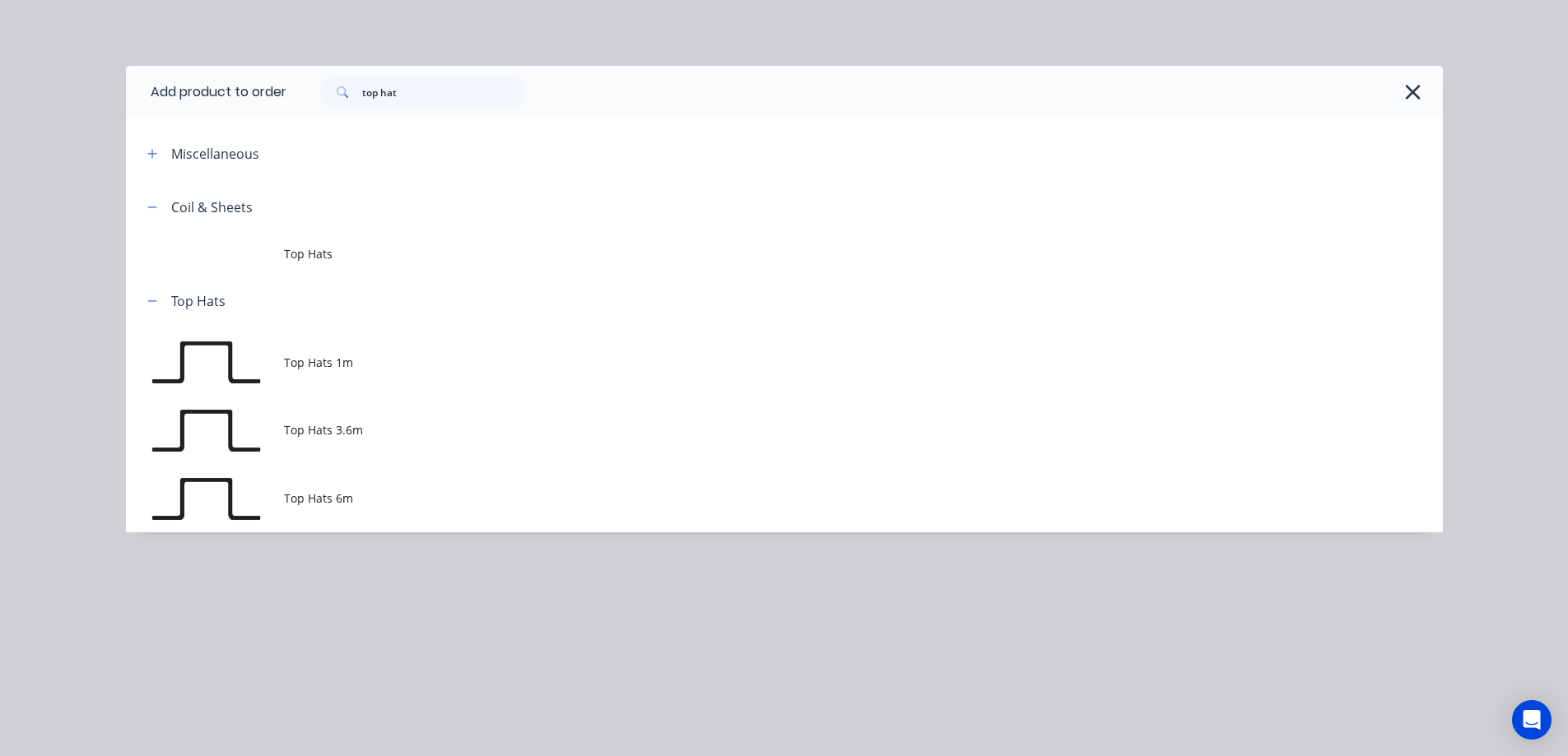
click at [399, 499] on span "Top Hats 6m" at bounding box center [747, 498] width 927 height 17
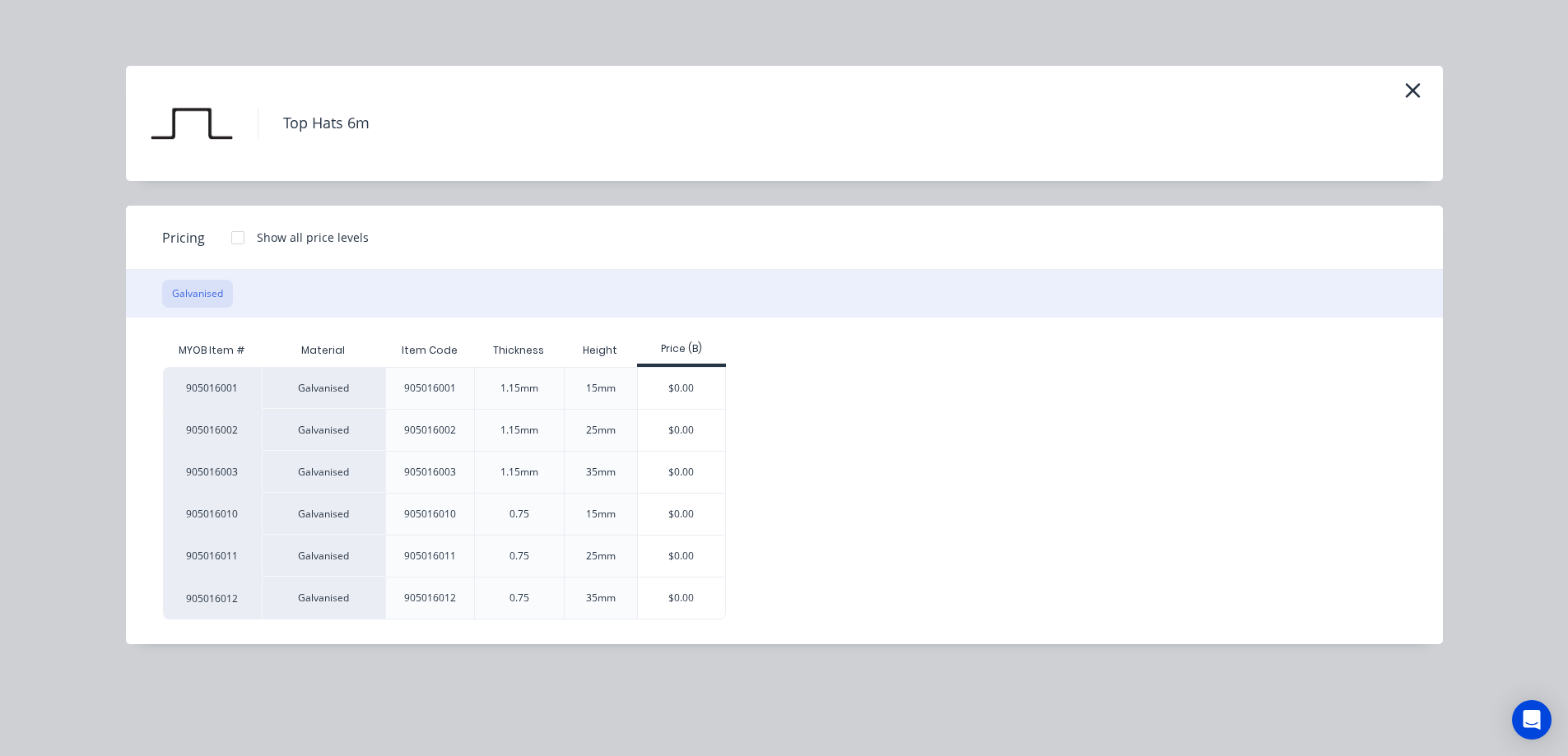
click at [685, 388] on div "$0.00" at bounding box center [682, 388] width 88 height 41
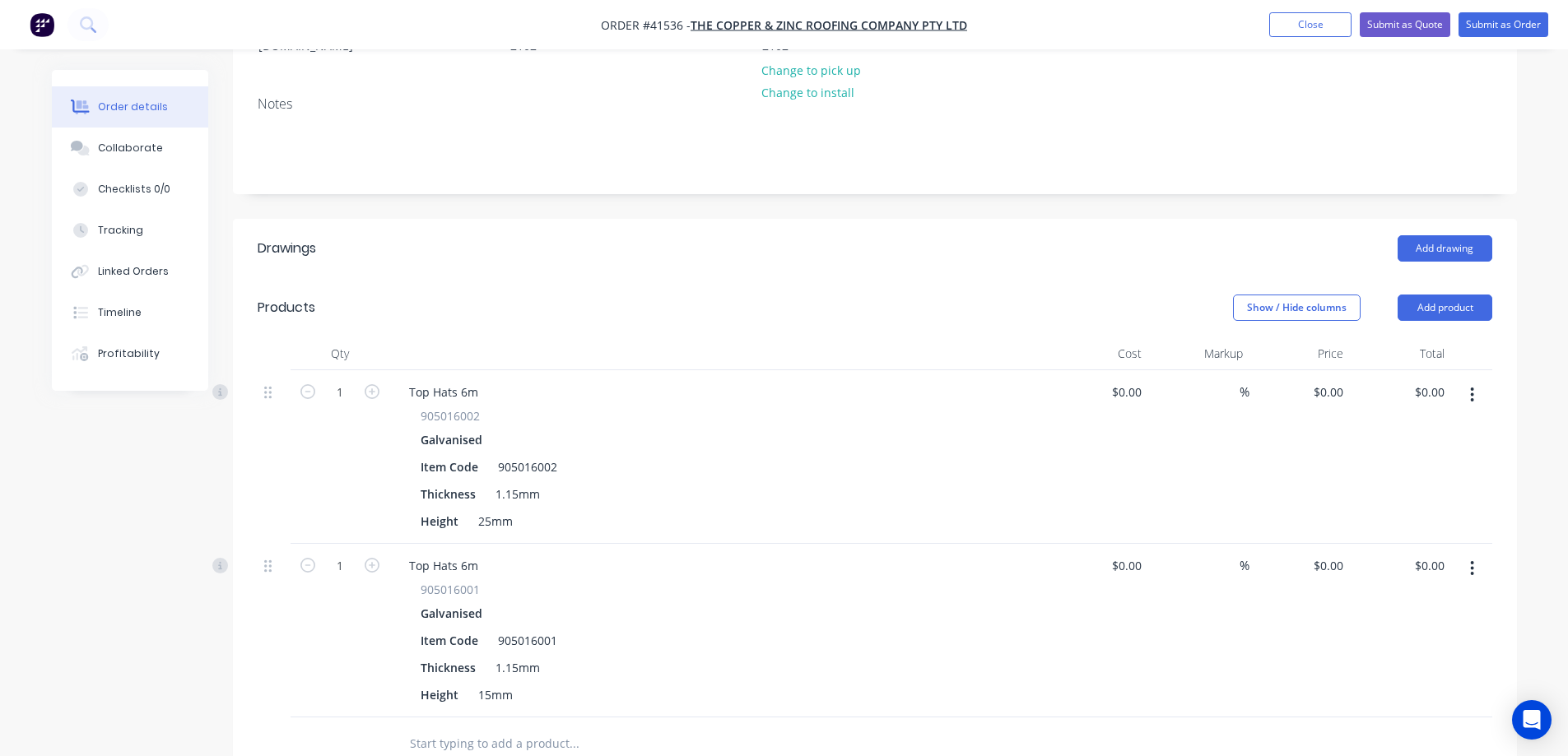
scroll to position [329, 0]
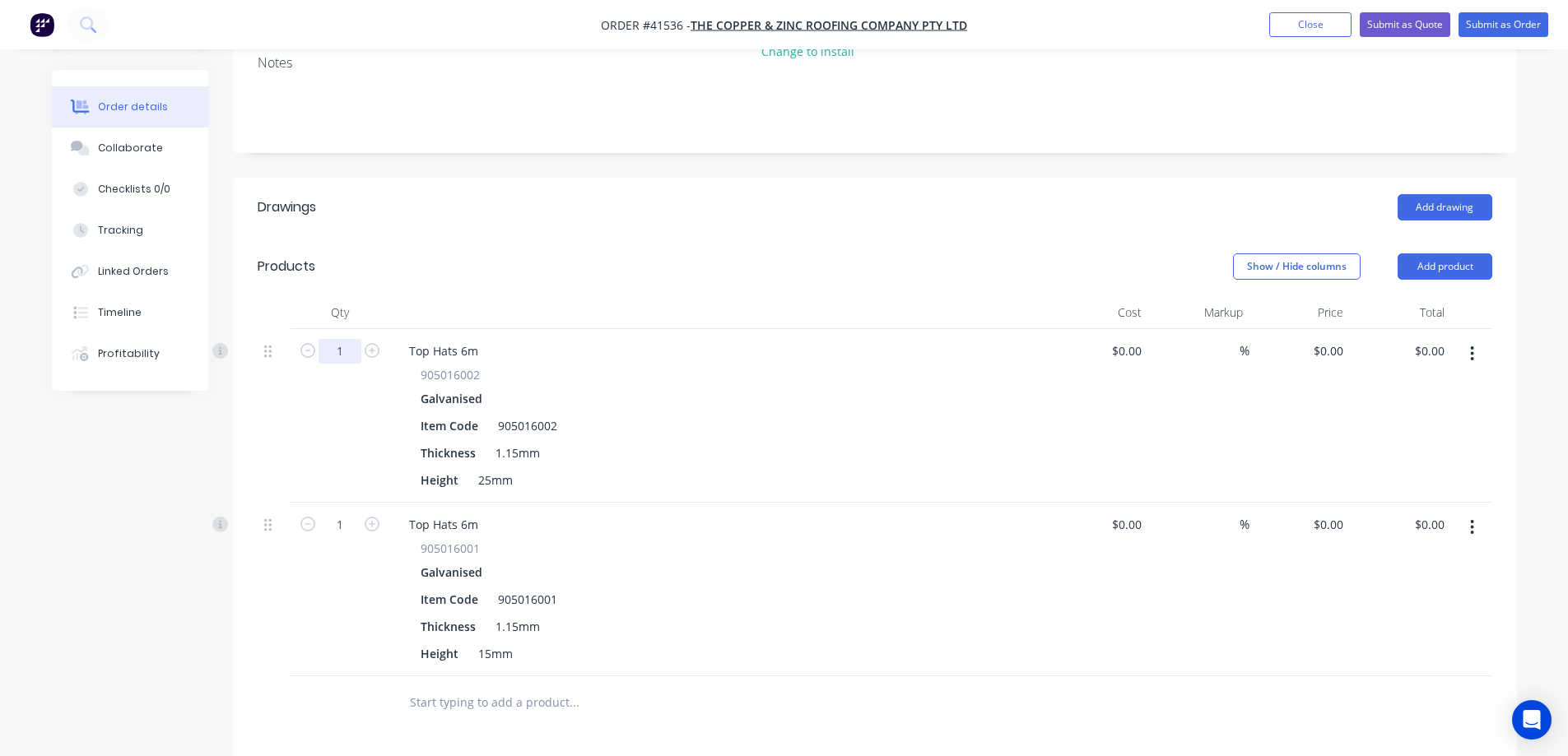
click at [347, 339] on input "1" at bounding box center [339, 352] width 42 height 25
type input "50"
click at [448, 254] on div "Products" at bounding box center [389, 267] width 263 height 27
click at [343, 513] on input "1" at bounding box center [339, 526] width 42 height 25
type input "50"
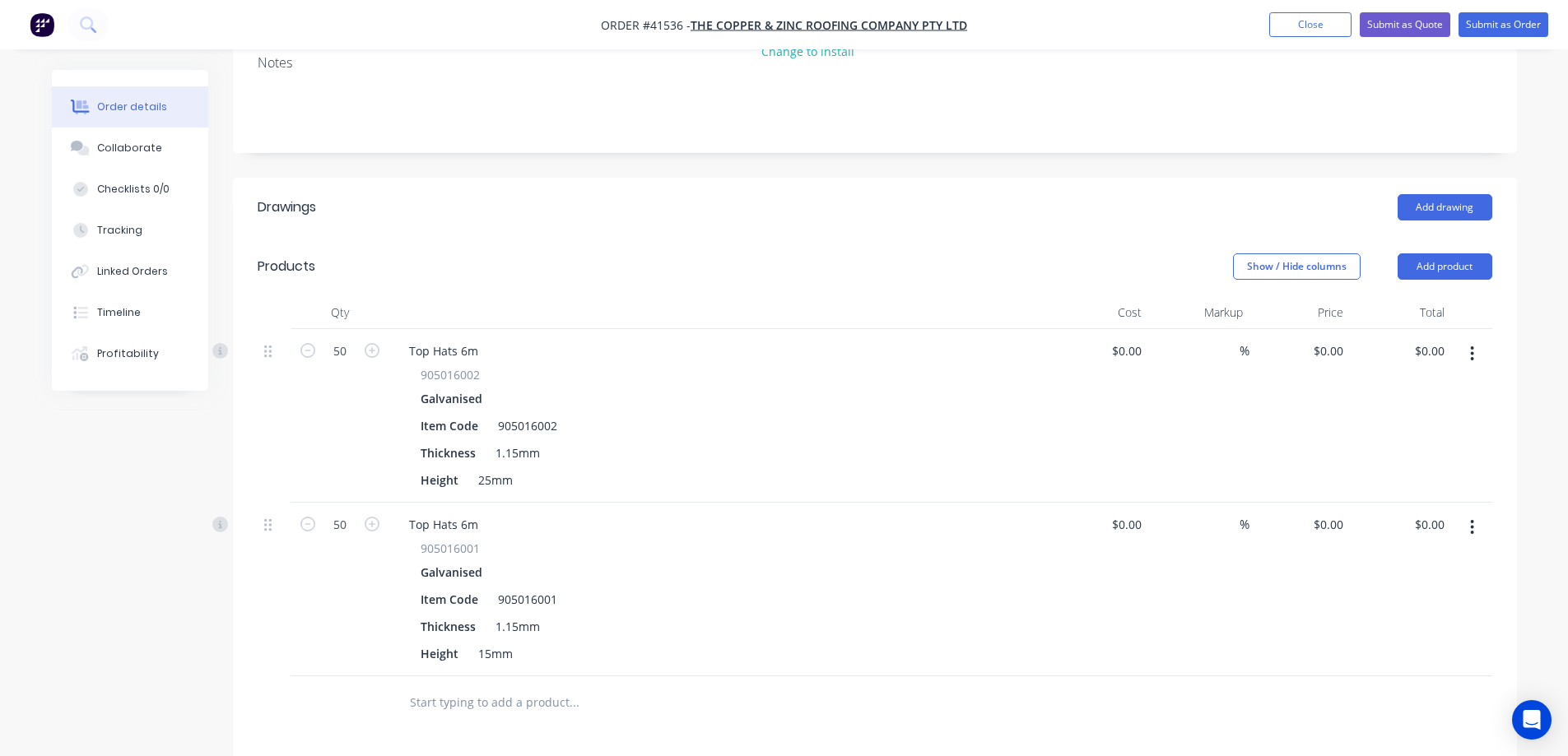
click at [749, 503] on div "Top Hats 6m 905016001 Galvanised Item Code 905016001 Thickness 1.15mm Height 15…" at bounding box center [719, 590] width 659 height 174
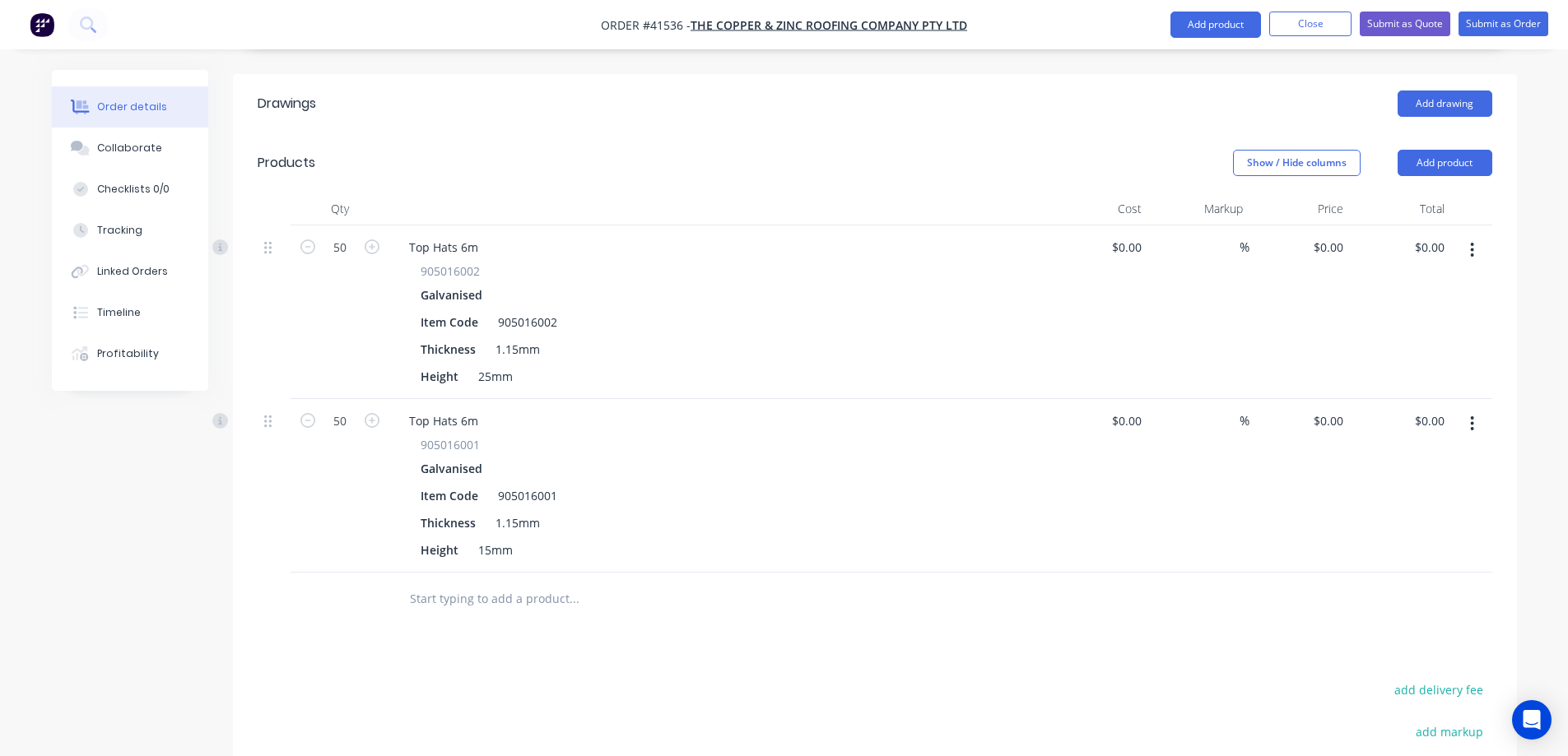
scroll to position [659, 0]
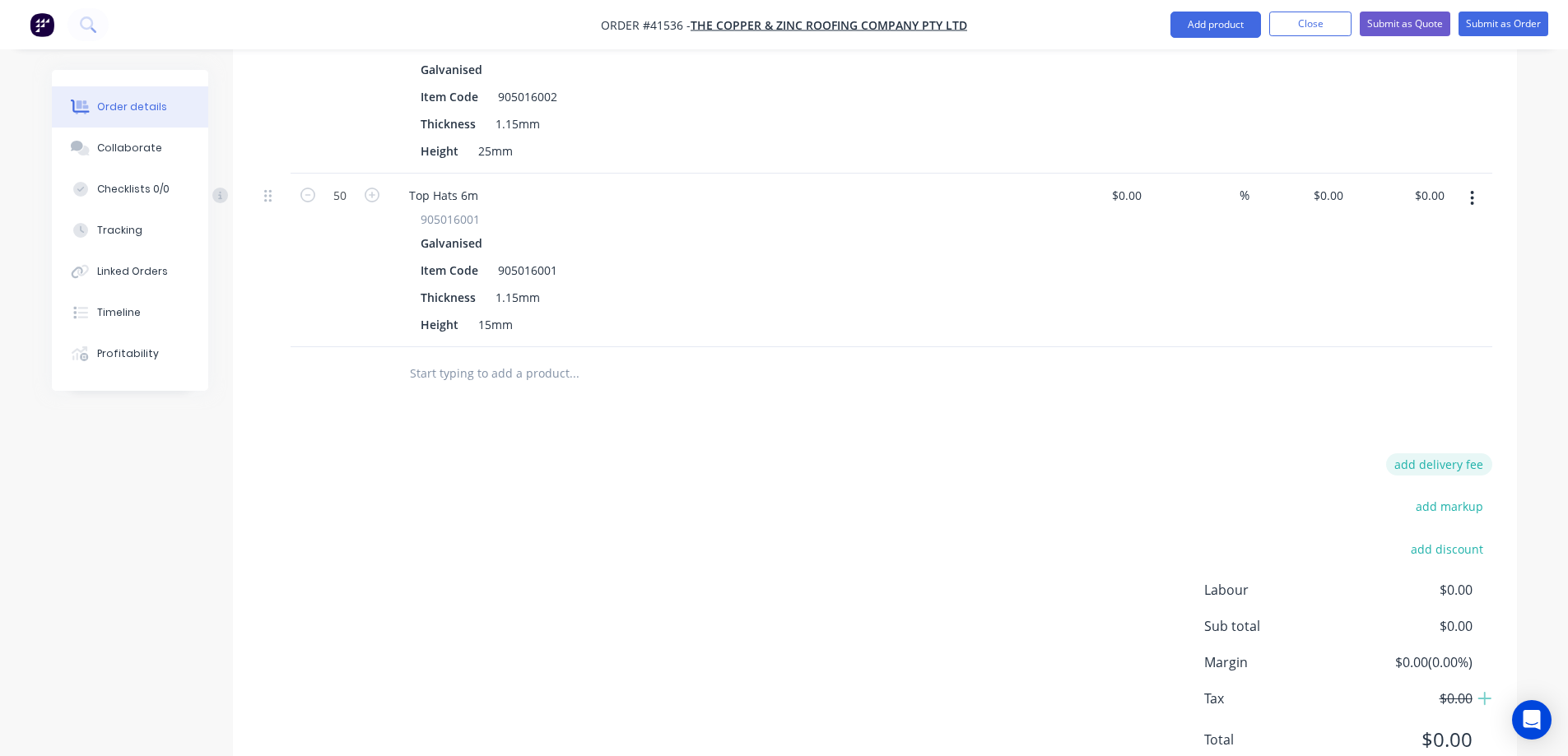
click at [1447, 453] on button "add delivery fee" at bounding box center [1440, 464] width 106 height 22
type input "140"
click input "submit" at bounding box center [0, 0] width 0 height 0
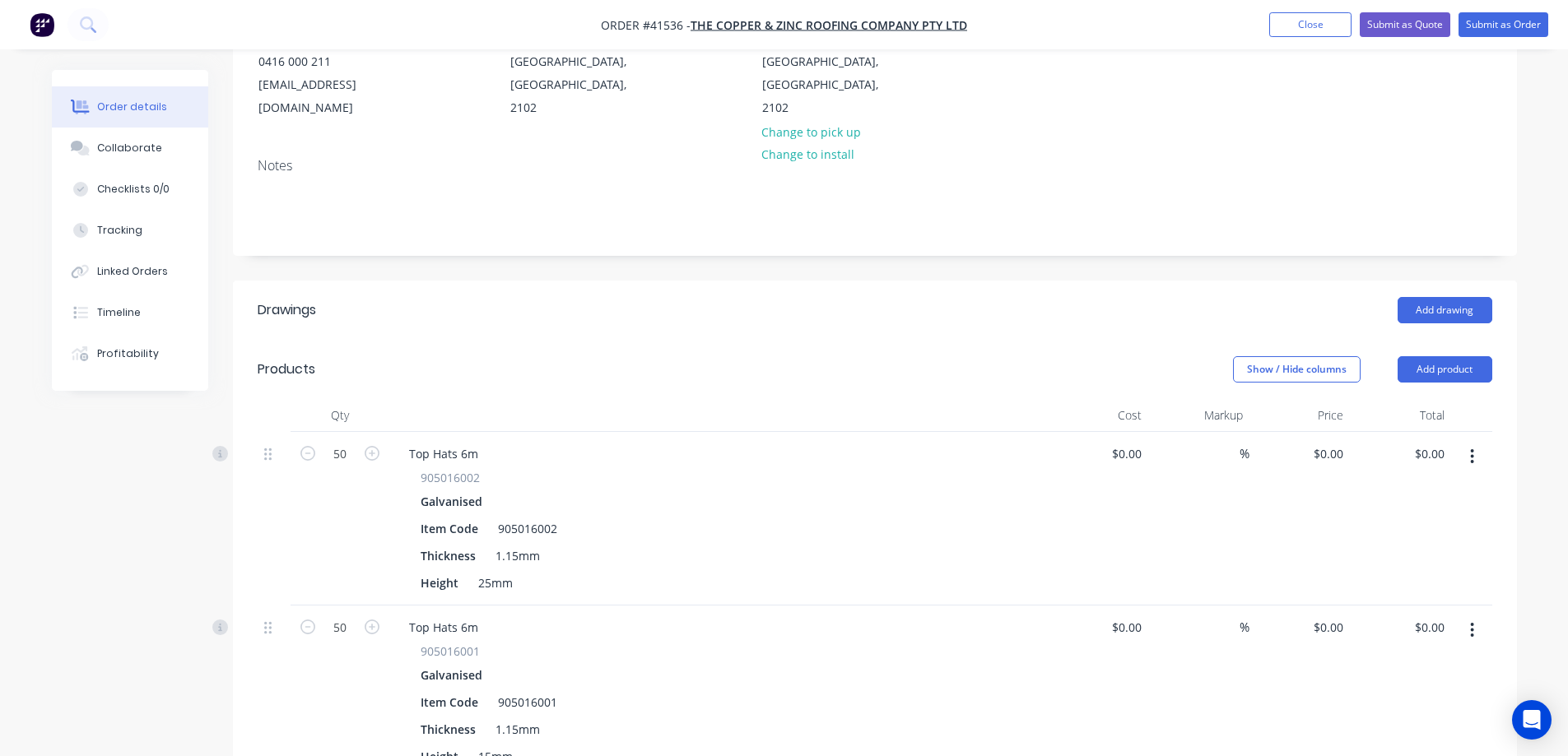
scroll to position [198, 0]
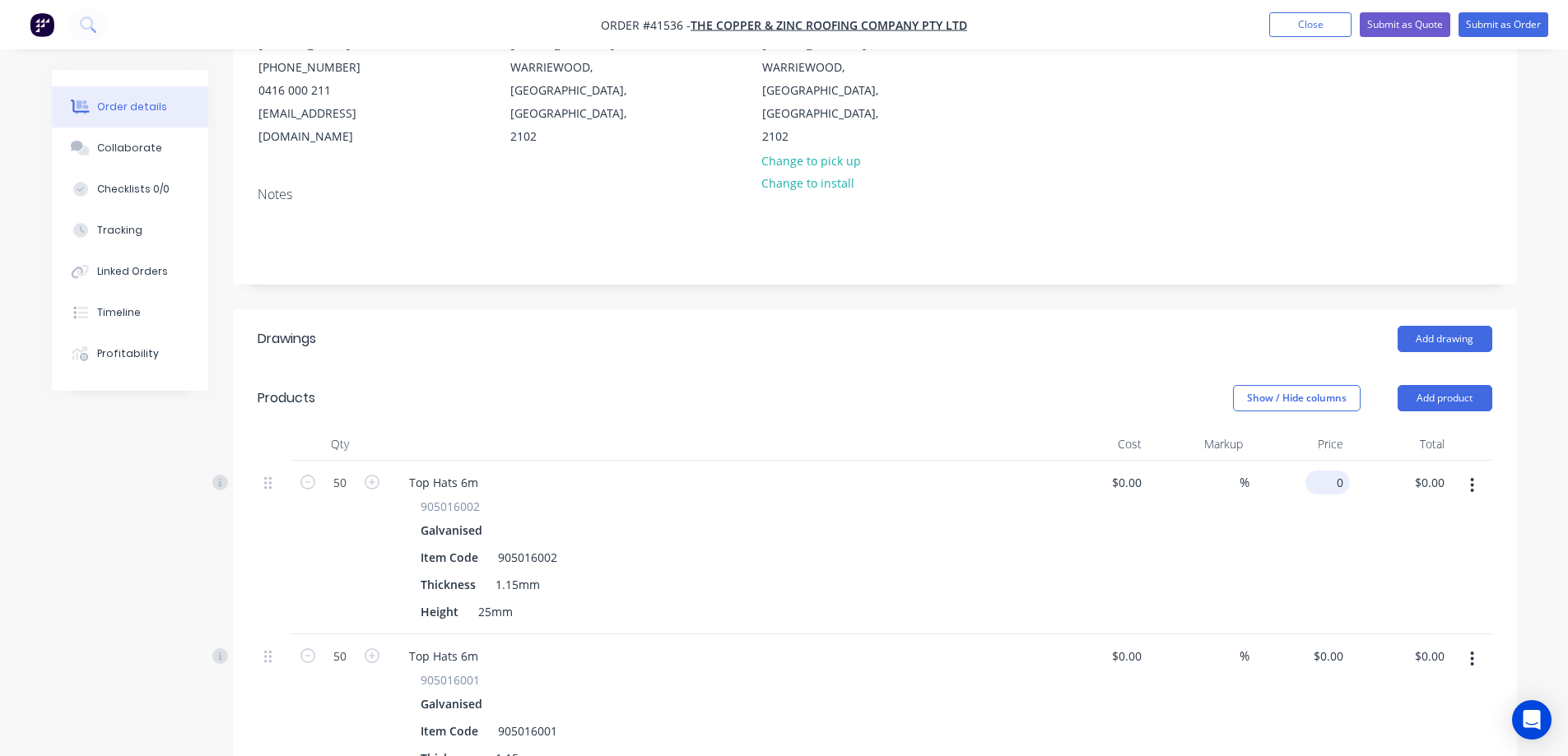
click at [1330, 471] on div "0 $0.00" at bounding box center [1328, 482] width 44 height 24
type input "$27.07"
type input "$1,353.50"
click at [1302, 501] on div "$27.07 $27.07" at bounding box center [1300, 547] width 101 height 174
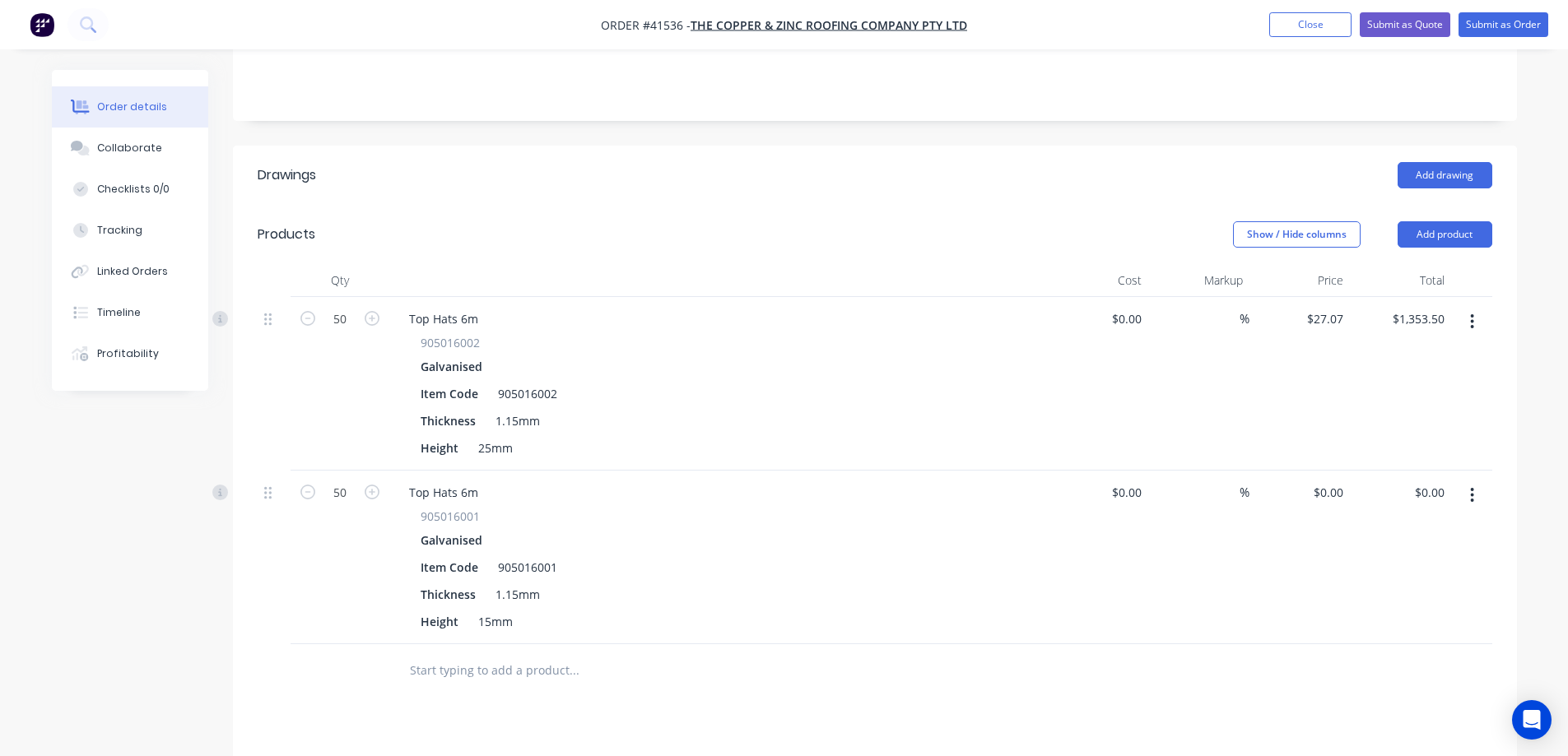
scroll to position [362, 0]
click at [1349, 480] on input "0" at bounding box center [1331, 492] width 38 height 24
type input "$22.43"
type input "$1,121.50"
click at [1320, 562] on div "$22.43 22.43" at bounding box center [1300, 556] width 101 height 174
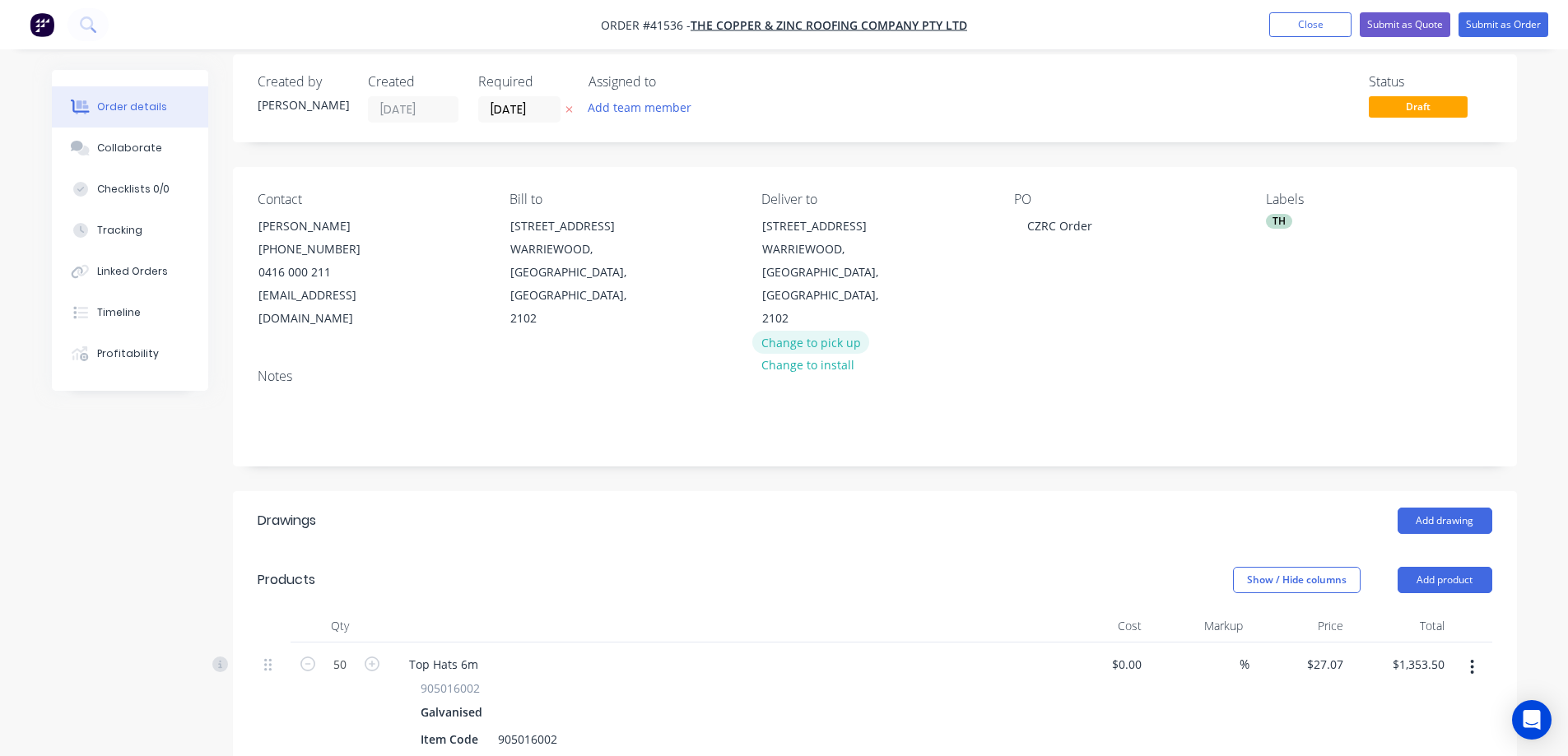
scroll to position [0, 0]
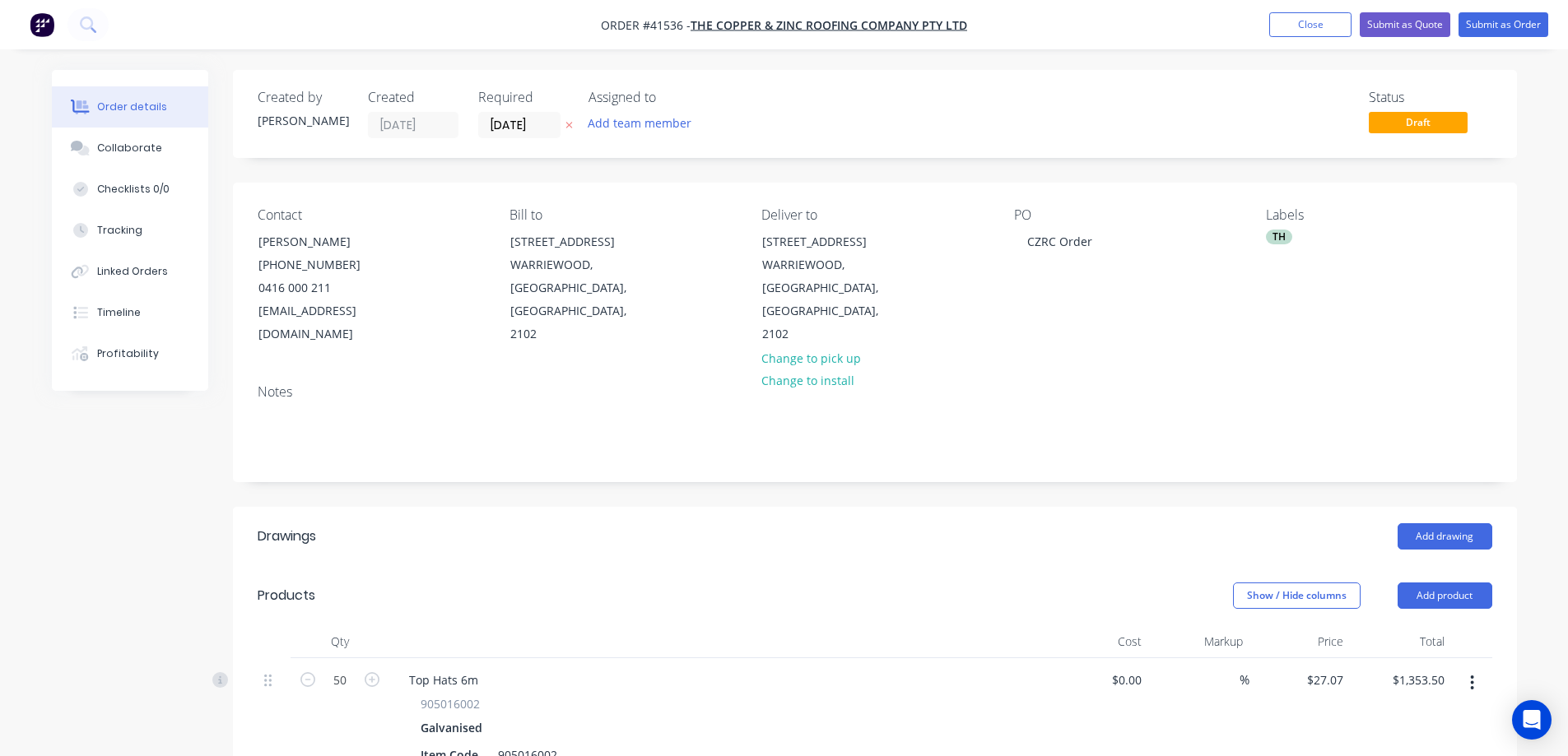
click at [833, 529] on header "Drawings Add drawing" at bounding box center [875, 536] width 1284 height 59
click at [1280, 22] on button "Close" at bounding box center [1310, 25] width 82 height 25
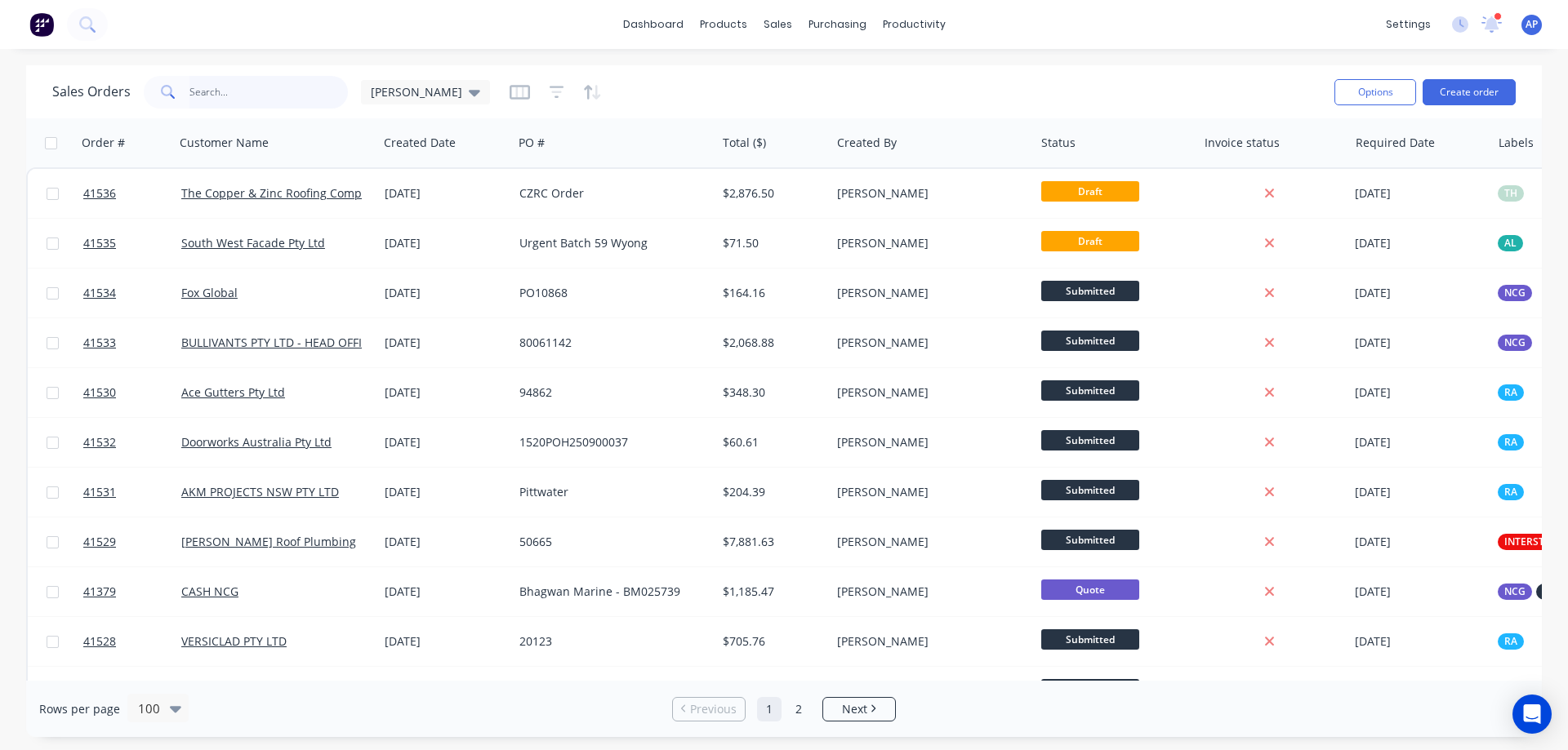
click at [276, 97] on input "text" at bounding box center [269, 92] width 159 height 33
click at [215, 91] on input "text" at bounding box center [269, 92] width 159 height 33
click at [288, 94] on input "text" at bounding box center [269, 92] width 159 height 33
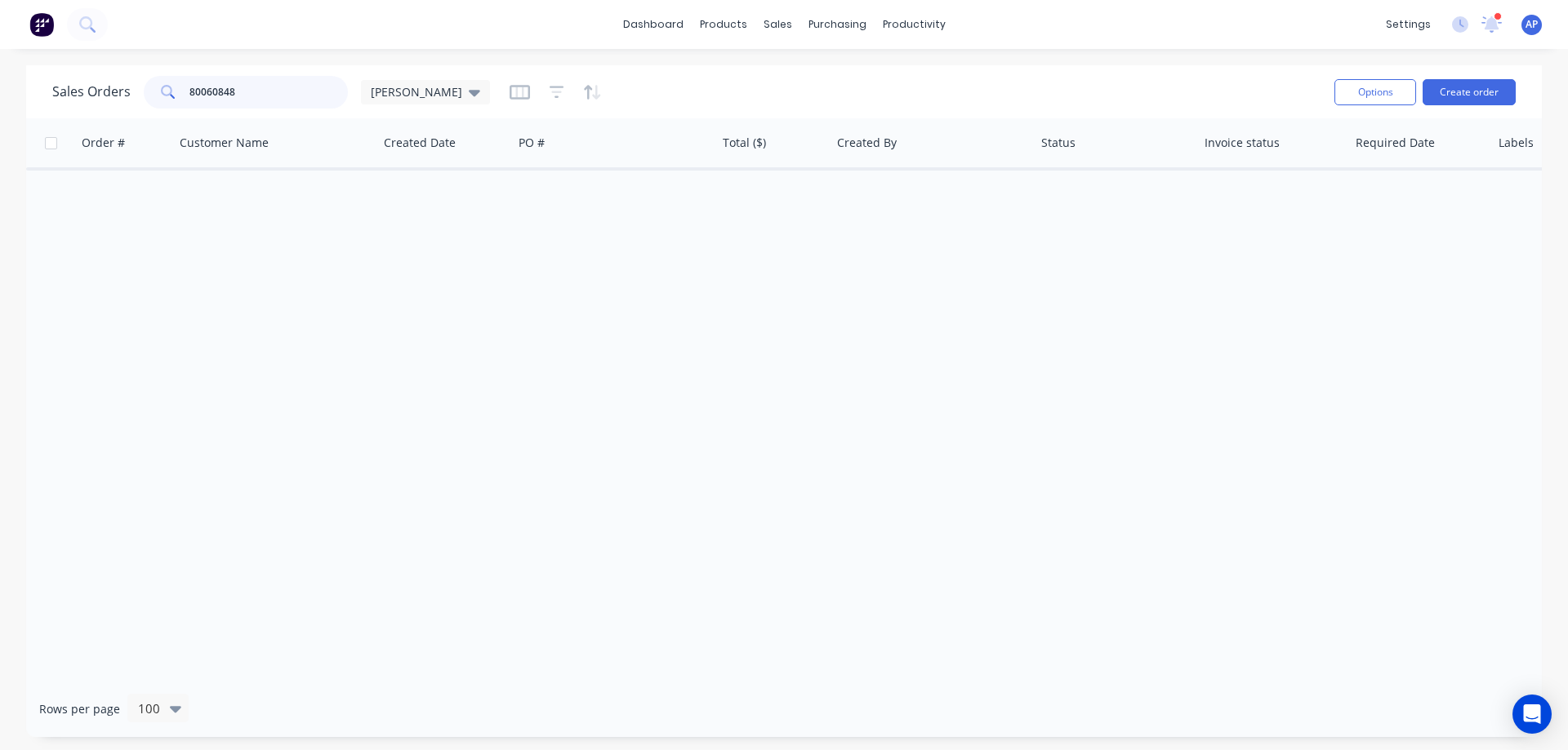
type input "80060848"
click at [469, 92] on icon at bounding box center [475, 93] width 12 height 7
click at [423, 293] on button "Archived" at bounding box center [459, 296] width 187 height 19
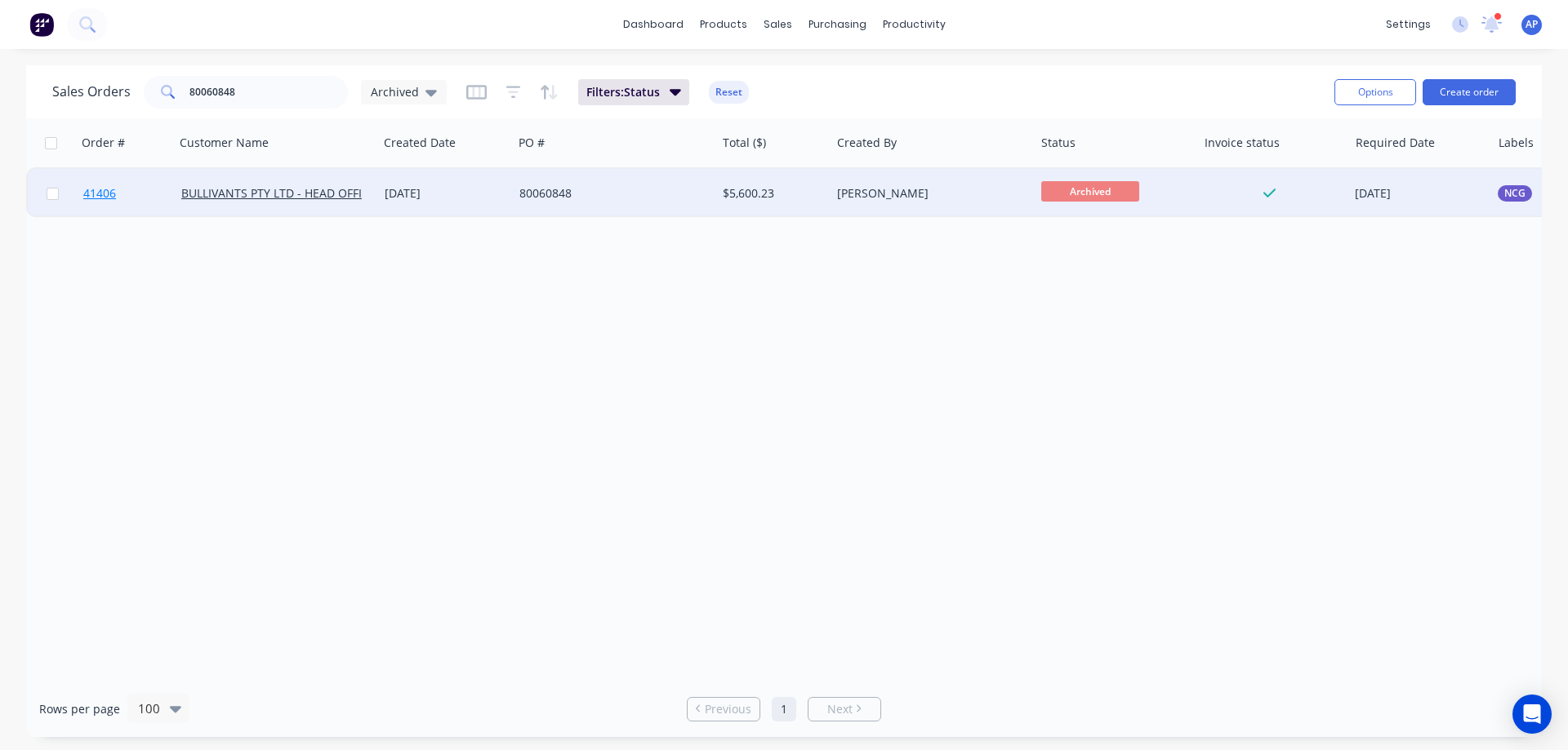
click at [102, 195] on span "41406" at bounding box center [100, 194] width 33 height 17
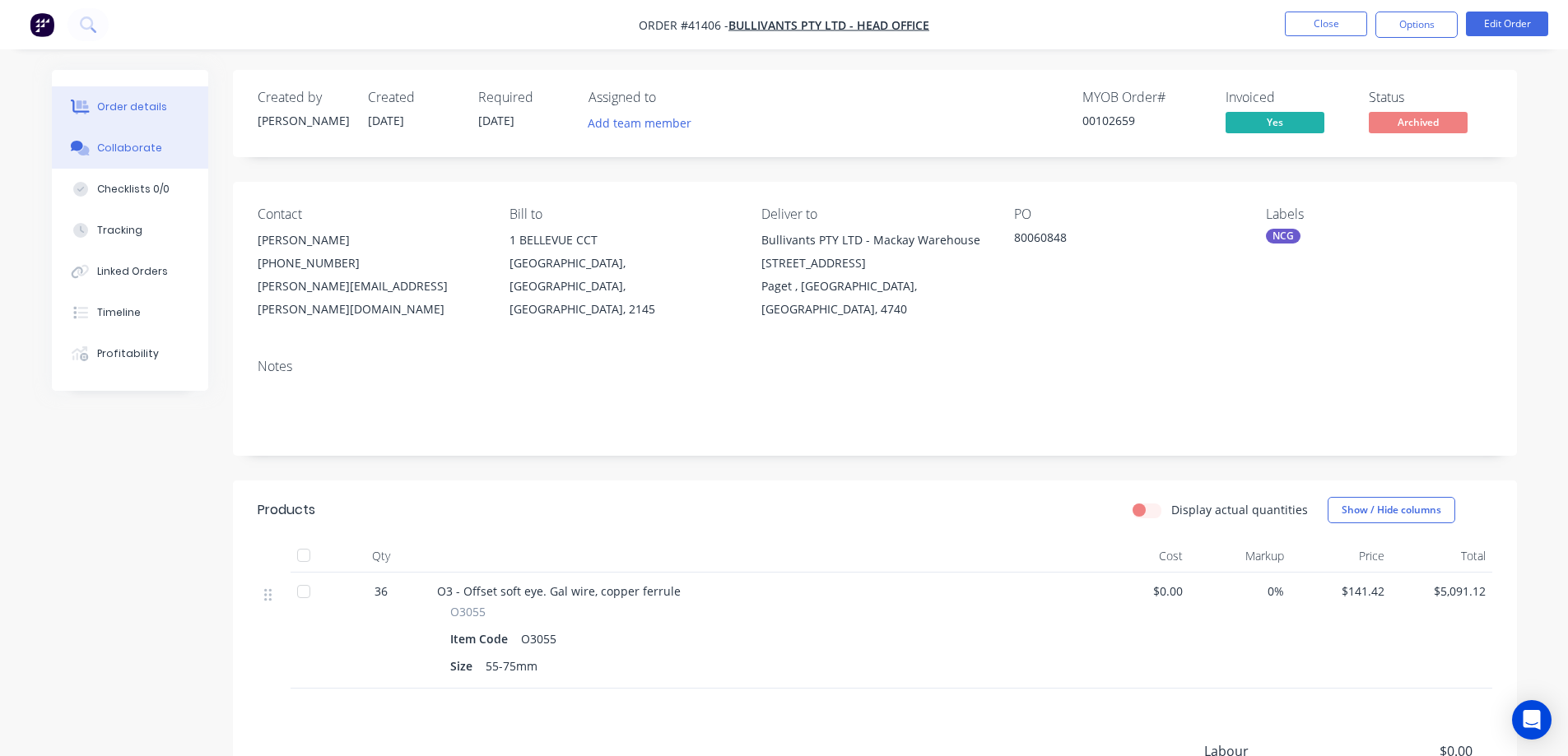
click at [129, 149] on div "Collaborate" at bounding box center [130, 148] width 65 height 15
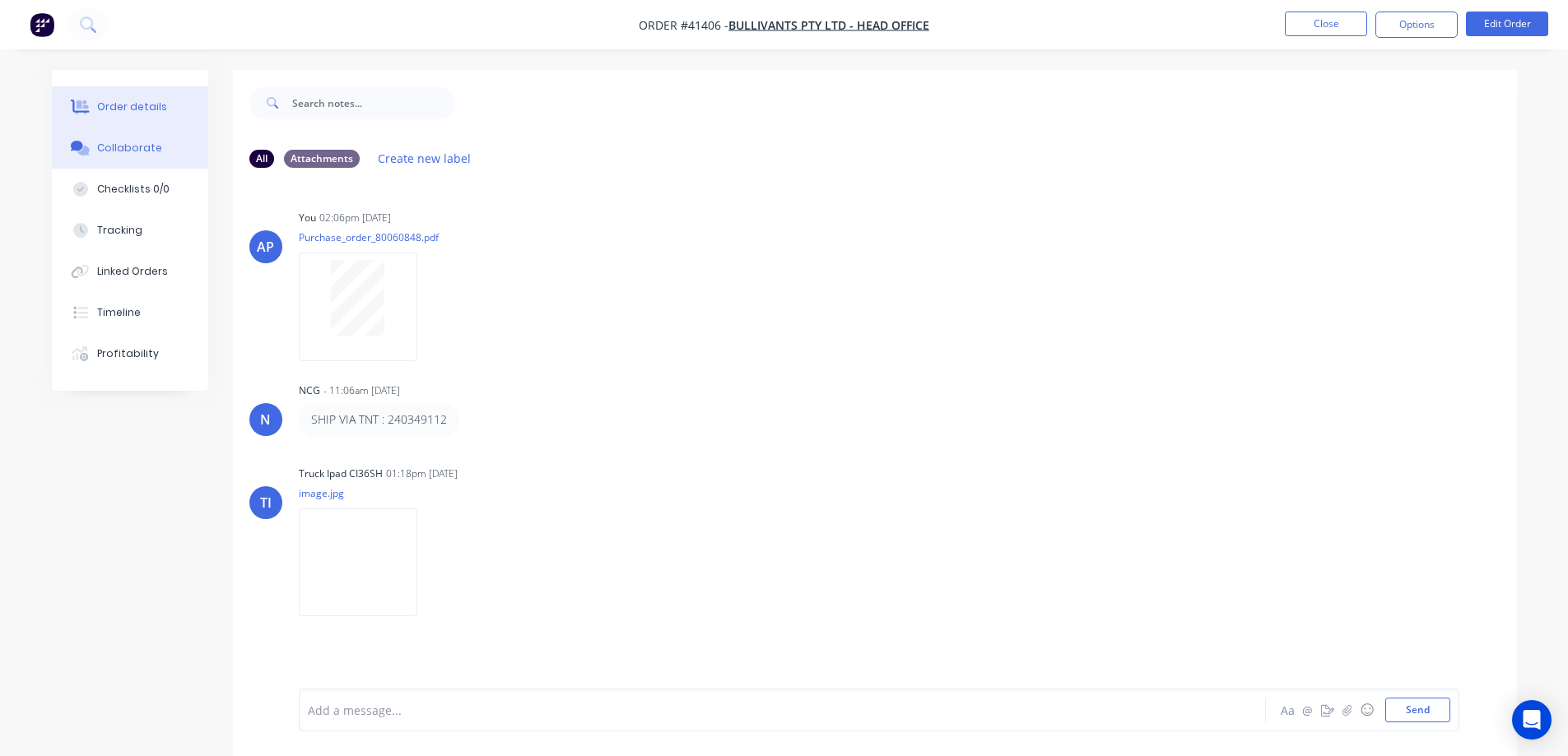
click at [141, 96] on button "Order details" at bounding box center [130, 106] width 156 height 41
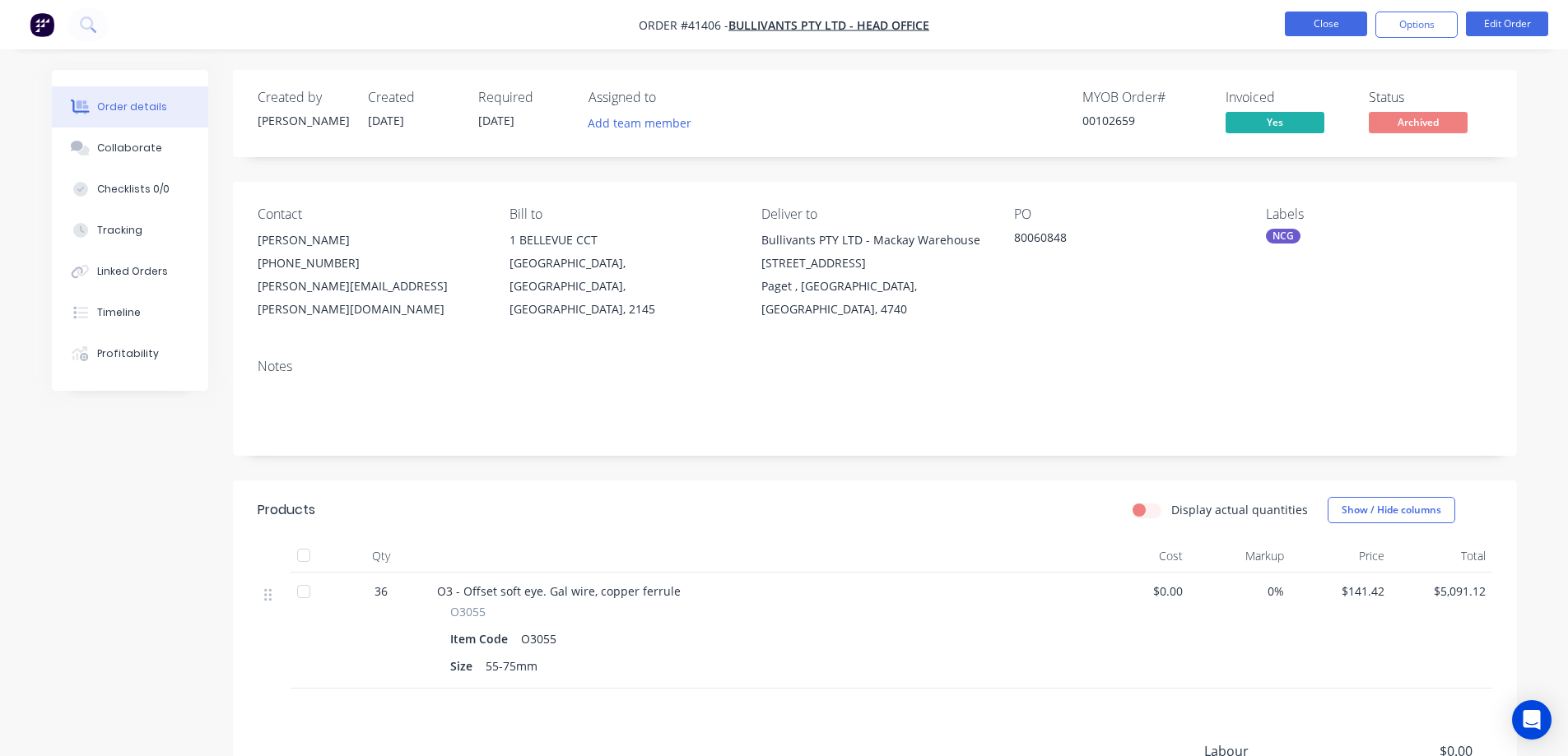
click at [1309, 26] on button "Close" at bounding box center [1326, 24] width 82 height 25
